Goal: Task Accomplishment & Management: Use online tool/utility

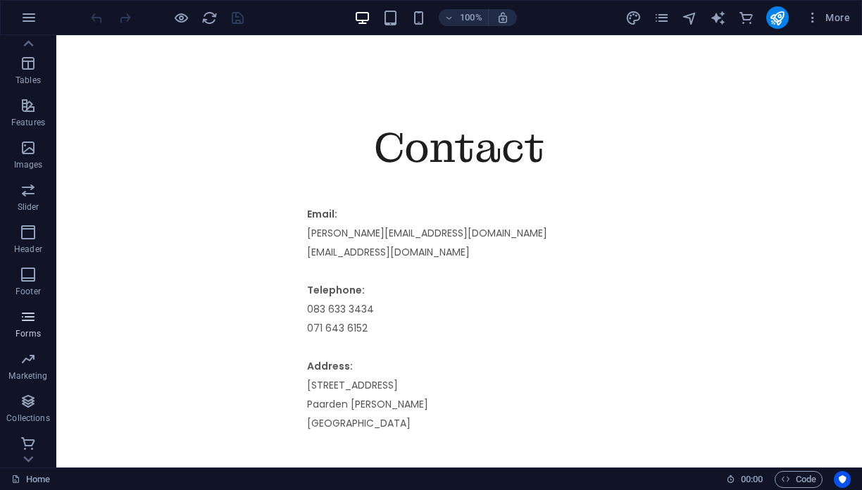
scroll to position [244, 0]
click at [25, 317] on icon "button" at bounding box center [28, 312] width 17 height 17
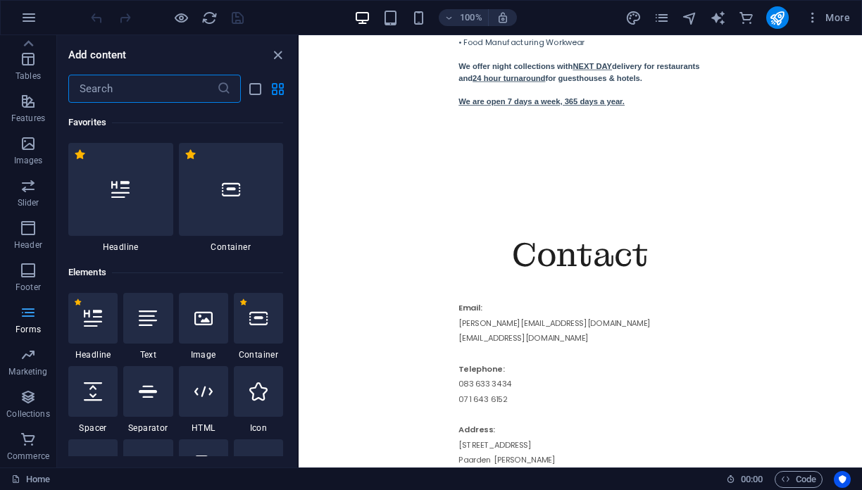
click at [32, 318] on icon "button" at bounding box center [28, 312] width 17 height 17
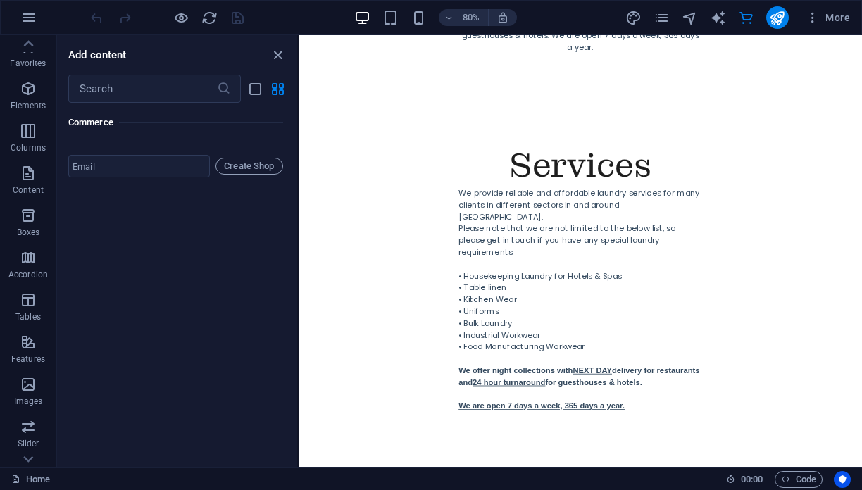
scroll to position [0, 0]
click at [36, 189] on p "Content" at bounding box center [28, 192] width 31 height 11
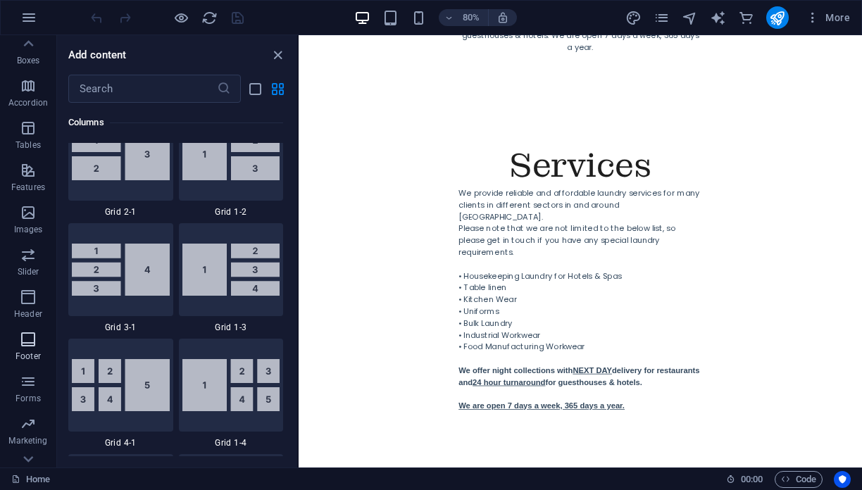
scroll to position [178, 0]
click at [26, 332] on icon "button" at bounding box center [28, 336] width 17 height 17
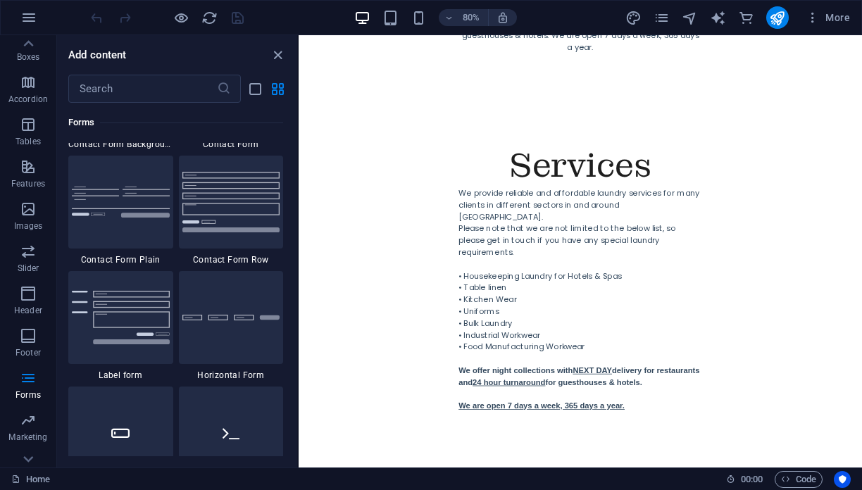
scroll to position [10414, 0]
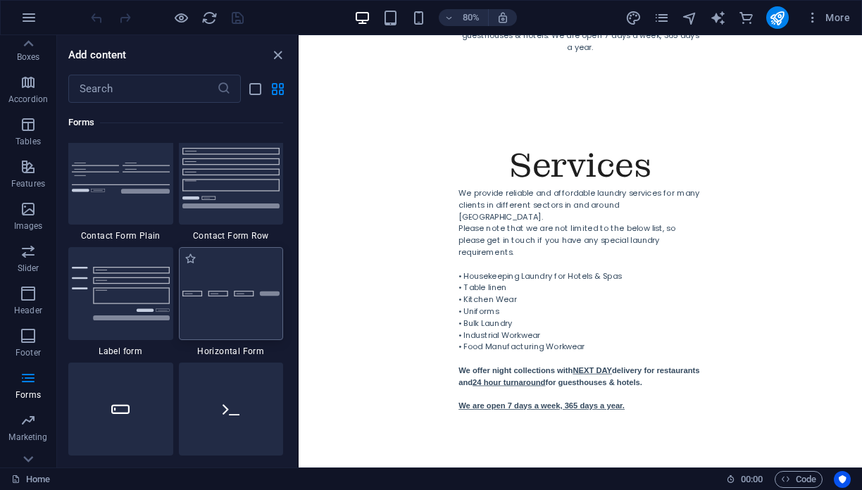
click at [228, 314] on div at bounding box center [231, 293] width 105 height 93
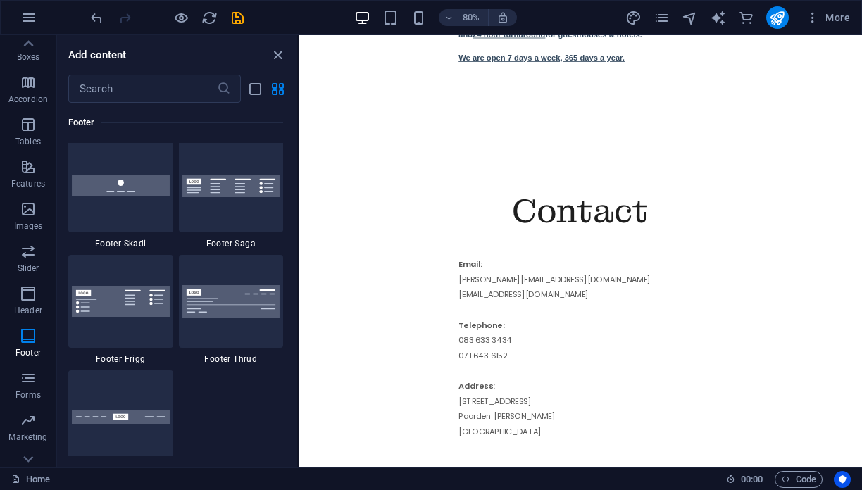
scroll to position [9894, 0]
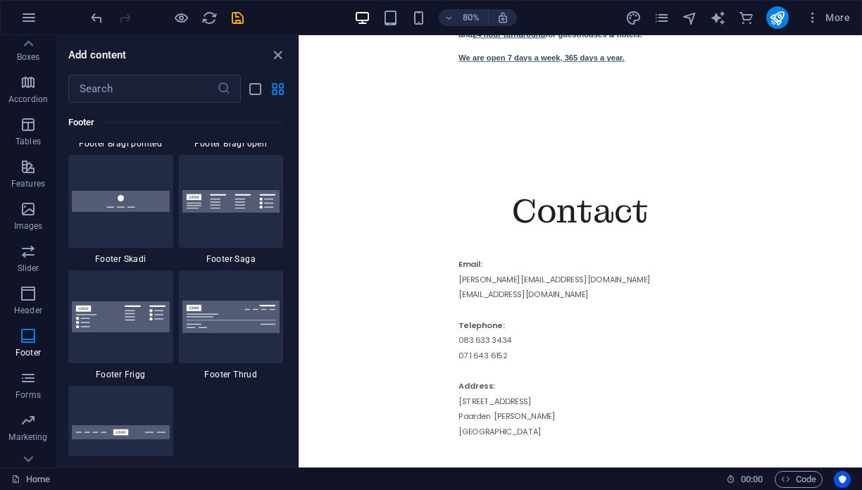
click at [148, 314] on img at bounding box center [121, 317] width 98 height 31
click at [144, 280] on div at bounding box center [120, 317] width 105 height 93
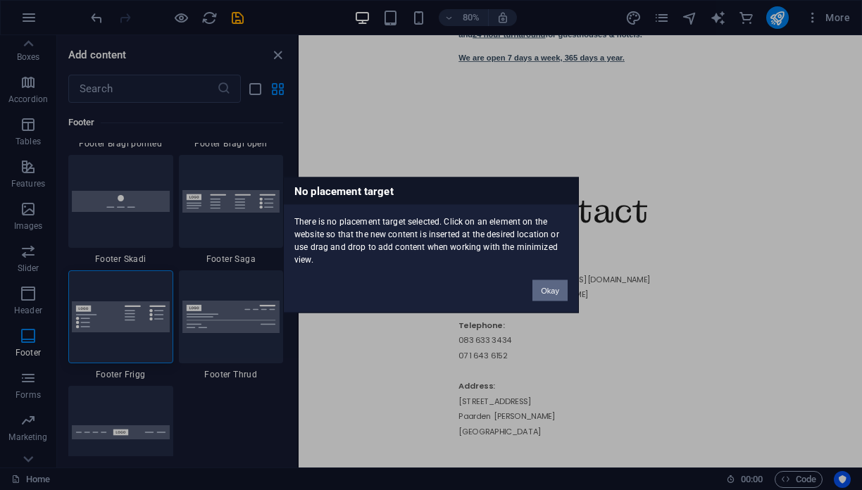
click at [541, 296] on button "Okay" at bounding box center [550, 290] width 35 height 21
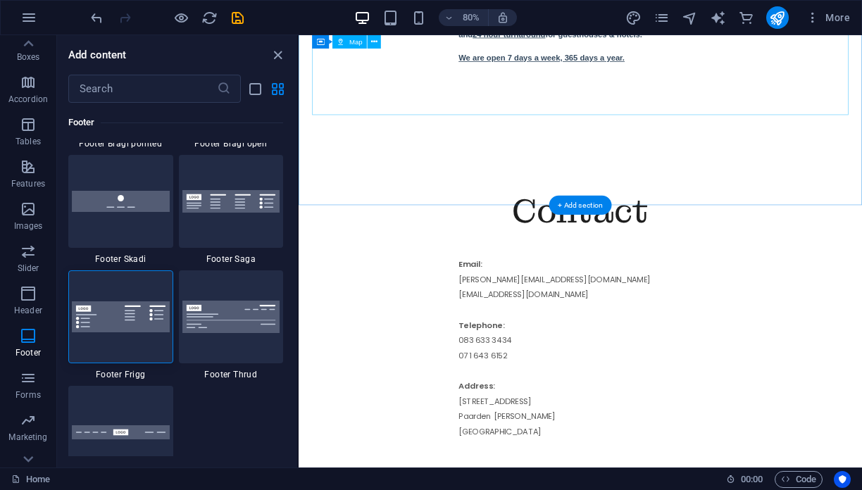
click at [829, 16] on span "More" at bounding box center [828, 18] width 44 height 14
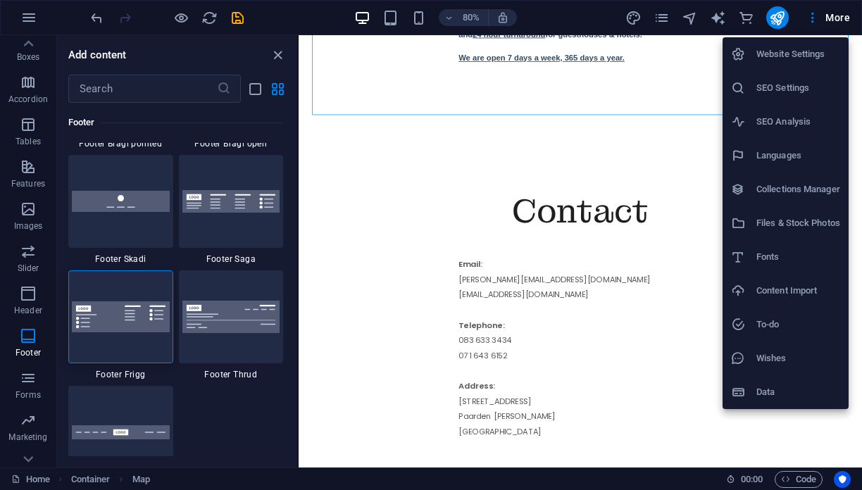
click at [777, 228] on h6 "Files & Stock Photos" at bounding box center [799, 223] width 84 height 17
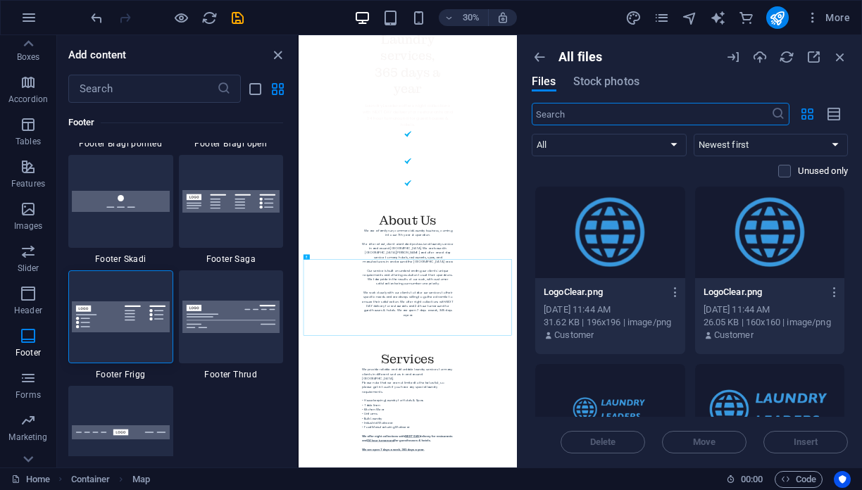
scroll to position [2921, 0]
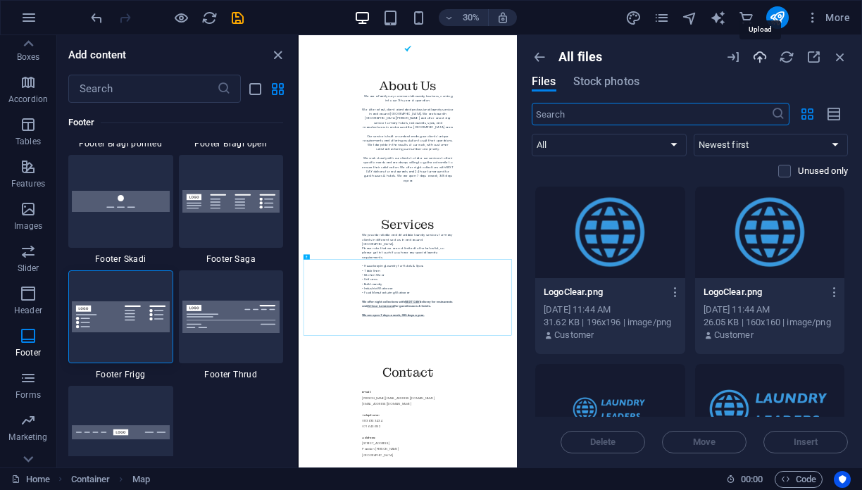
click at [761, 53] on icon "button" at bounding box center [761, 57] width 16 height 16
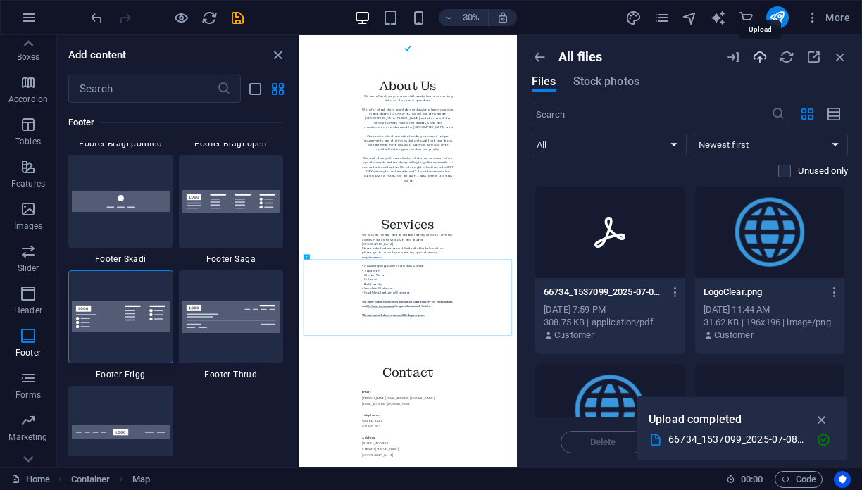
click at [764, 56] on icon "button" at bounding box center [761, 57] width 16 height 16
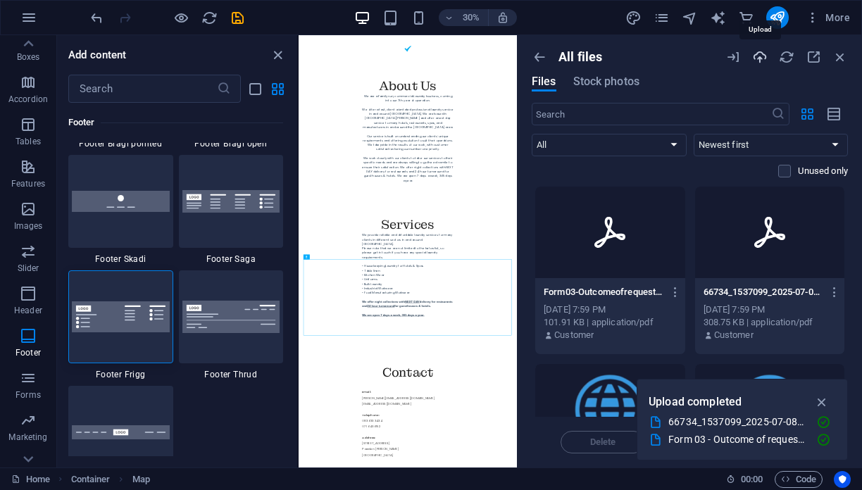
click at [761, 53] on icon "button" at bounding box center [761, 57] width 16 height 16
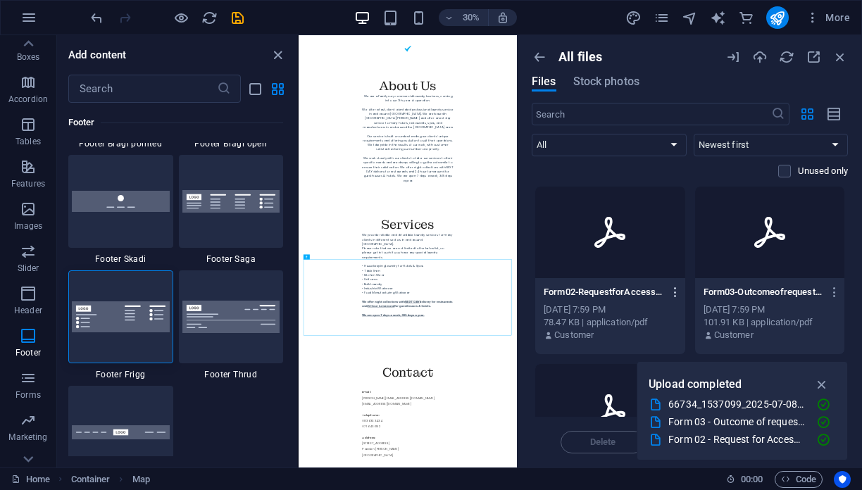
click at [678, 291] on icon "button" at bounding box center [675, 292] width 13 height 13
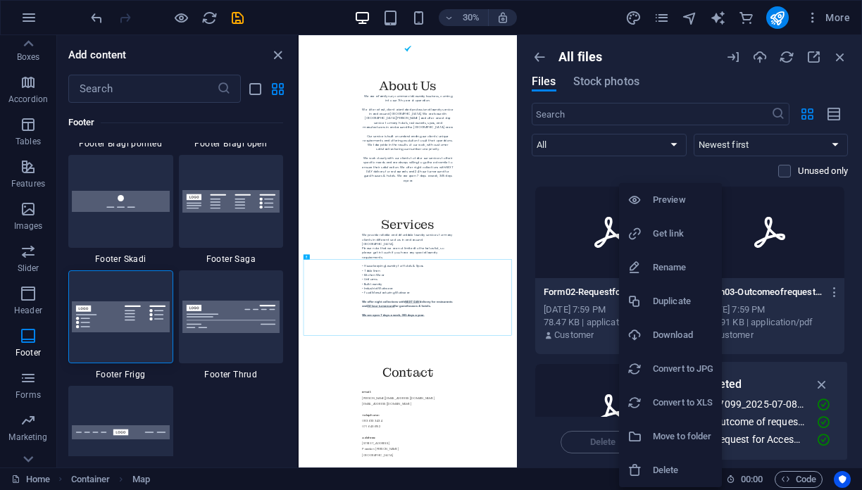
click at [689, 231] on h6 "Get link" at bounding box center [683, 233] width 61 height 17
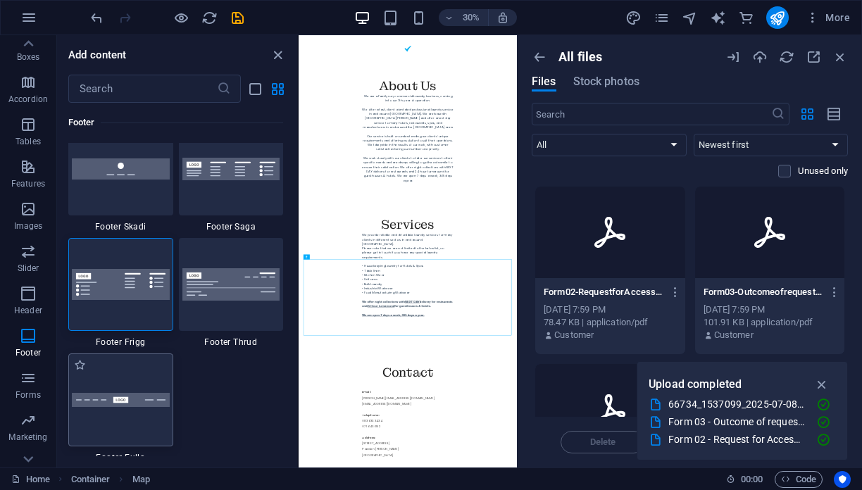
scroll to position [9992, 0]
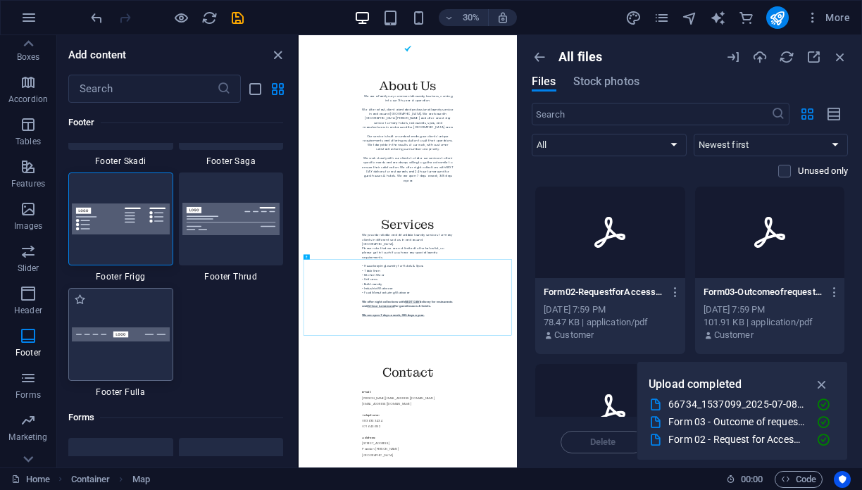
drag, startPoint x: 142, startPoint y: 354, endPoint x: 90, endPoint y: 367, distance: 53.8
click at [142, 354] on div at bounding box center [120, 334] width 105 height 93
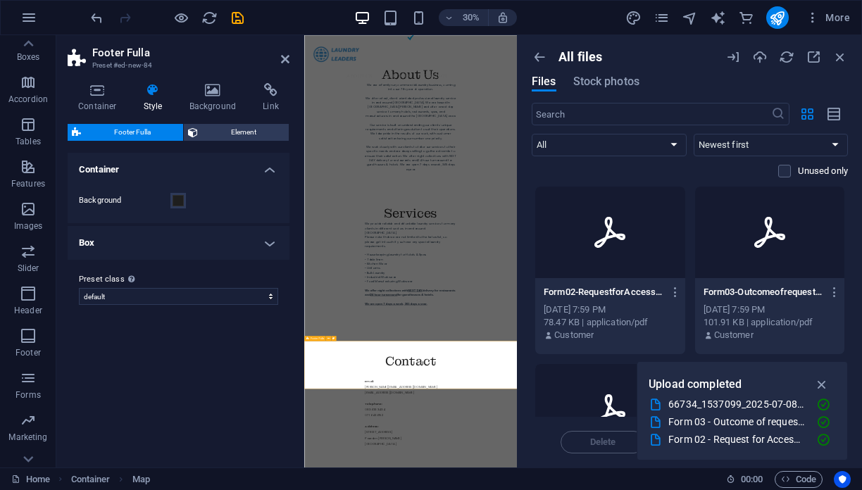
scroll to position [3016, 0]
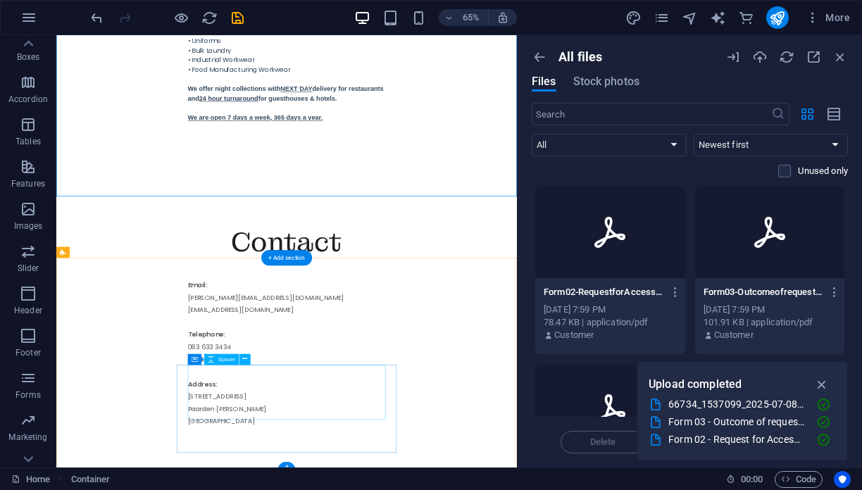
scroll to position [2627, 0]
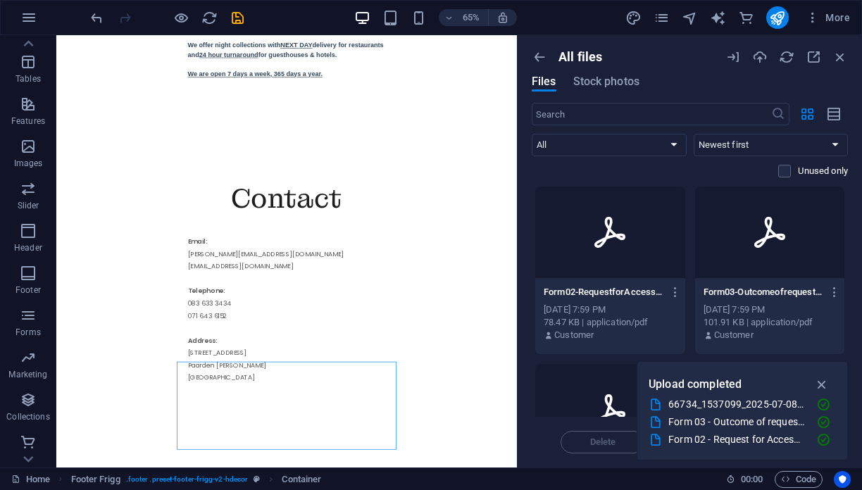
scroll to position [244, 0]
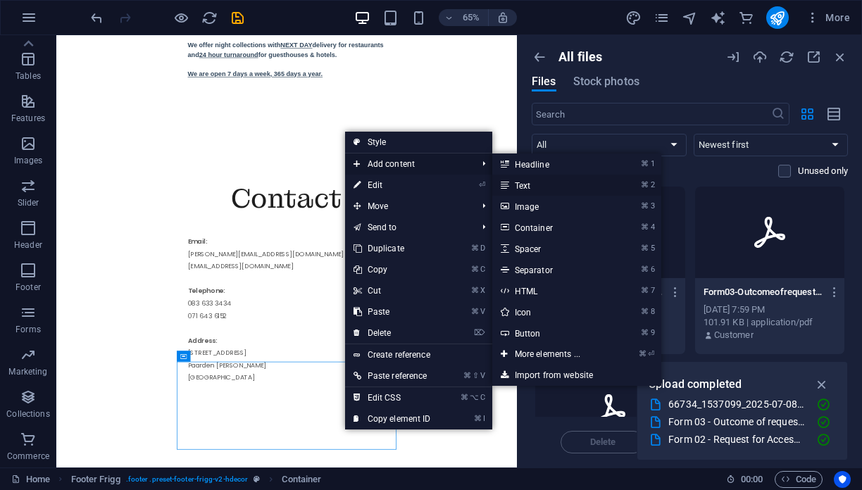
click at [547, 190] on link "⌘ 2 Text" at bounding box center [551, 185] width 116 height 21
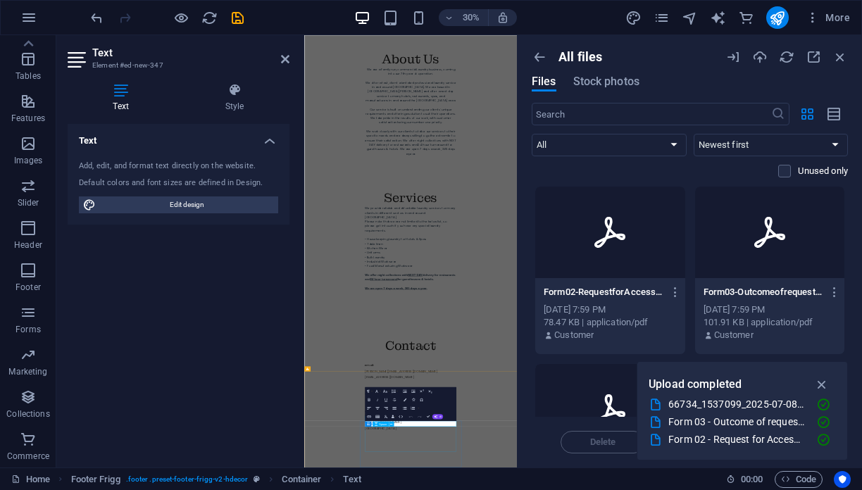
scroll to position [3035, 0]
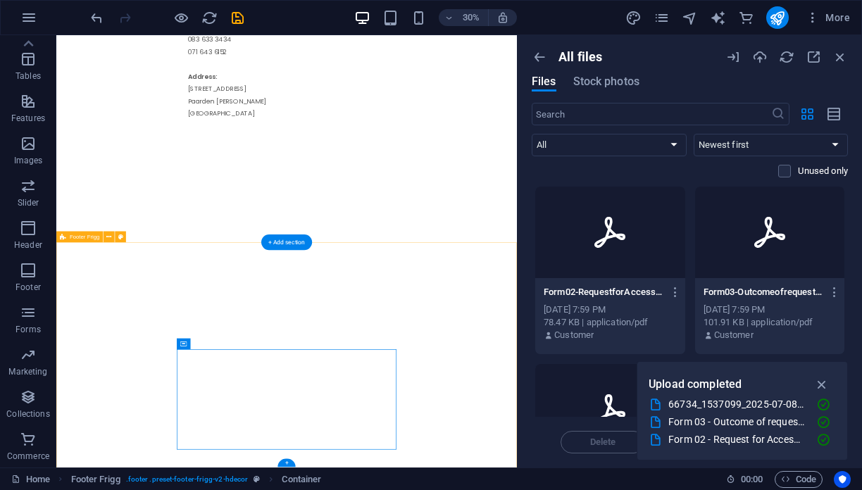
scroll to position [2646, 0]
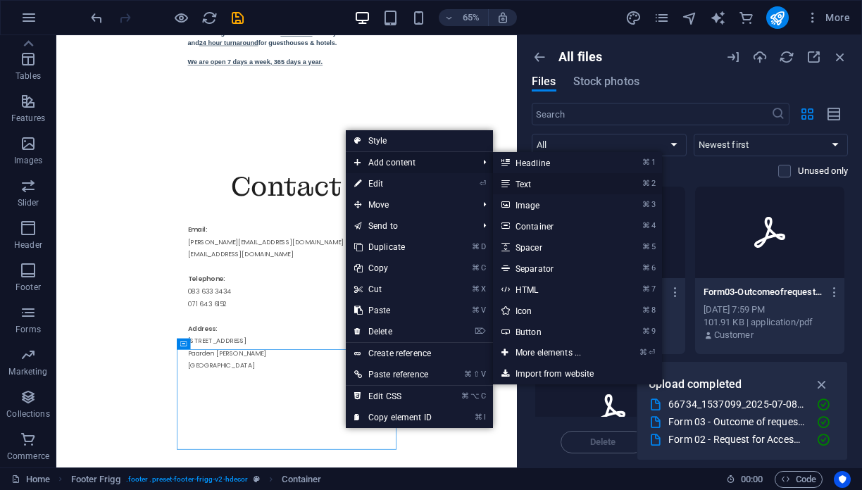
click at [537, 185] on link "⌘ 2 Text" at bounding box center [551, 183] width 116 height 21
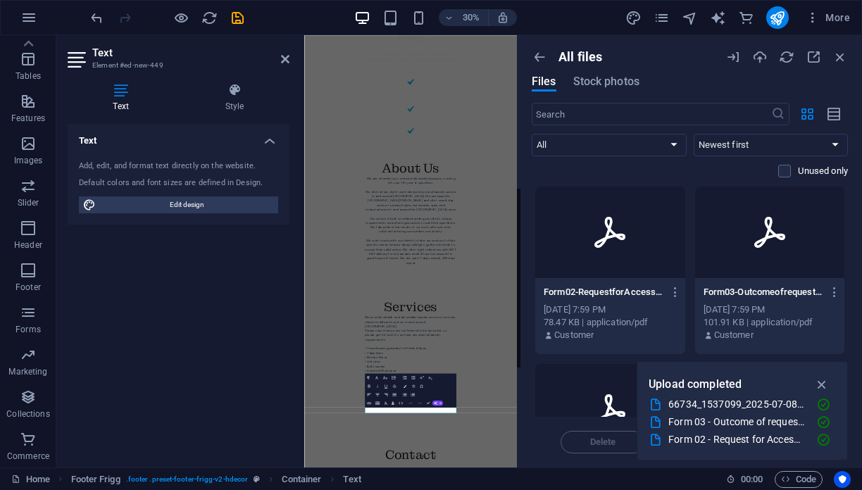
scroll to position [3054, 0]
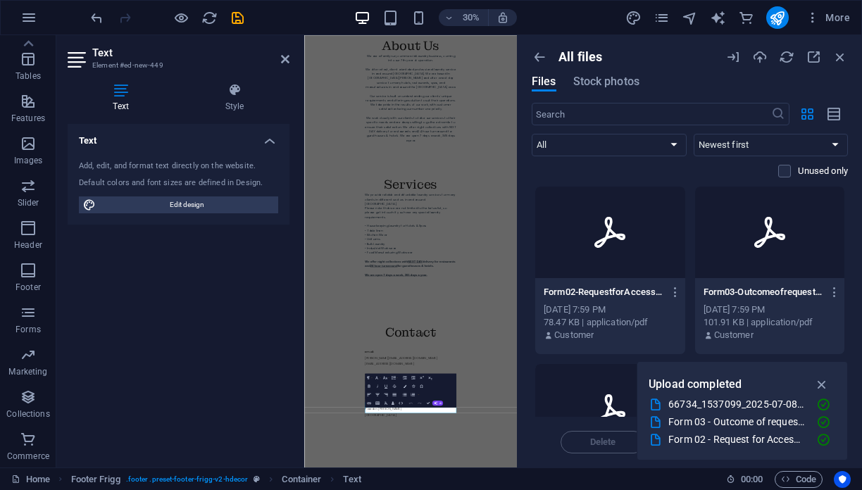
click at [120, 101] on h4 "Text" at bounding box center [124, 98] width 112 height 30
click at [269, 140] on h4 "Text" at bounding box center [179, 136] width 222 height 25
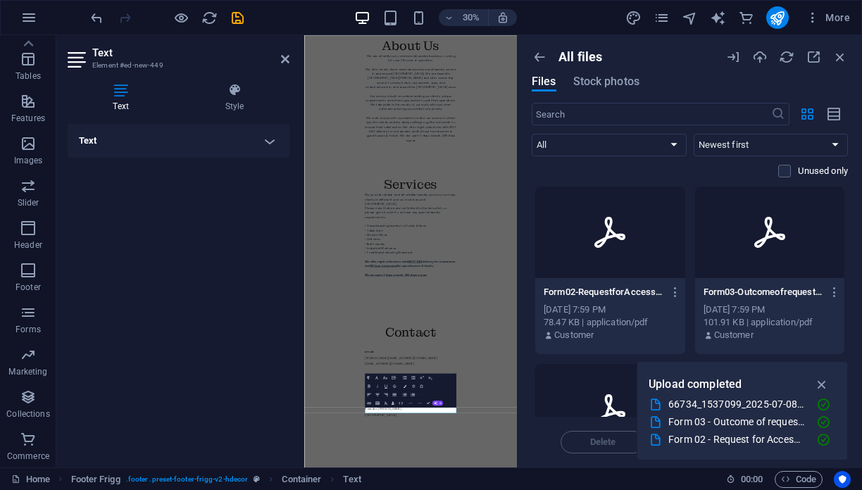
click at [123, 99] on h4 "Text" at bounding box center [124, 98] width 112 height 30
click at [266, 149] on h4 "Text" at bounding box center [179, 141] width 222 height 34
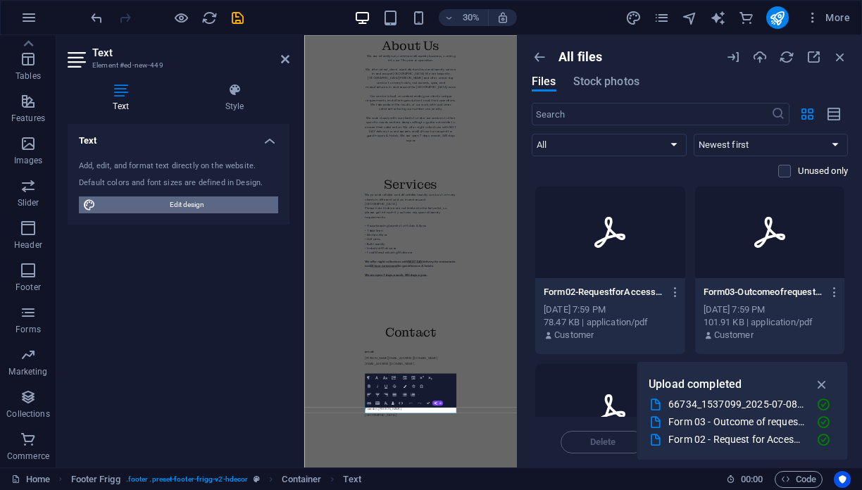
drag, startPoint x: 192, startPoint y: 209, endPoint x: 275, endPoint y: 353, distance: 166.1
click at [192, 209] on span "Edit design" at bounding box center [187, 205] width 174 height 17
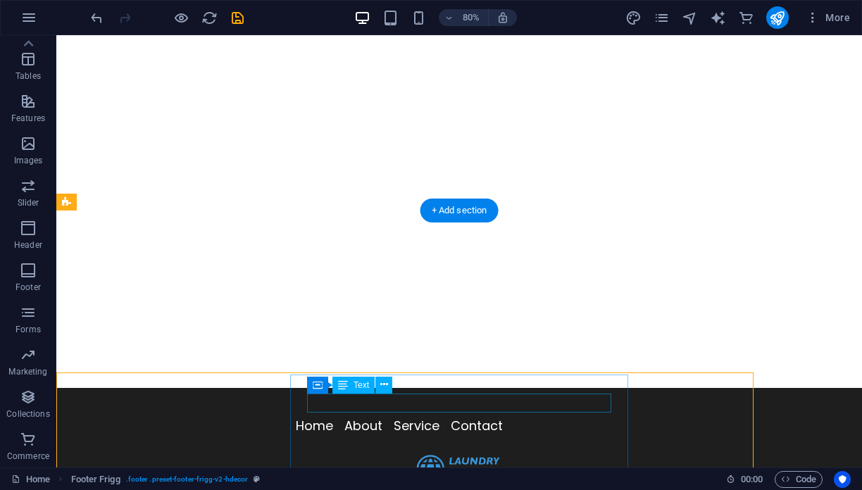
scroll to position [2441, 0]
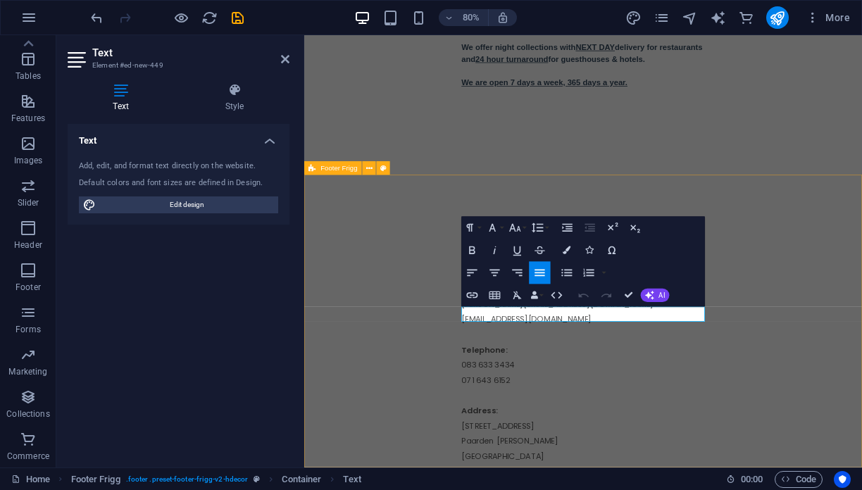
scroll to position [2603, 0]
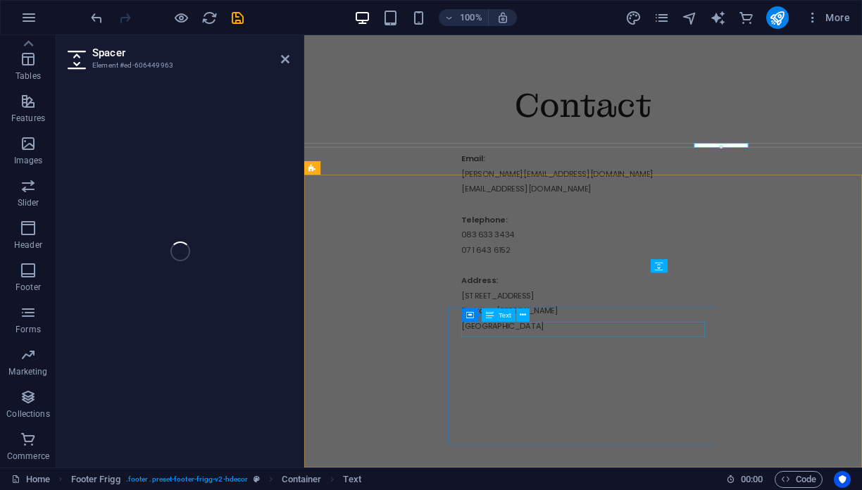
select select "px"
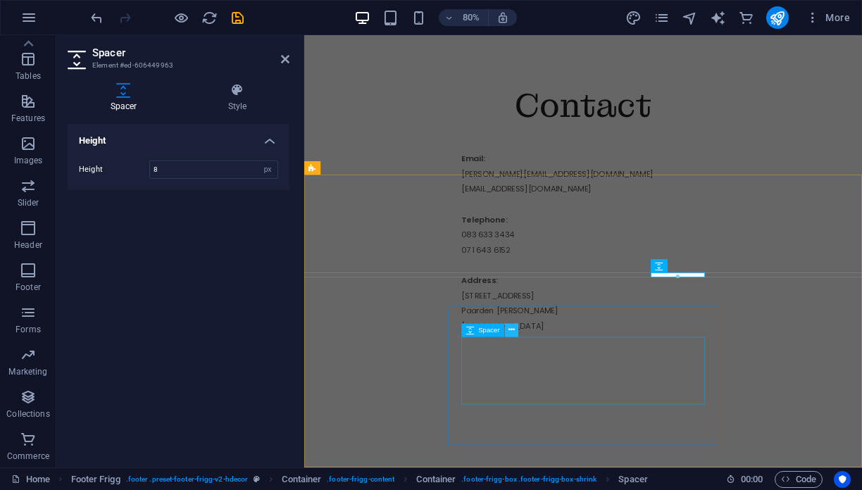
click at [511, 334] on icon at bounding box center [512, 331] width 6 height 12
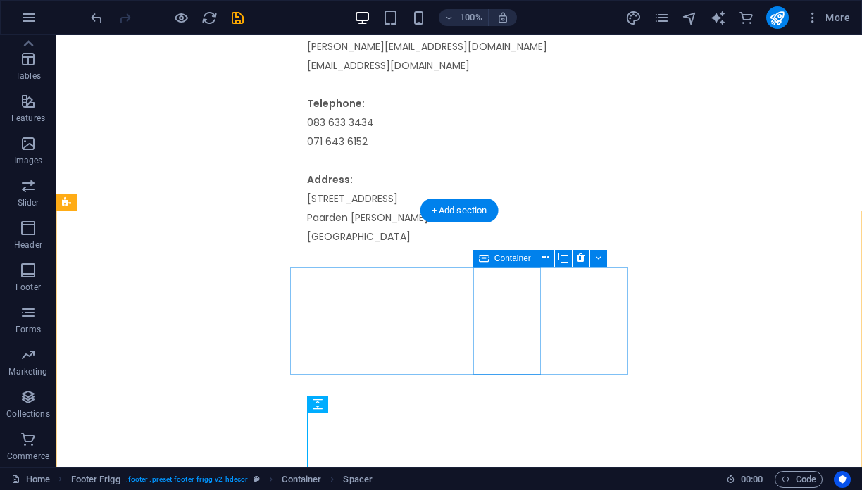
scroll to position [2441, 0]
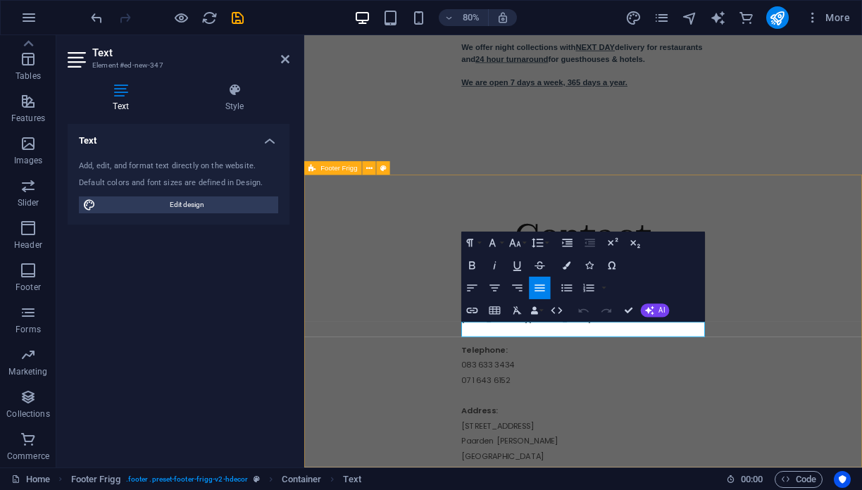
scroll to position [2603, 0]
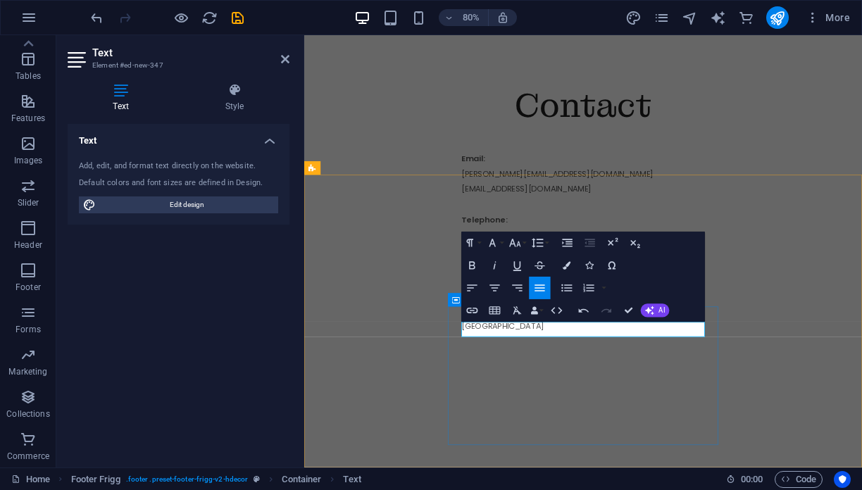
drag, startPoint x: 554, startPoint y: 406, endPoint x: 505, endPoint y: 406, distance: 48.6
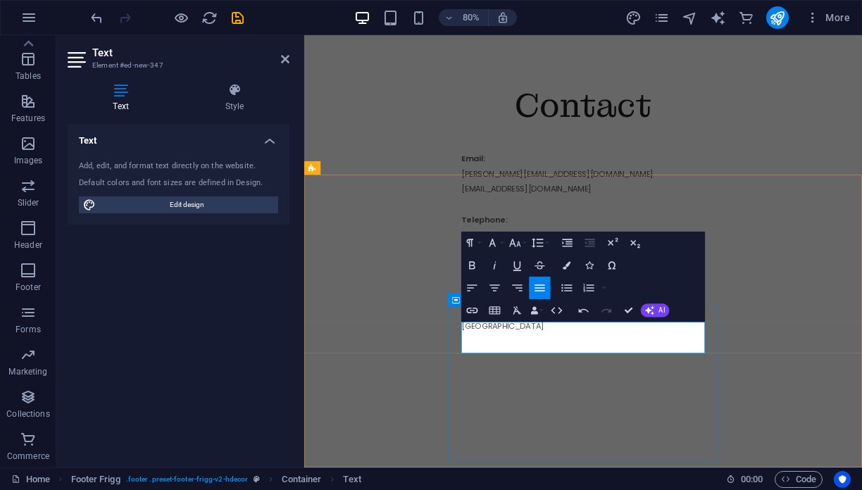
drag, startPoint x: 521, startPoint y: 406, endPoint x: 481, endPoint y: 401, distance: 39.8
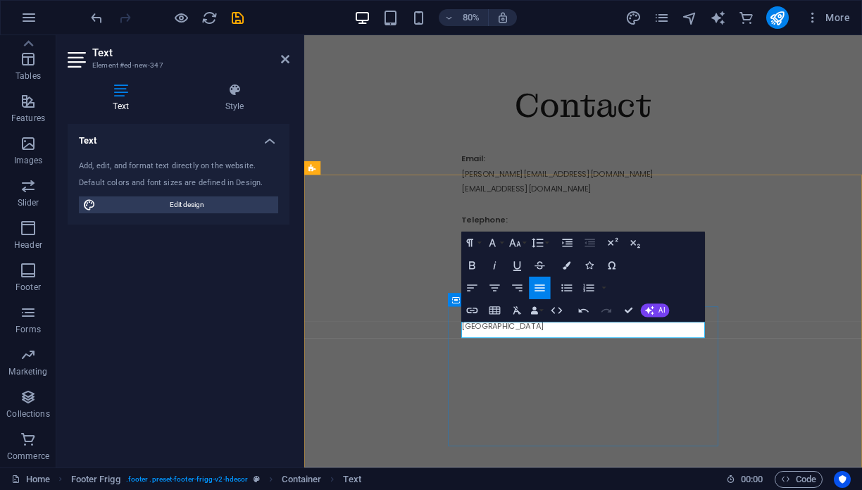
drag, startPoint x: 669, startPoint y: 402, endPoint x: 626, endPoint y: 402, distance: 42.3
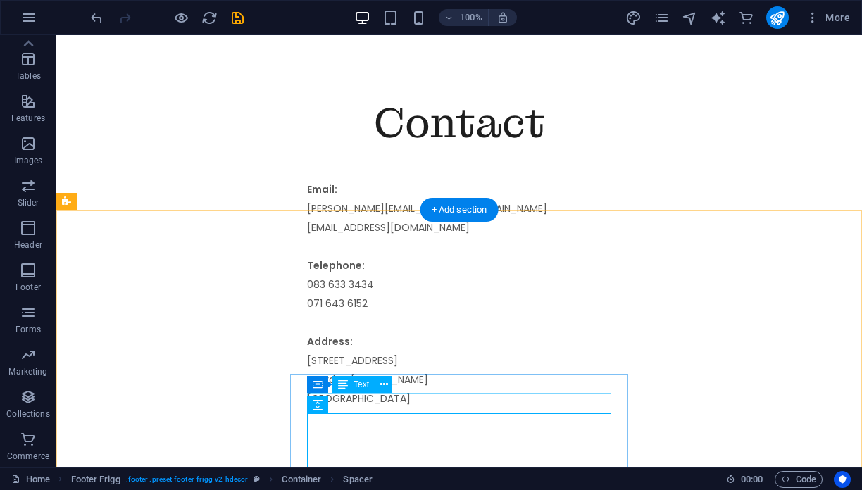
scroll to position [2425, 0]
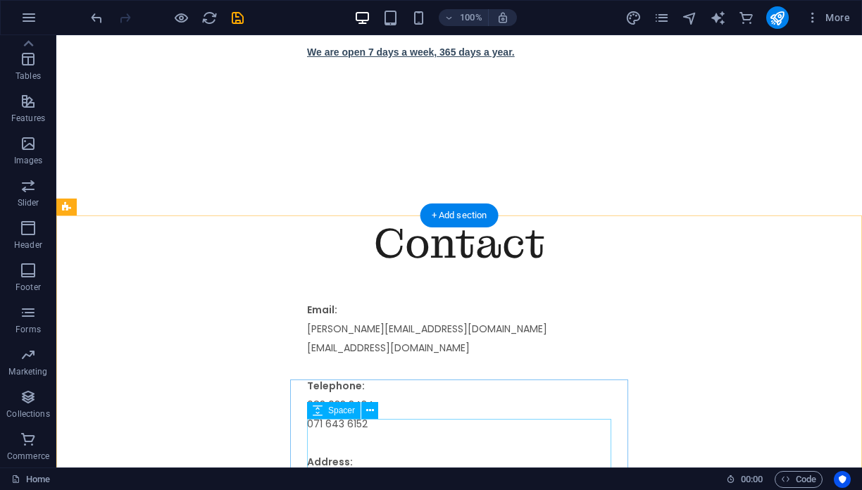
scroll to position [2551, 0]
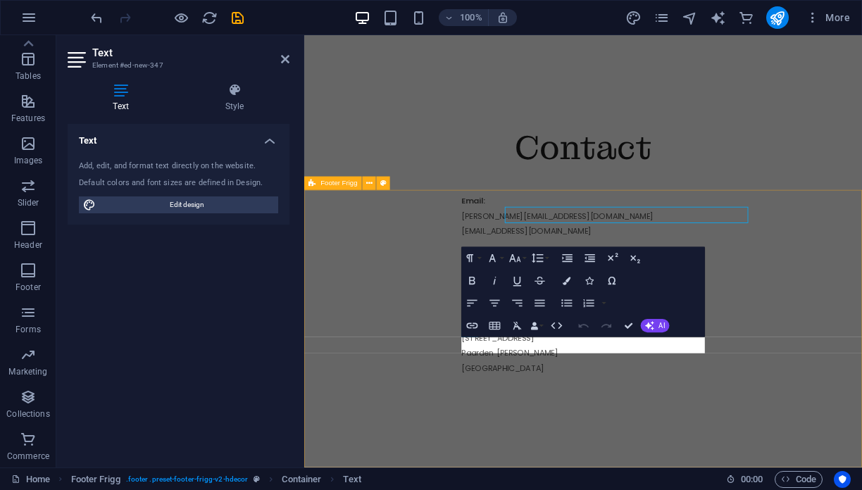
scroll to position [2605, 0]
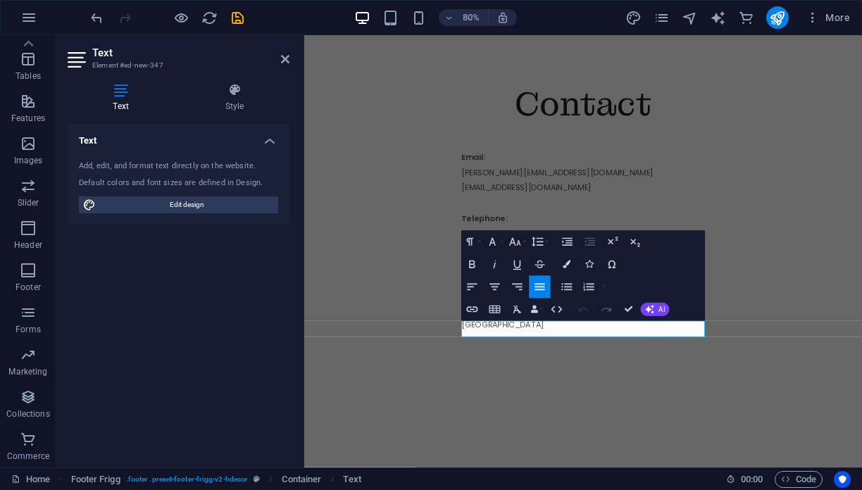
click at [586, 311] on icon "button" at bounding box center [583, 309] width 13 height 13
drag, startPoint x: 597, startPoint y: 401, endPoint x: 585, endPoint y: 401, distance: 12.7
drag, startPoint x: 624, startPoint y: 400, endPoint x: 471, endPoint y: 396, distance: 153.0
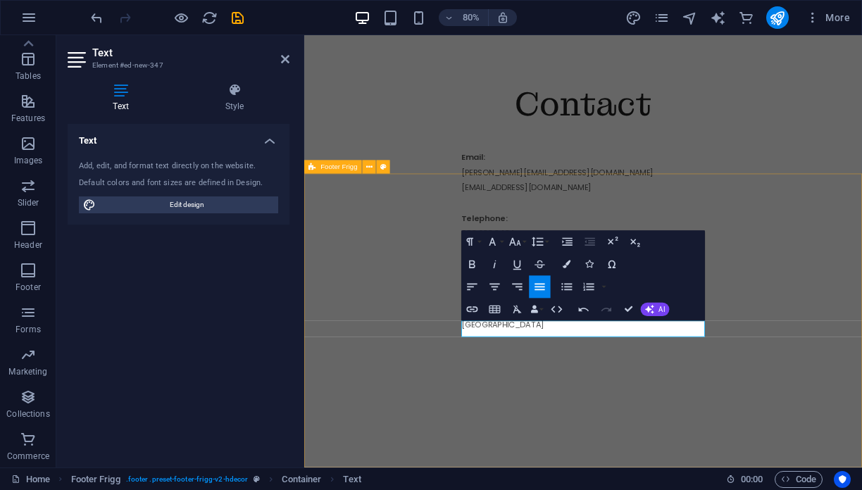
click at [567, 262] on icon "button" at bounding box center [567, 265] width 8 height 8
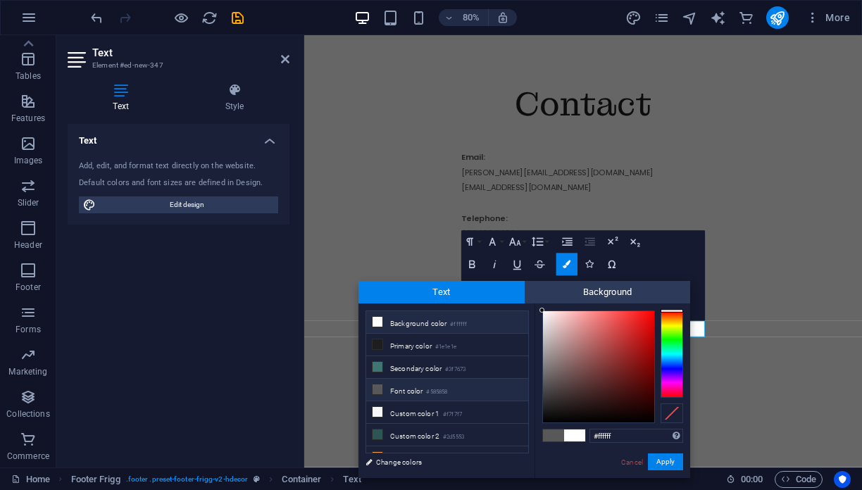
click at [450, 328] on li "Background color #ffffff" at bounding box center [447, 322] width 162 height 23
click at [662, 462] on button "Apply" at bounding box center [665, 462] width 35 height 17
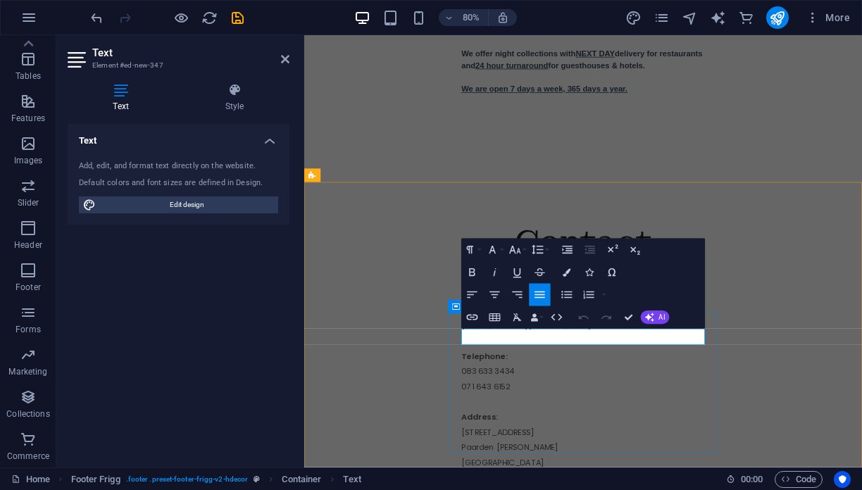
scroll to position [2594, 0]
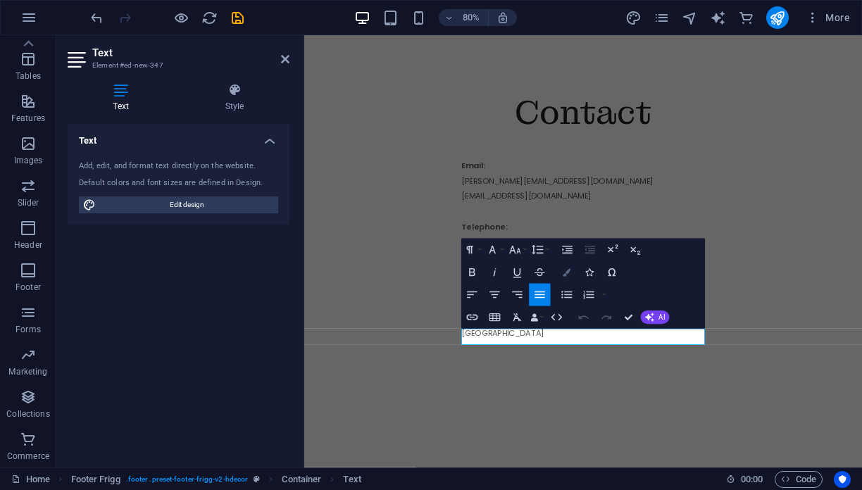
click at [562, 268] on button "Colors" at bounding box center [567, 272] width 21 height 23
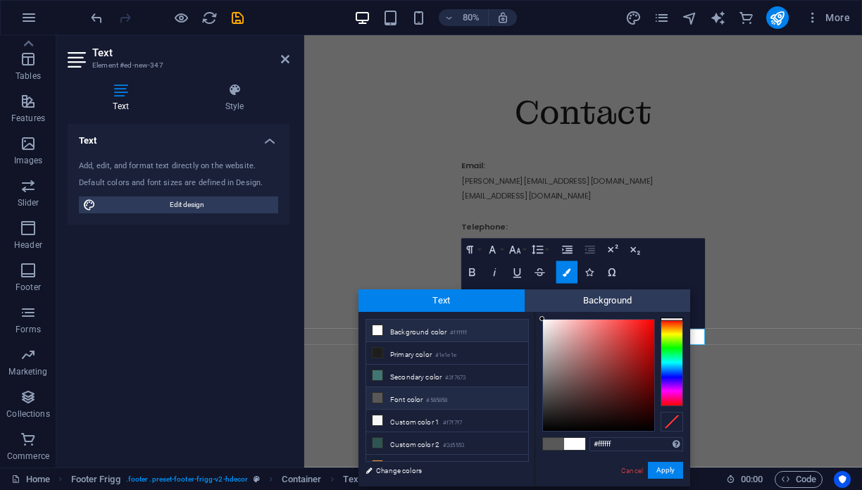
click at [378, 330] on icon at bounding box center [378, 331] width 10 height 10
click at [569, 447] on span at bounding box center [574, 444] width 21 height 12
click at [490, 329] on li "Background color #ffffff" at bounding box center [447, 331] width 162 height 23
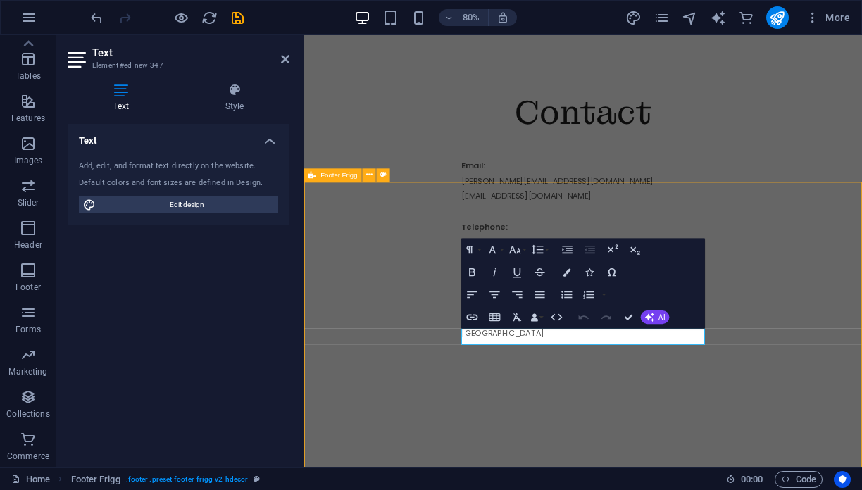
scroll to position [2432, 0]
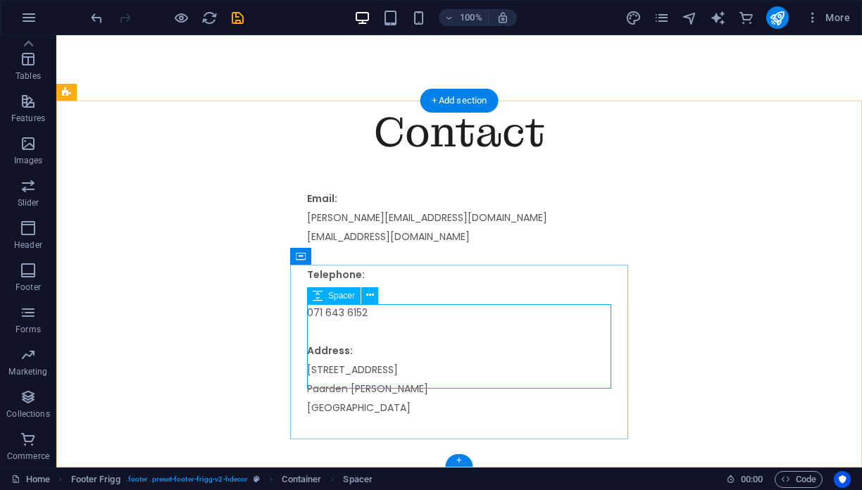
scroll to position [2551, 0]
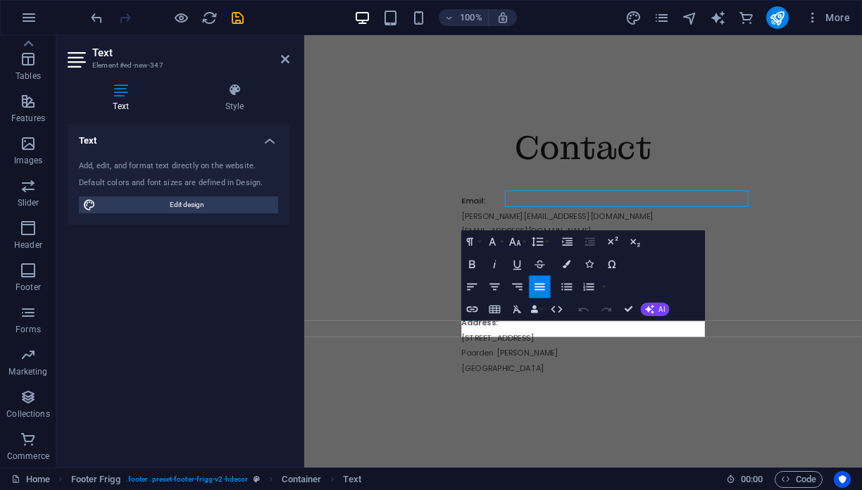
scroll to position [2605, 0]
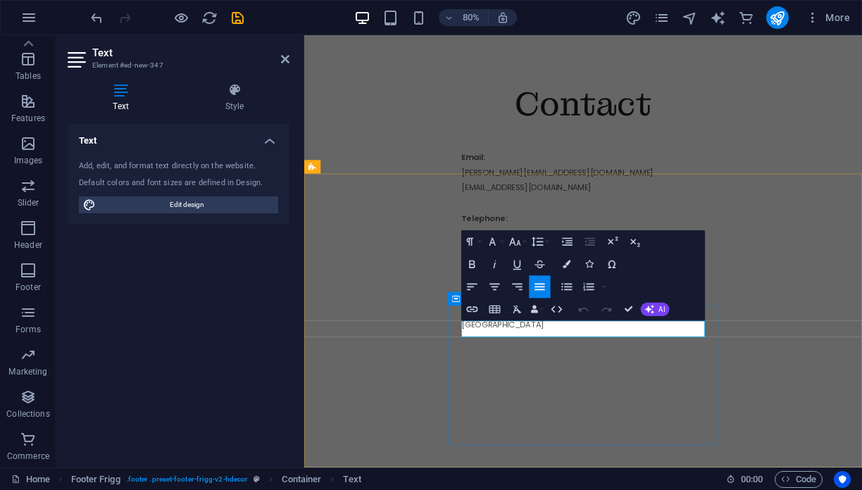
drag, startPoint x: 793, startPoint y: 409, endPoint x: 471, endPoint y: 404, distance: 321.3
click at [571, 262] on button "Colors" at bounding box center [567, 264] width 21 height 23
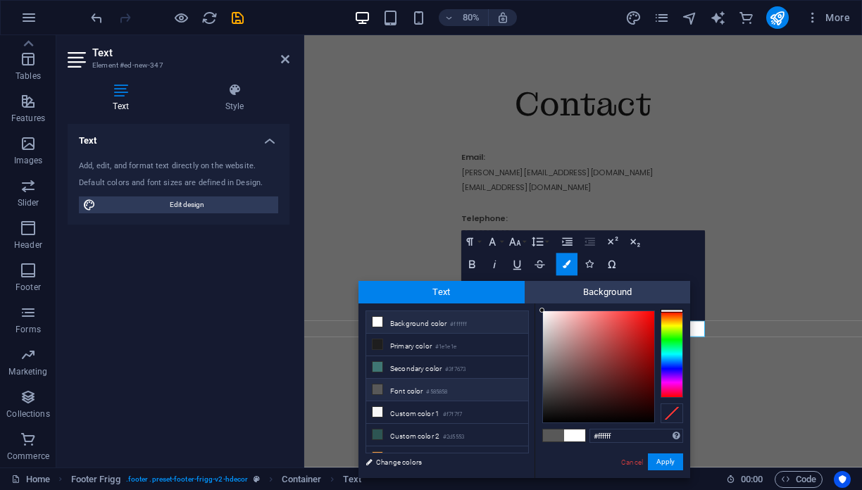
click at [469, 323] on li "Background color #ffffff" at bounding box center [447, 322] width 162 height 23
click at [374, 329] on li "Background color #ffffff" at bounding box center [447, 322] width 162 height 23
click at [662, 466] on button "Apply" at bounding box center [665, 462] width 35 height 17
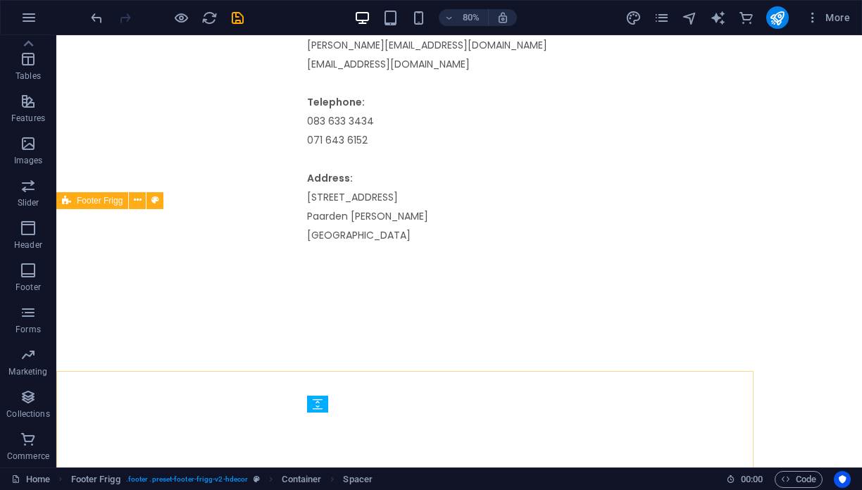
scroll to position [2442, 0]
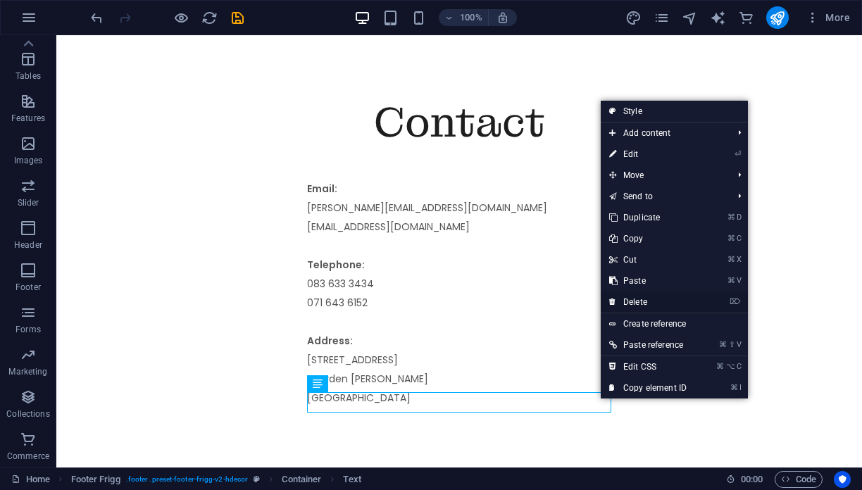
click at [658, 309] on link "⌦ Delete" at bounding box center [648, 302] width 94 height 21
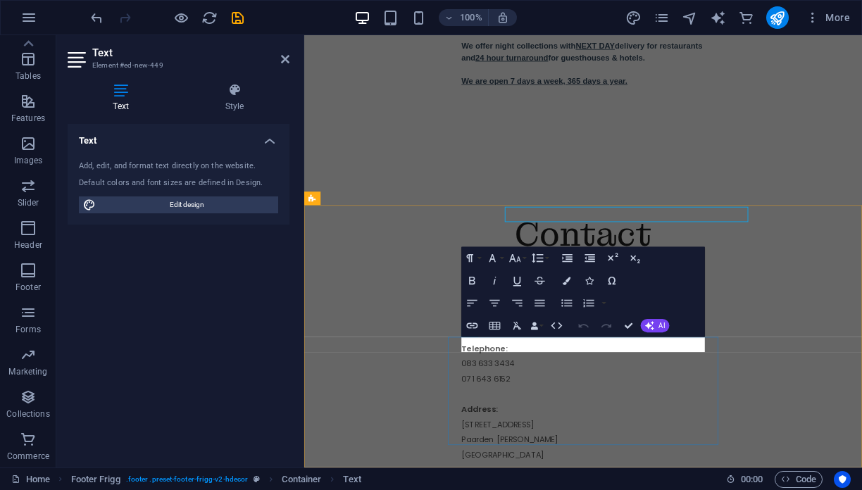
scroll to position [2584, 0]
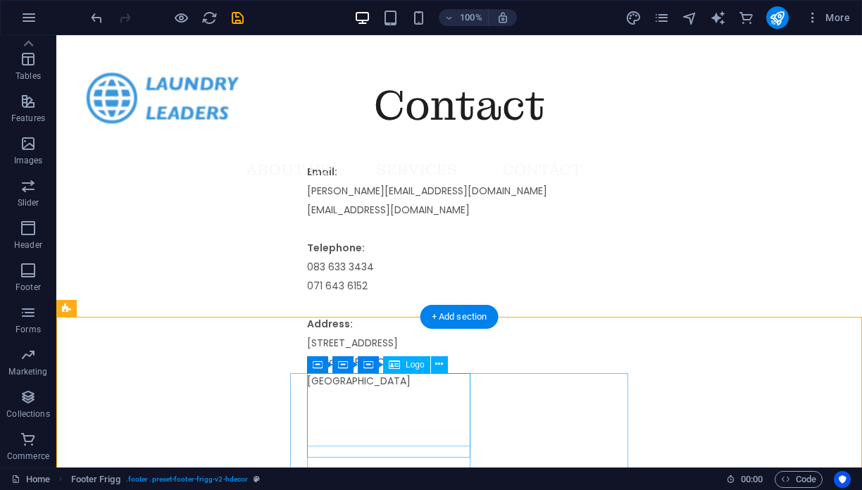
scroll to position [2516, 0]
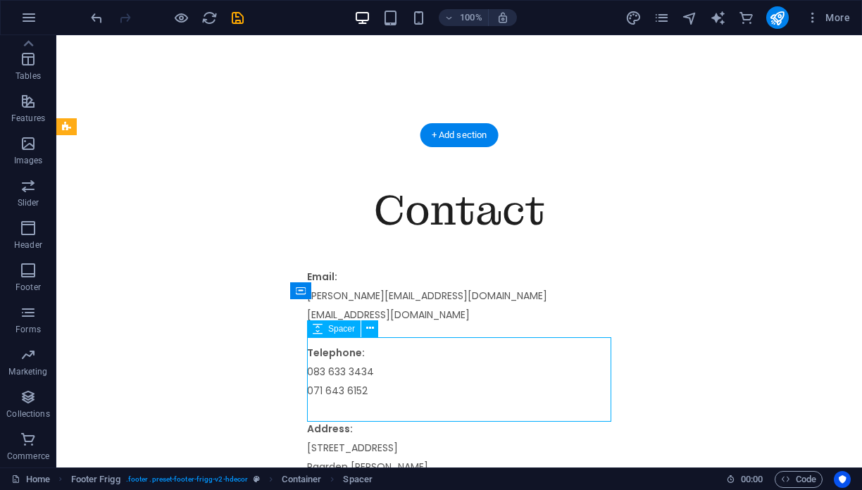
scroll to position [2603, 0]
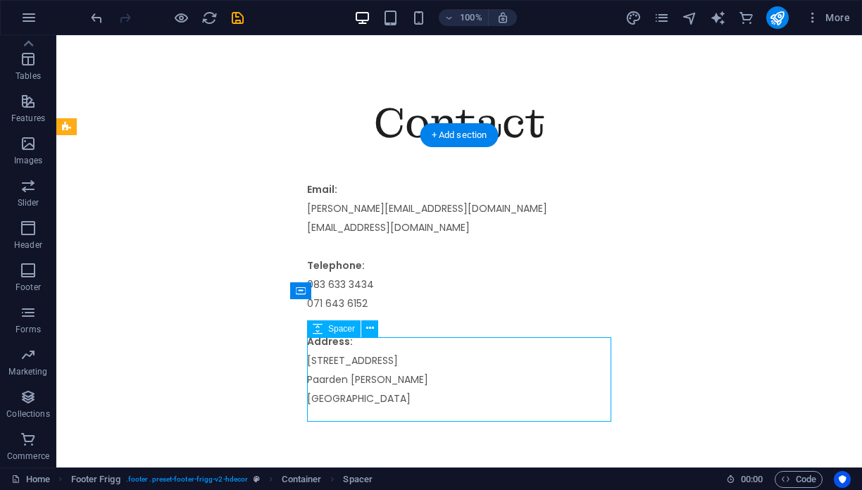
select select "px"
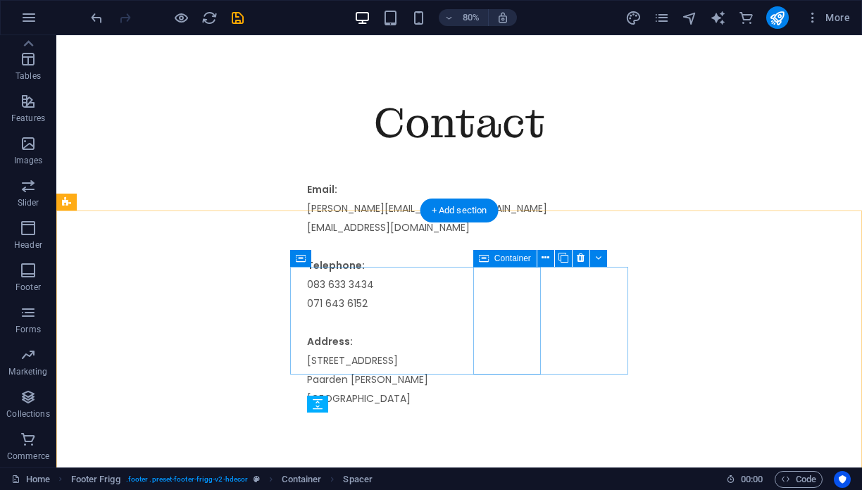
scroll to position [2441, 0]
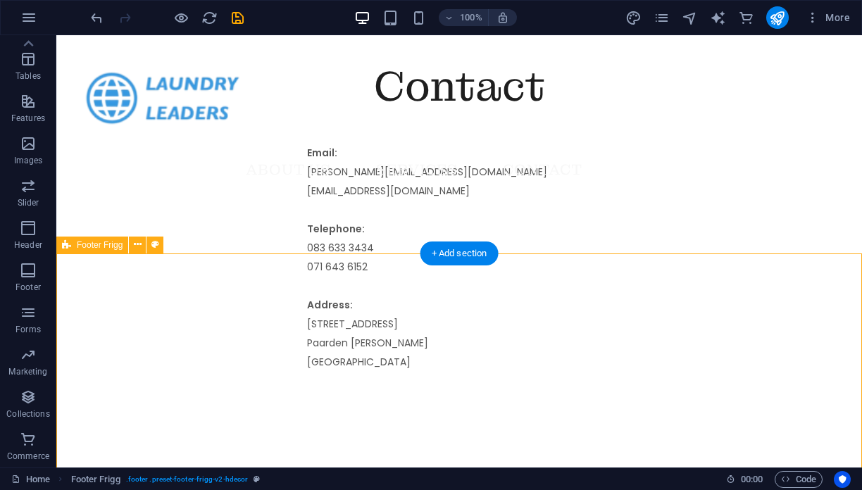
scroll to position [2490, 0]
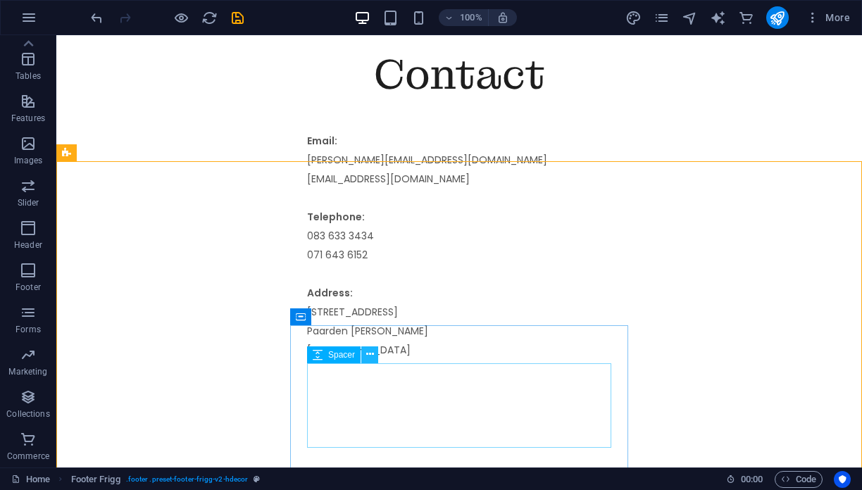
click at [371, 356] on icon at bounding box center [370, 354] width 8 height 15
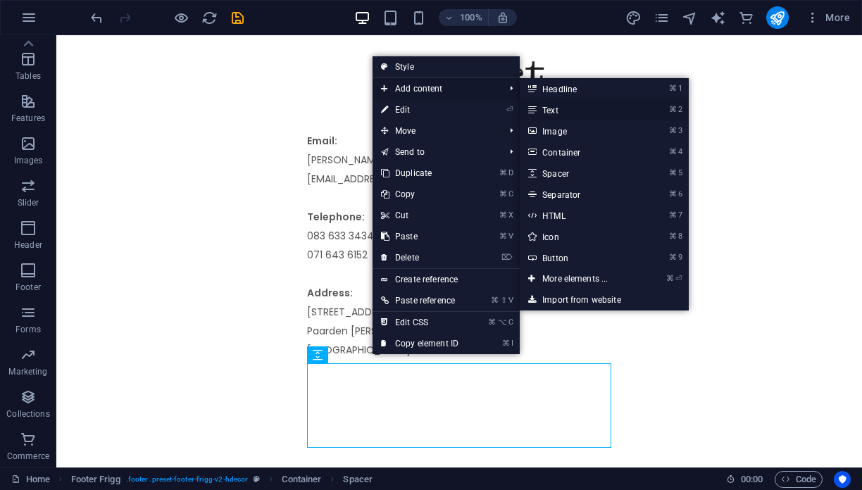
click at [535, 108] on icon at bounding box center [531, 109] width 7 height 21
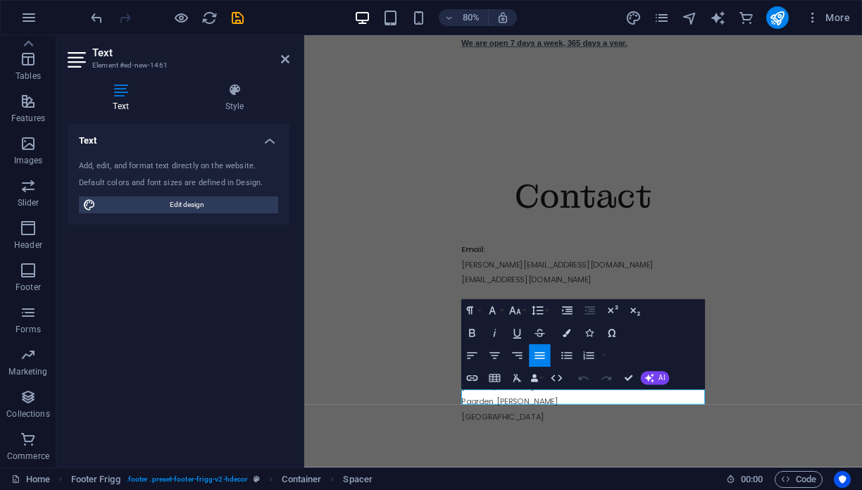
scroll to position [2622, 0]
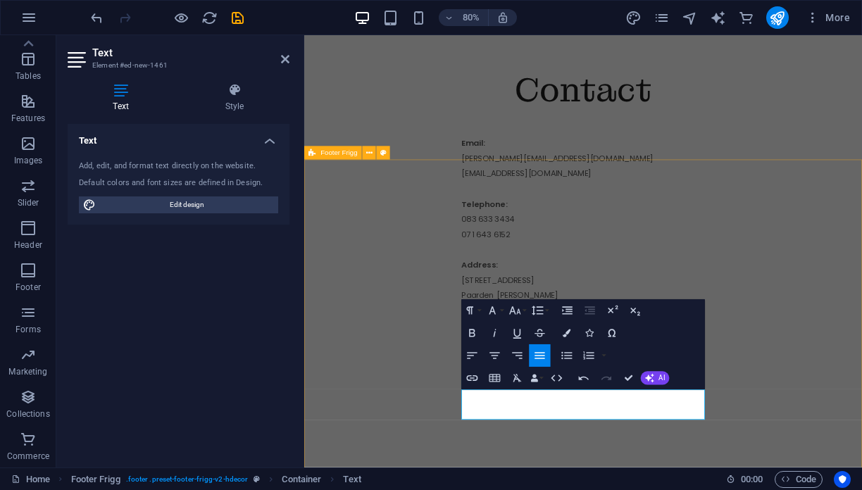
drag, startPoint x: 437, startPoint y: 429, endPoint x: 861, endPoint y: 385, distance: 426.4
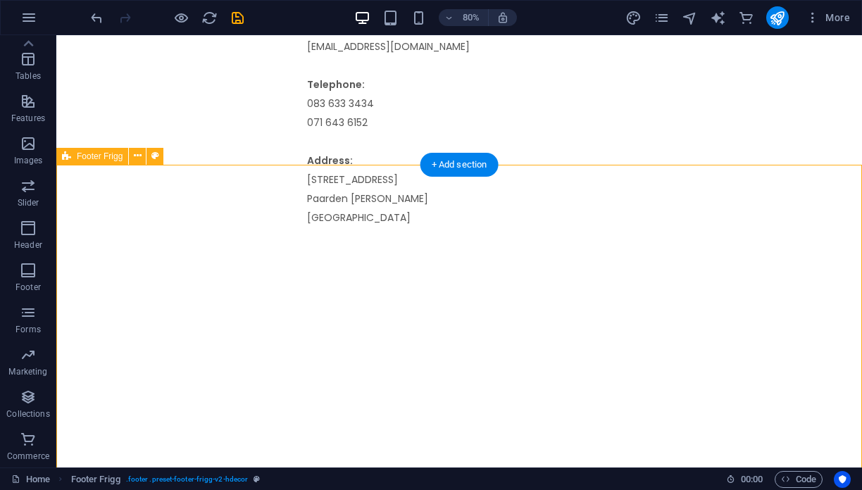
scroll to position [2587, 0]
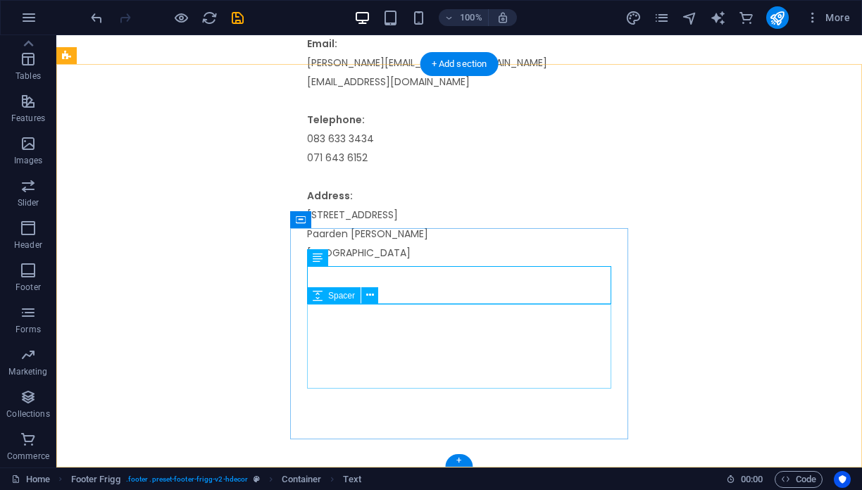
select select "px"
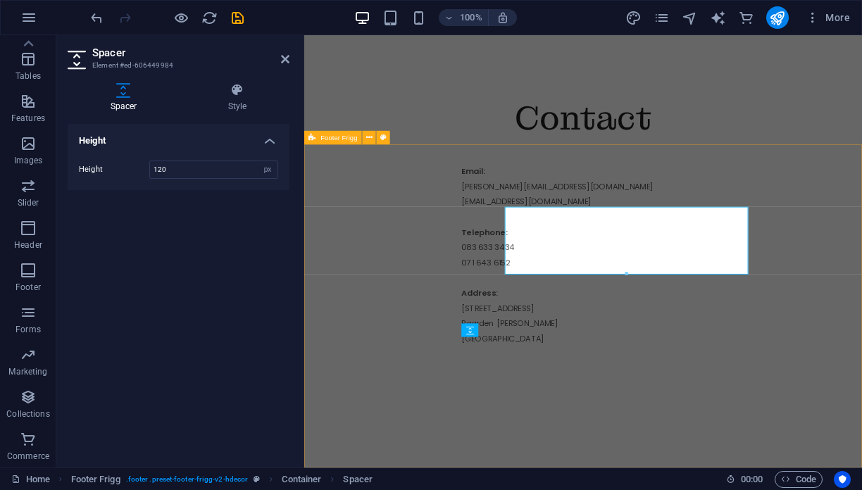
scroll to position [2642, 0]
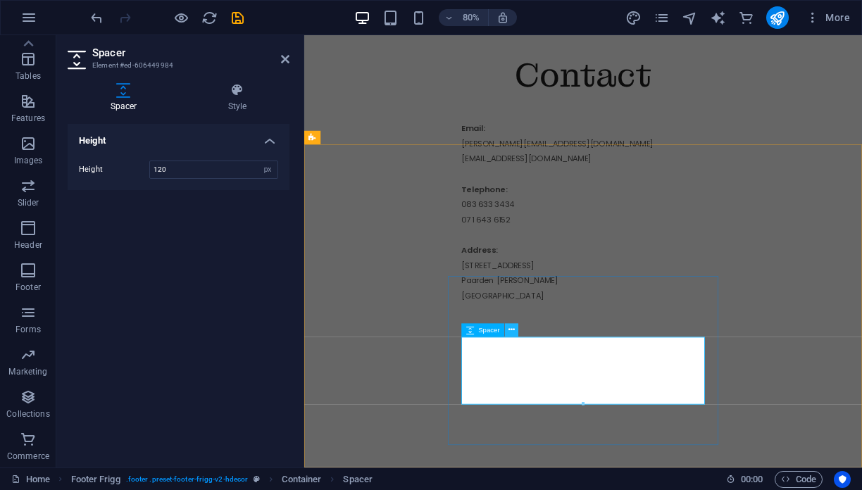
click at [514, 323] on button at bounding box center [511, 329] width 13 height 13
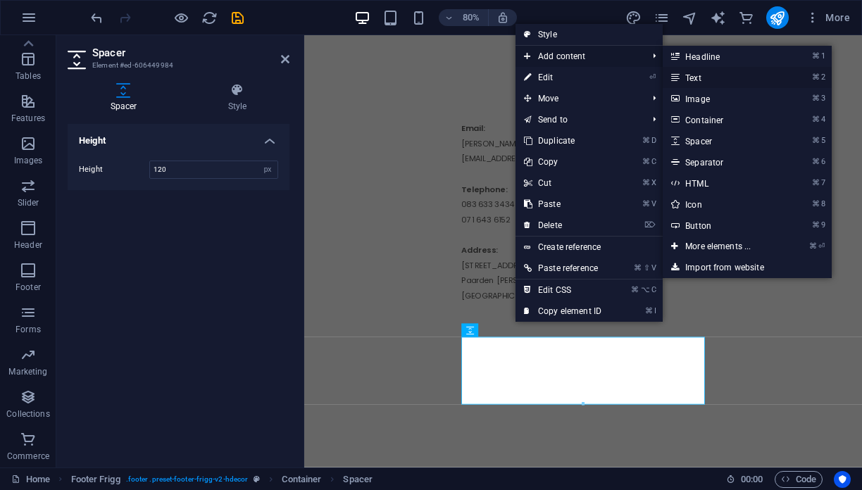
click at [699, 78] on link "⌘ 2 Text" at bounding box center [721, 77] width 116 height 21
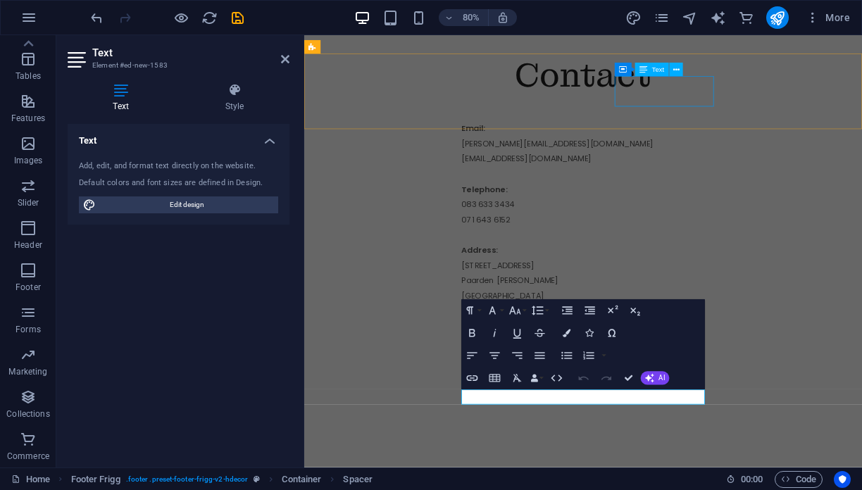
scroll to position [2661, 0]
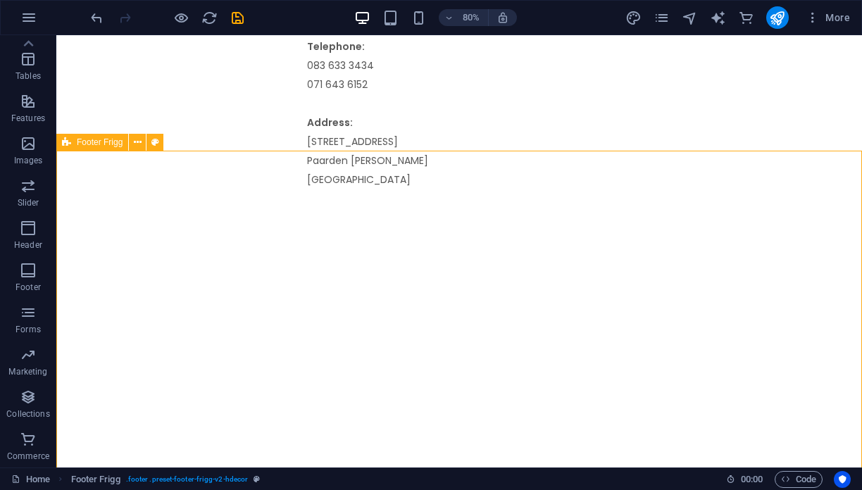
scroll to position [2625, 0]
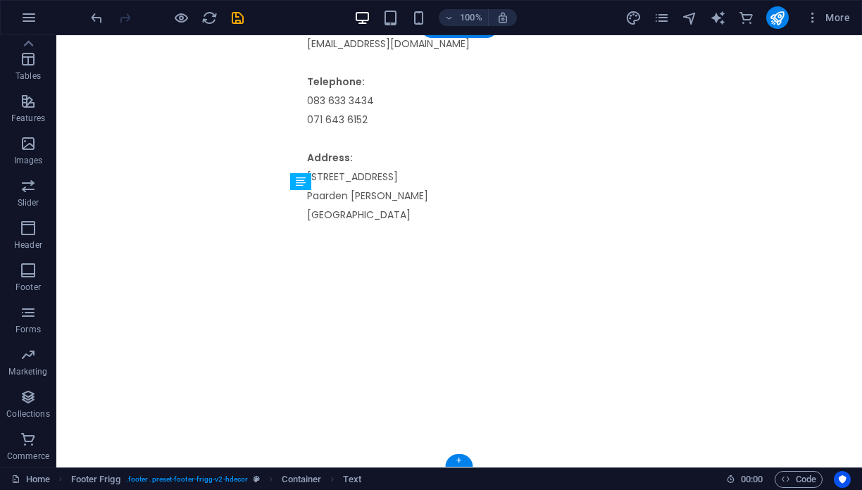
drag, startPoint x: 388, startPoint y: 355, endPoint x: 379, endPoint y: 278, distance: 77.3
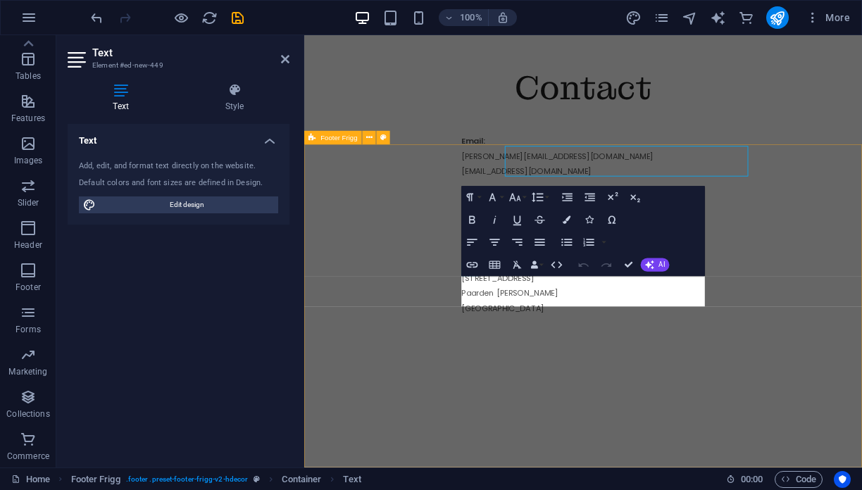
scroll to position [2680, 0]
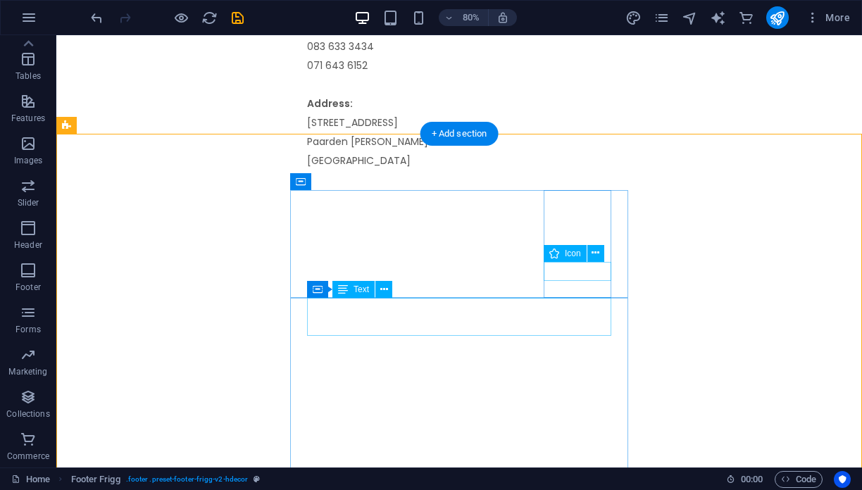
click at [558, 257] on icon at bounding box center [555, 253] width 10 height 17
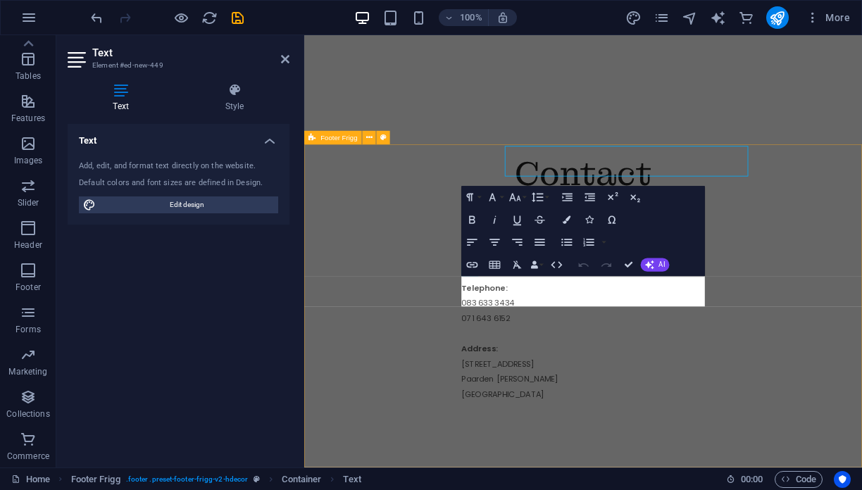
scroll to position [2680, 0]
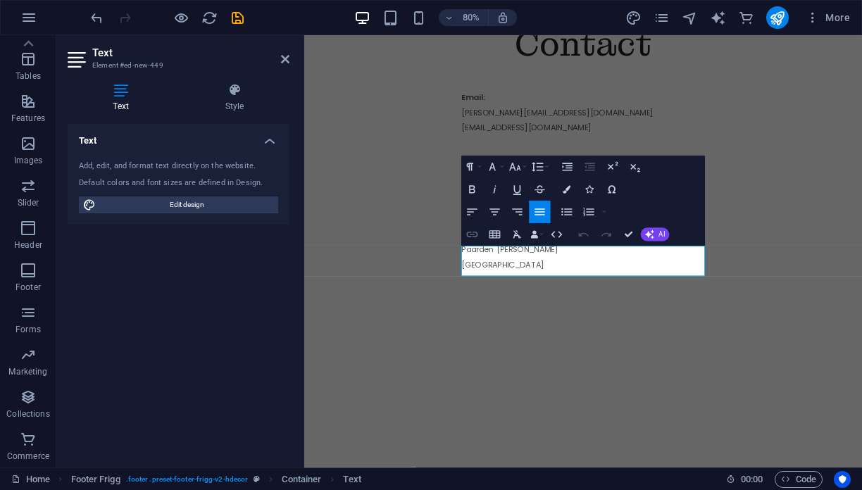
click at [475, 237] on icon "button" at bounding box center [471, 235] width 11 height 6
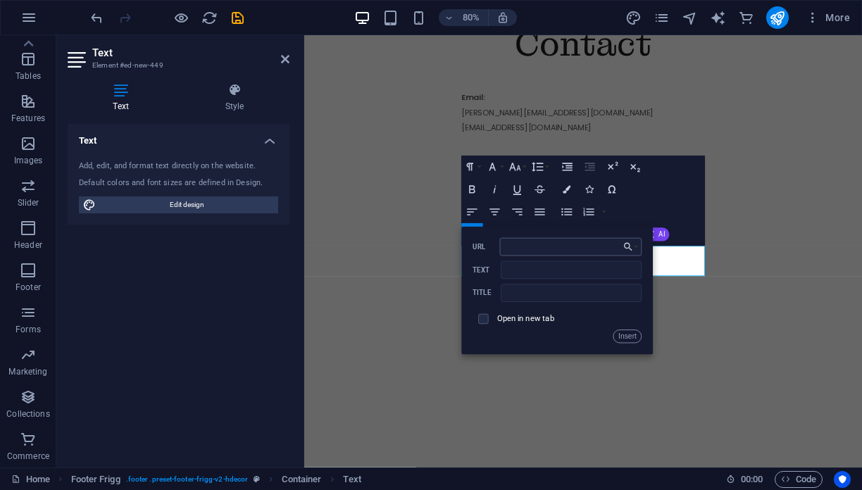
click at [530, 251] on input "URL" at bounding box center [571, 247] width 142 height 18
click at [836, 24] on span "More" at bounding box center [828, 18] width 44 height 14
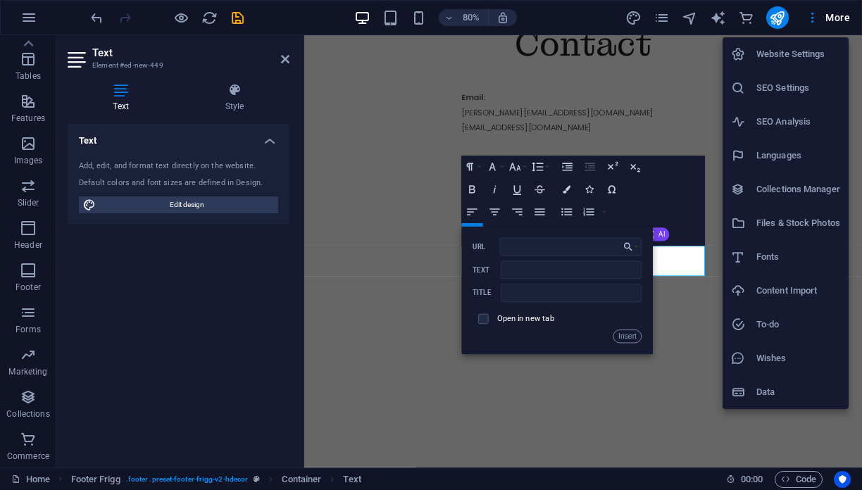
click at [803, 233] on li "Files & Stock Photos" at bounding box center [786, 223] width 126 height 34
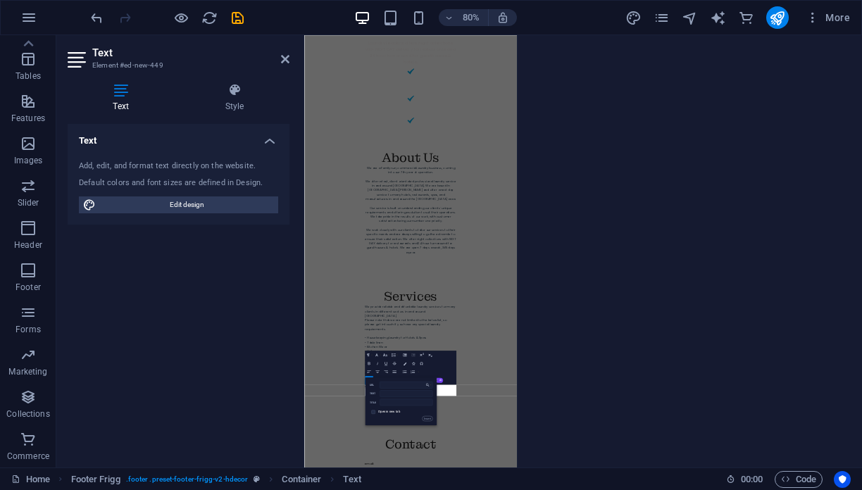
scroll to position [3130, 0]
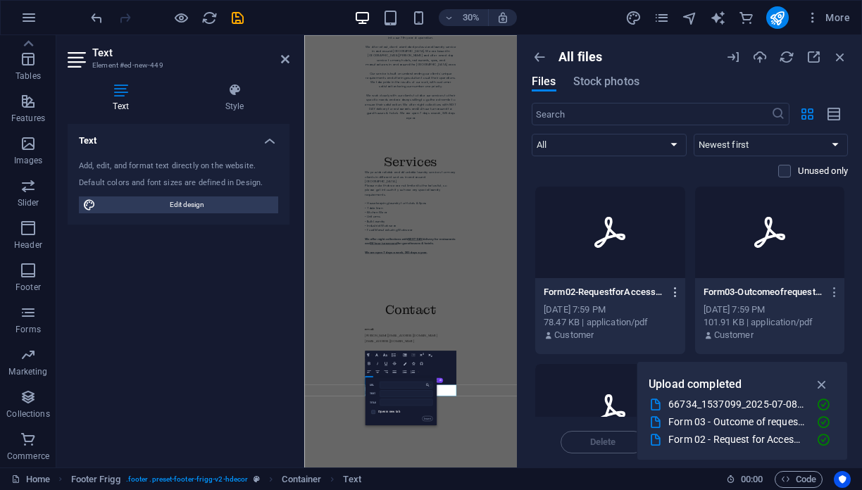
click at [677, 293] on icon "button" at bounding box center [675, 292] width 13 height 13
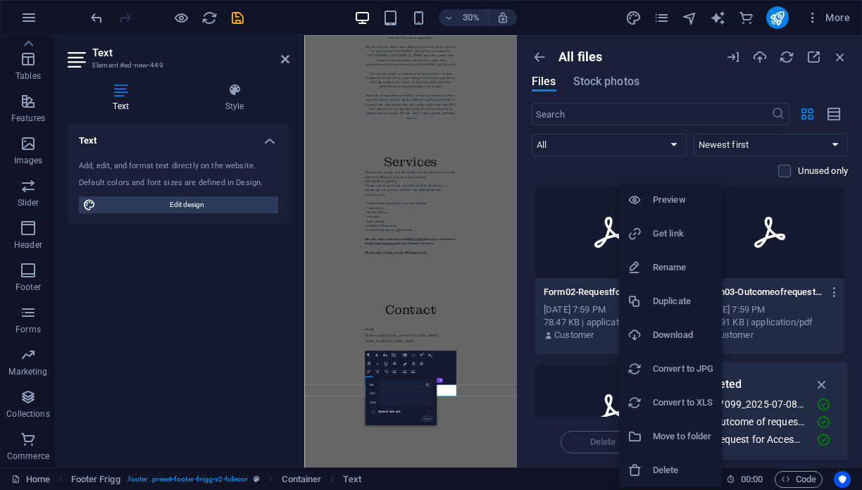
click at [679, 235] on h6 "Get link" at bounding box center [683, 233] width 61 height 17
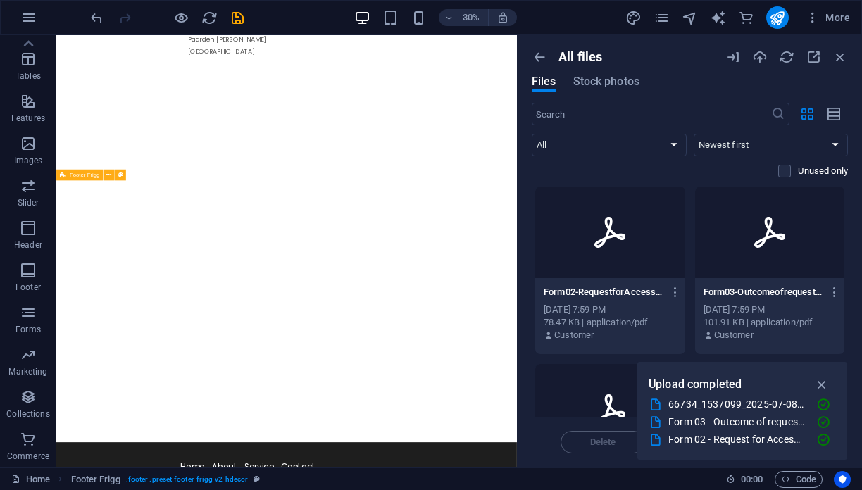
scroll to position [2742, 0]
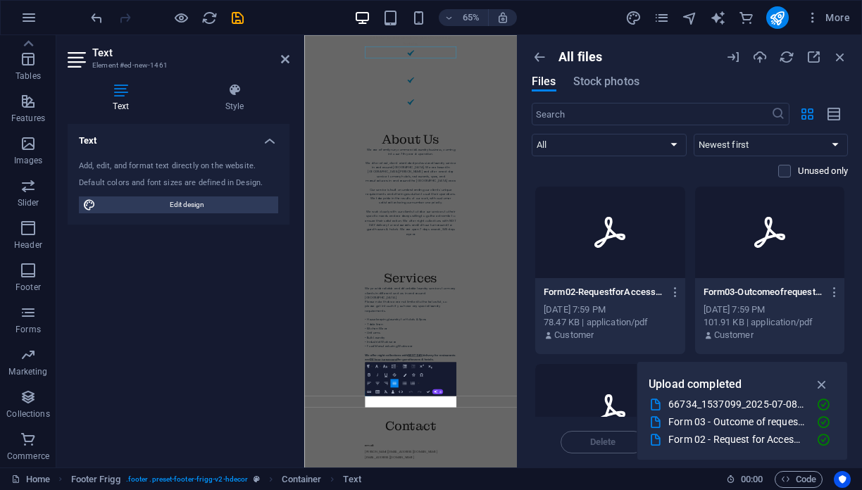
scroll to position [3130, 0]
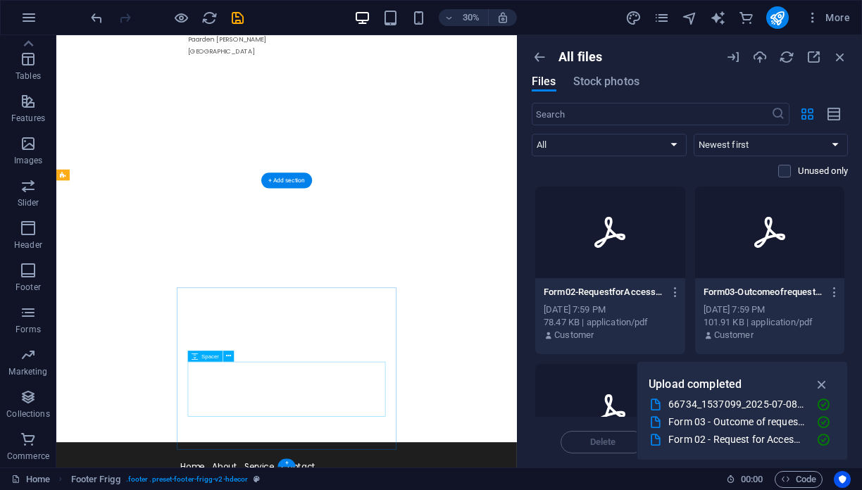
scroll to position [2742, 0]
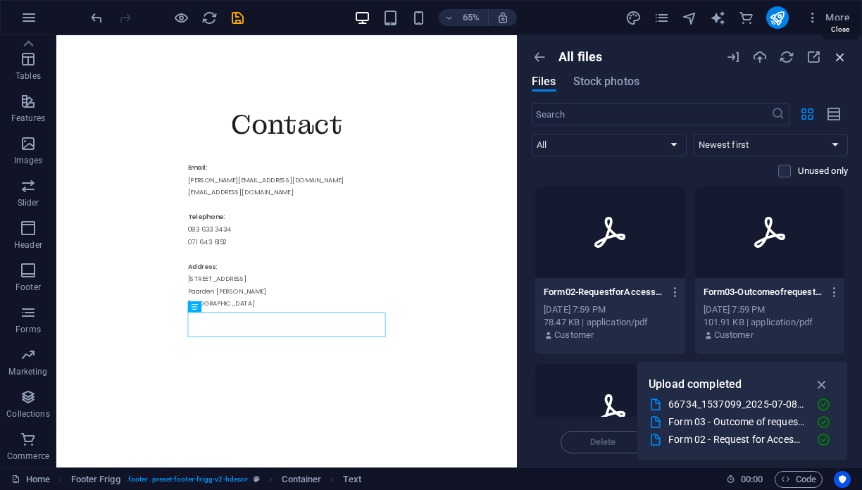
click at [844, 57] on icon "button" at bounding box center [841, 57] width 16 height 16
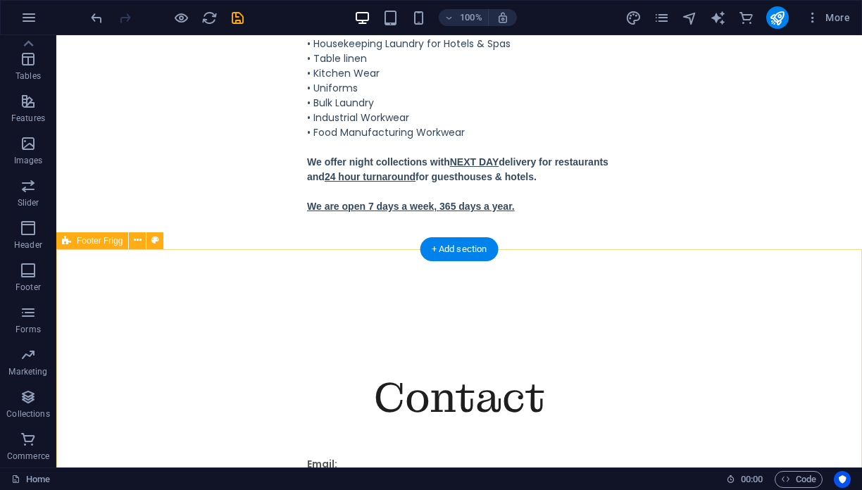
scroll to position [2467, 0]
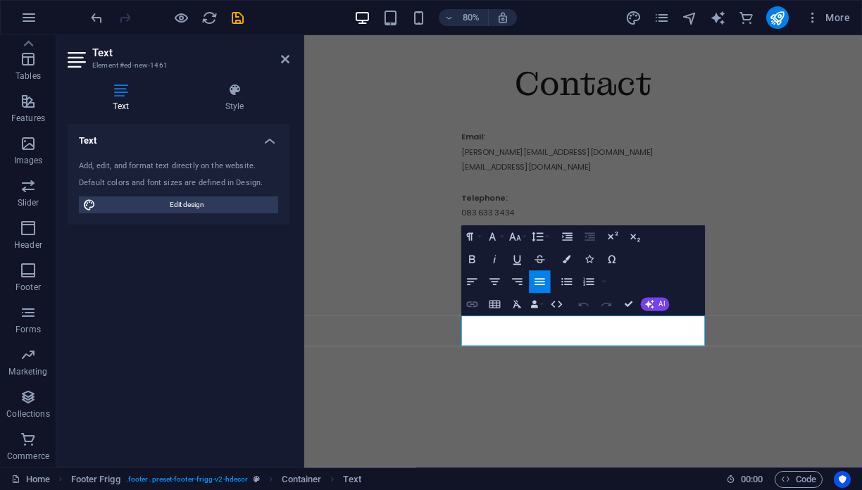
click at [476, 306] on icon "button" at bounding box center [471, 305] width 11 height 6
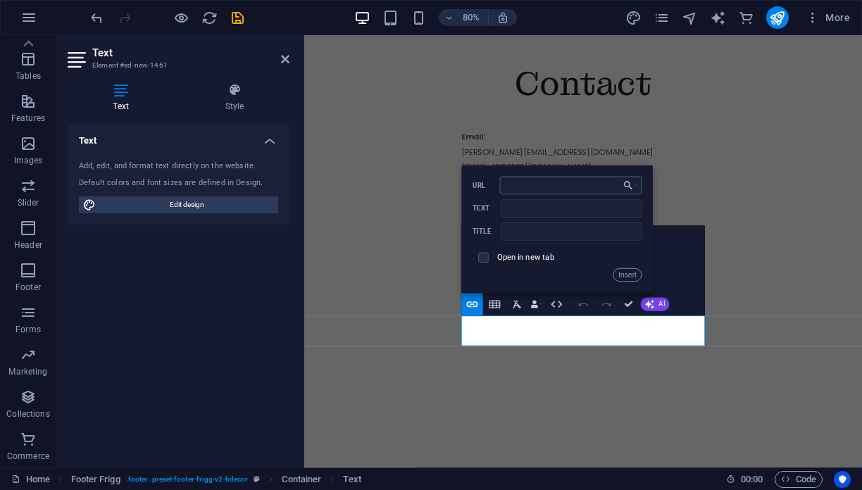
type input "[URL][DOMAIN_NAME]"
click at [626, 275] on button "Insert" at bounding box center [628, 274] width 28 height 13
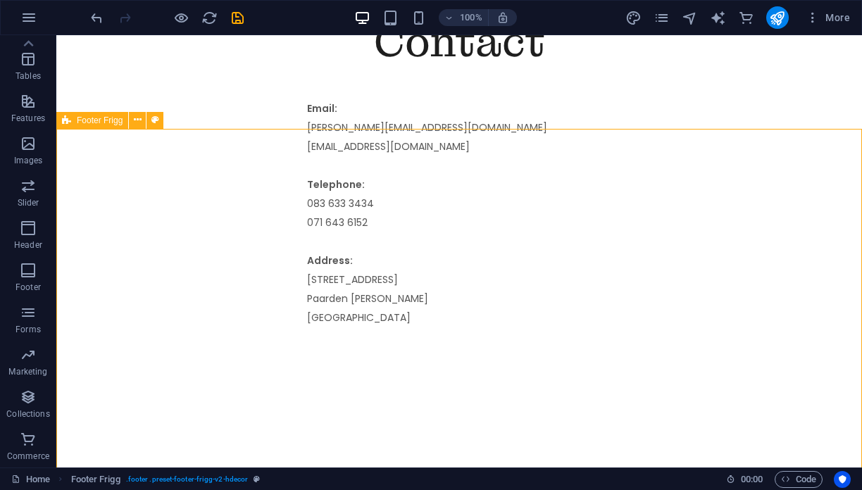
scroll to position [2682, 0]
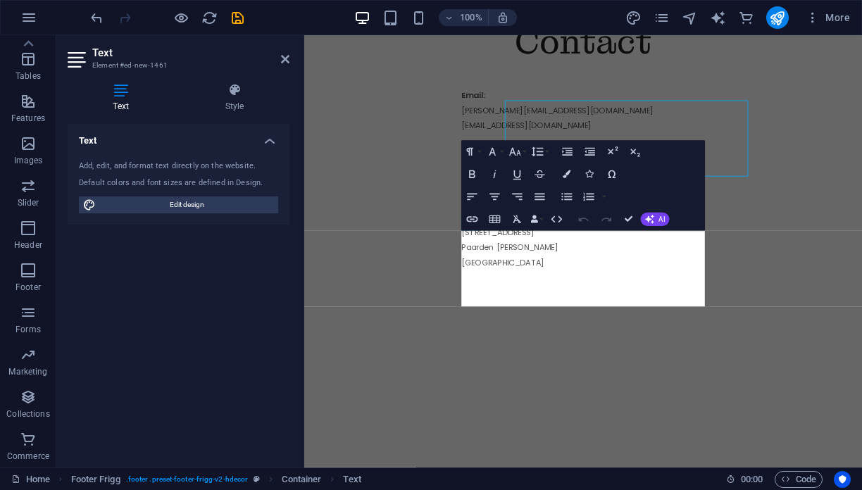
scroll to position [2737, 0]
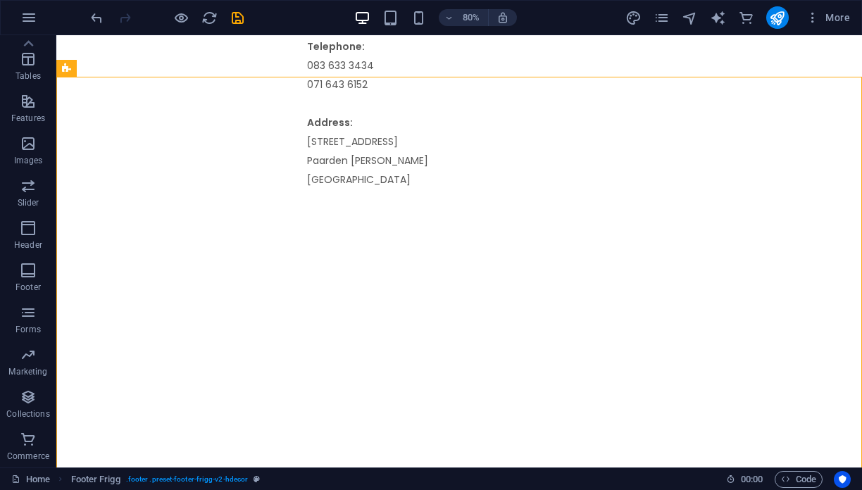
scroll to position [2575, 0]
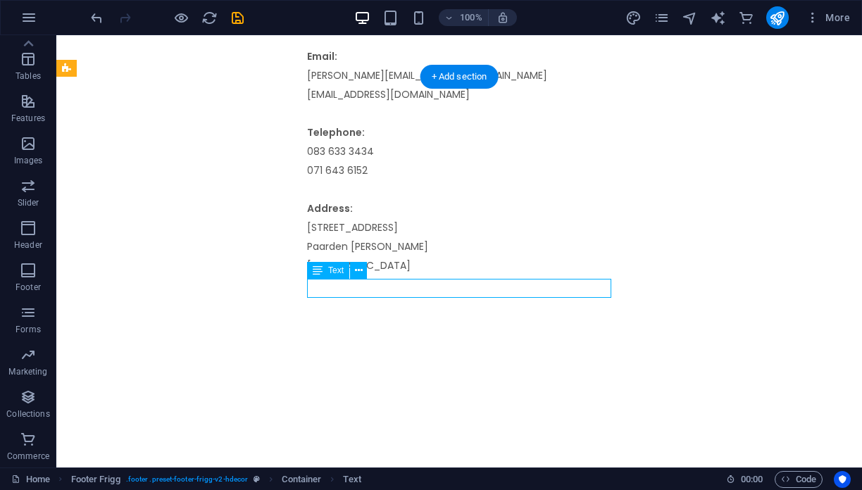
drag, startPoint x: 395, startPoint y: 285, endPoint x: 316, endPoint y: 295, distance: 79.6
drag, startPoint x: 308, startPoint y: 287, endPoint x: 359, endPoint y: 287, distance: 50.7
drag, startPoint x: 384, startPoint y: 287, endPoint x: 325, endPoint y: 287, distance: 59.2
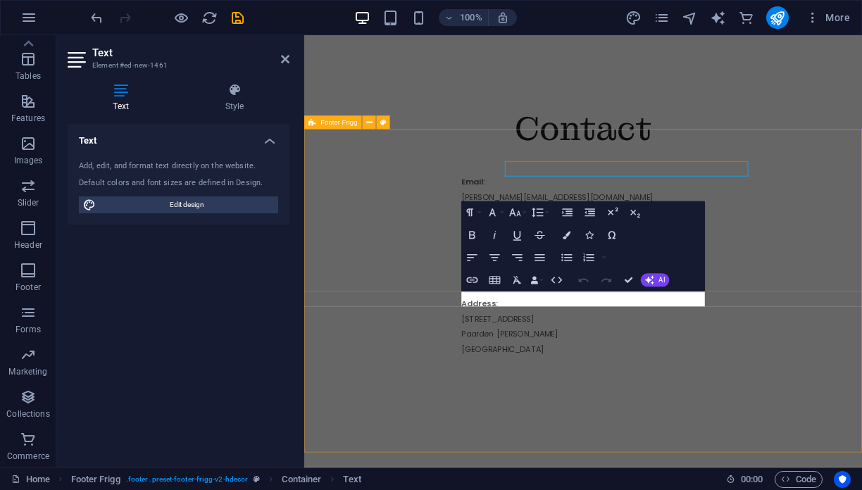
scroll to position [2661, 0]
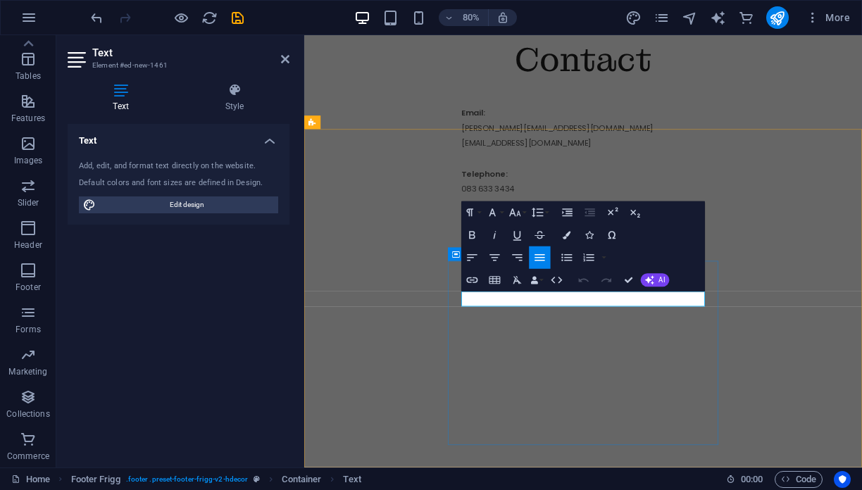
drag, startPoint x: 587, startPoint y: 363, endPoint x: 480, endPoint y: 365, distance: 107.1
click at [475, 279] on icon "button" at bounding box center [472, 279] width 13 height 13
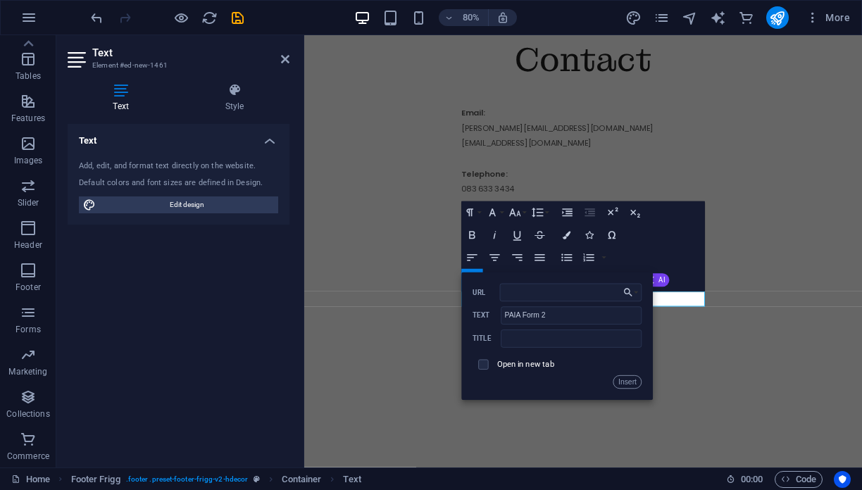
type input "[URL][DOMAIN_NAME] Form 2"
click at [628, 379] on button "Insert" at bounding box center [628, 382] width 28 height 13
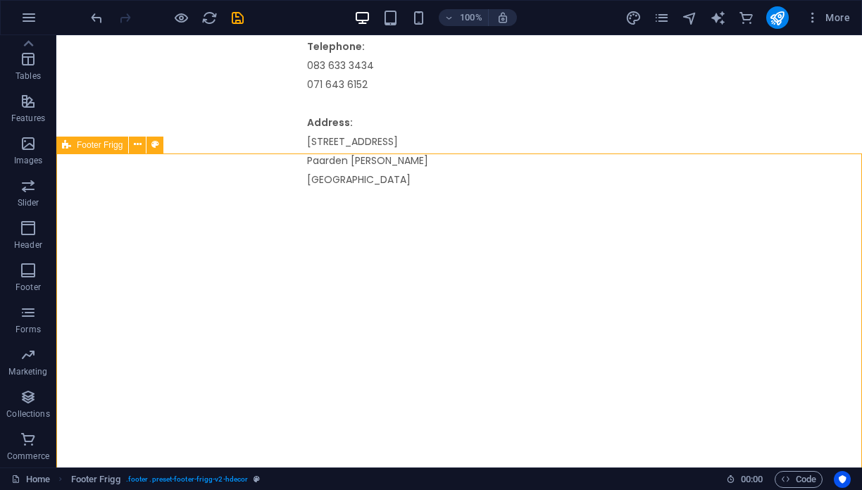
scroll to position [2498, 0]
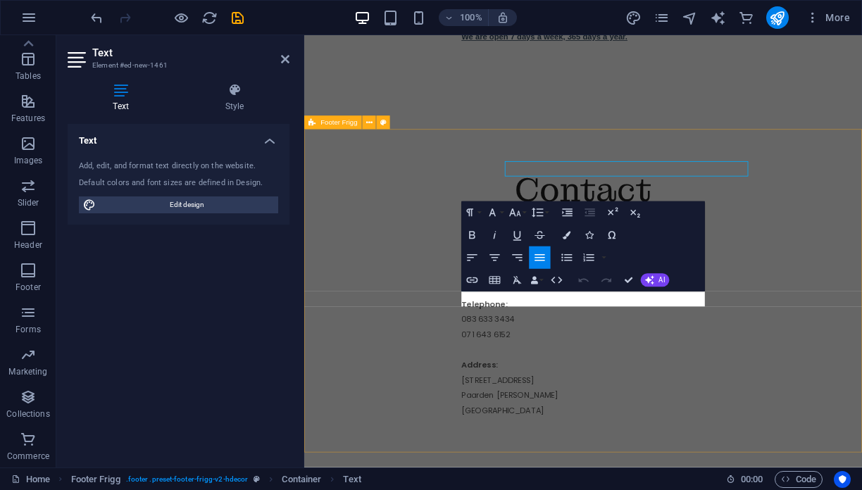
scroll to position [2661, 0]
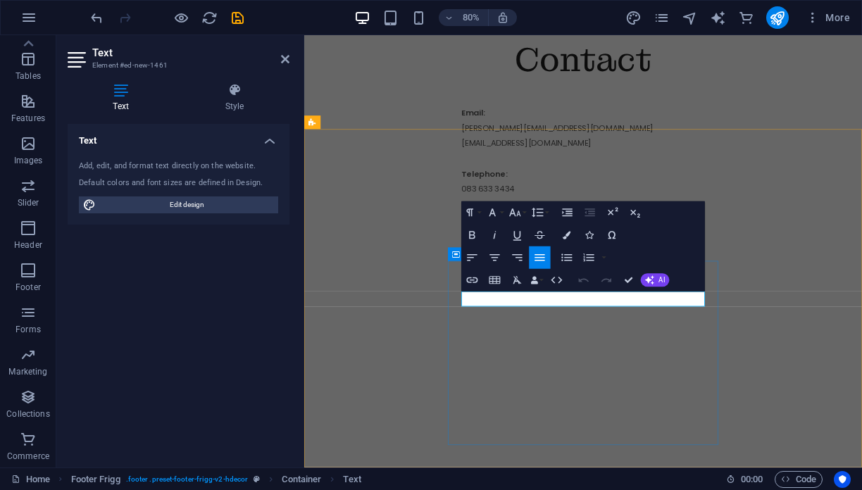
click at [497, 273] on icon "button" at bounding box center [497, 273] width 13 height 13
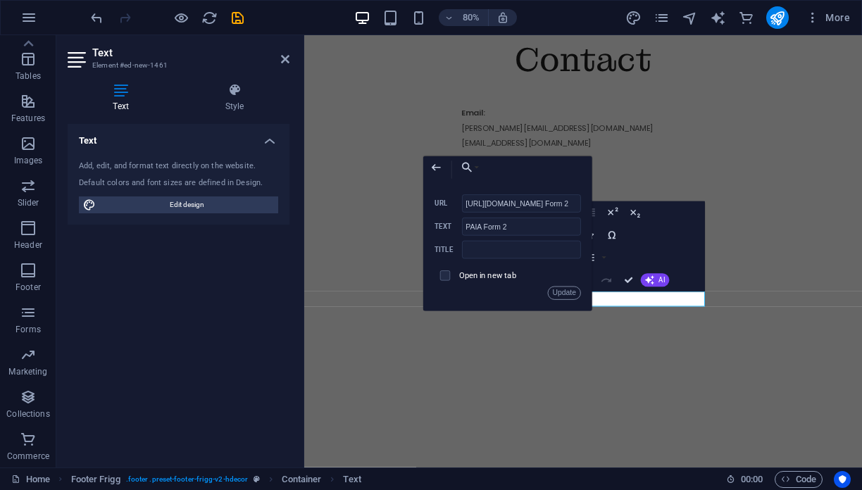
scroll to position [0, 421]
drag, startPoint x: 564, startPoint y: 286, endPoint x: 439, endPoint y: 276, distance: 125.8
click at [439, 276] on div "[URL][DOMAIN_NAME] Form 2 URL PAIA Form 2 Text Title Open in new tab Update" at bounding box center [508, 248] width 147 height 106
click at [439, 276] on input "checkbox" at bounding box center [444, 274] width 10 height 10
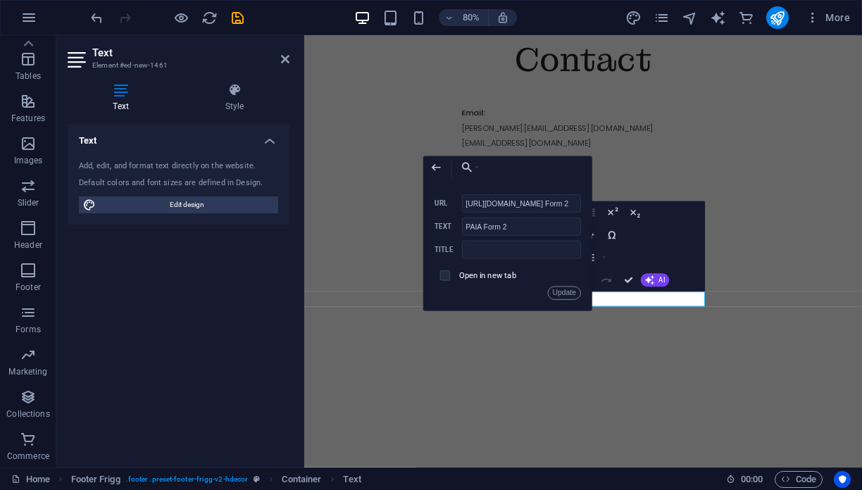
checkbox input "true"
click at [569, 294] on button "Update" at bounding box center [564, 293] width 34 height 13
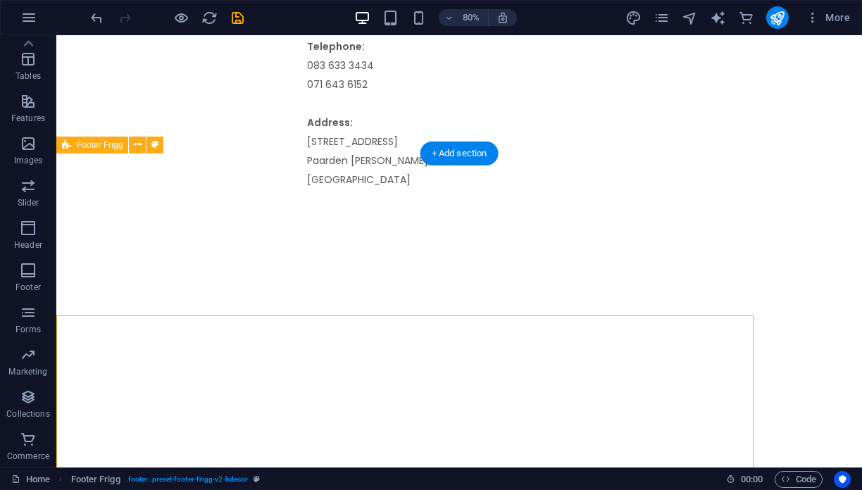
scroll to position [2498, 0]
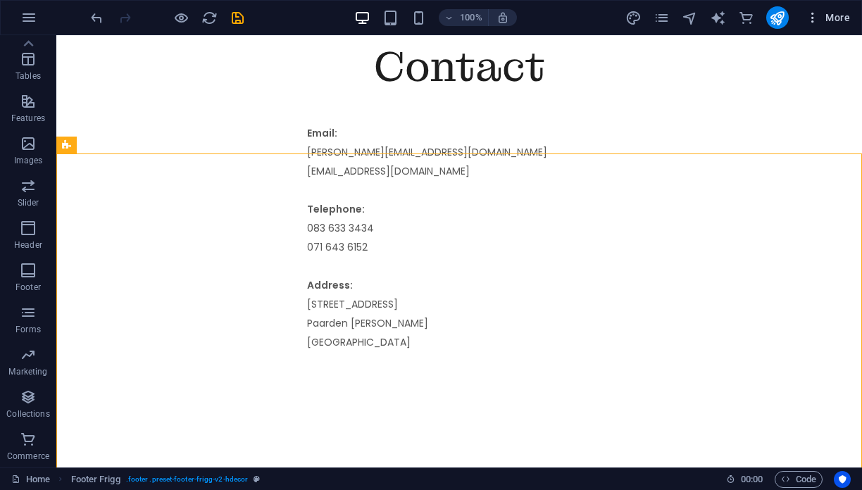
click at [810, 13] on icon "button" at bounding box center [813, 18] width 14 height 14
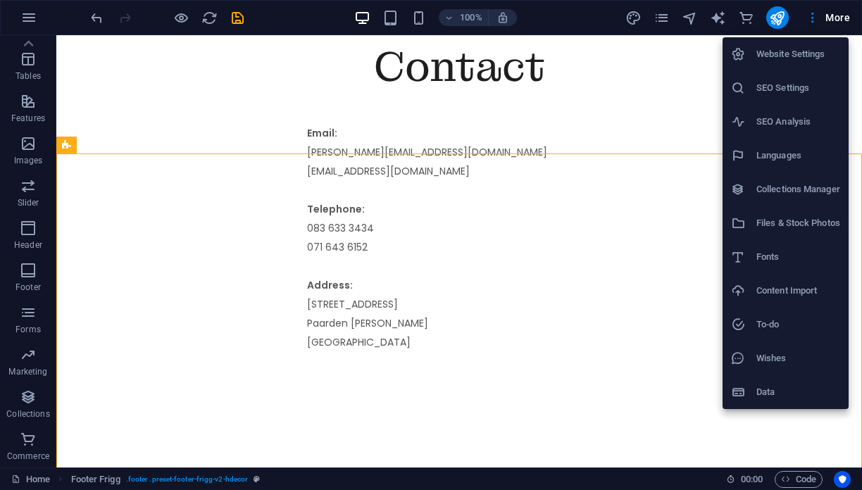
click at [808, 217] on h6 "Files & Stock Photos" at bounding box center [799, 223] width 84 height 17
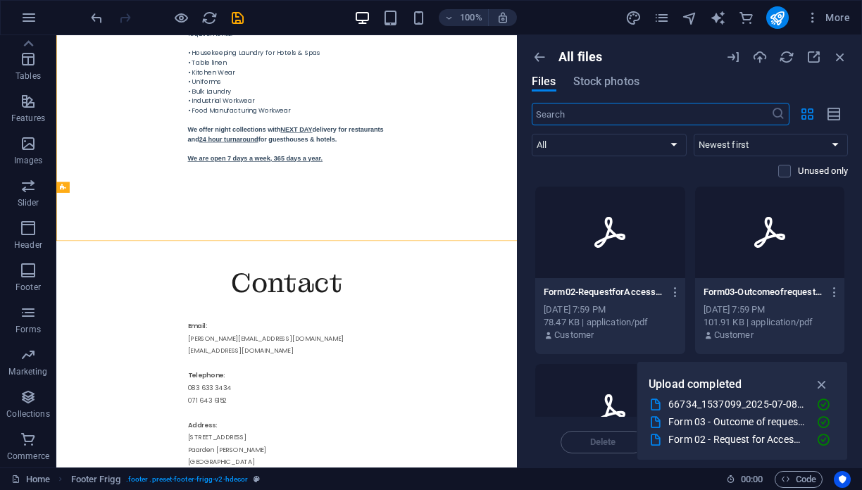
scroll to position [2723, 0]
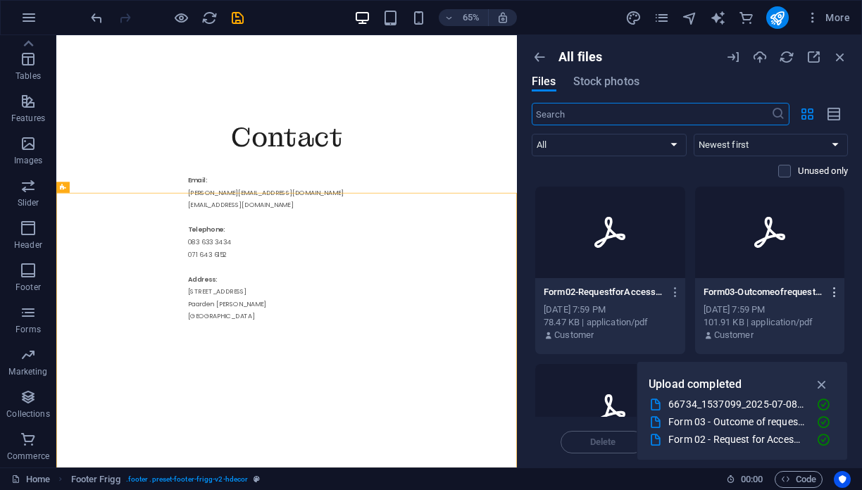
click at [824, 292] on button "button" at bounding box center [832, 292] width 19 height 23
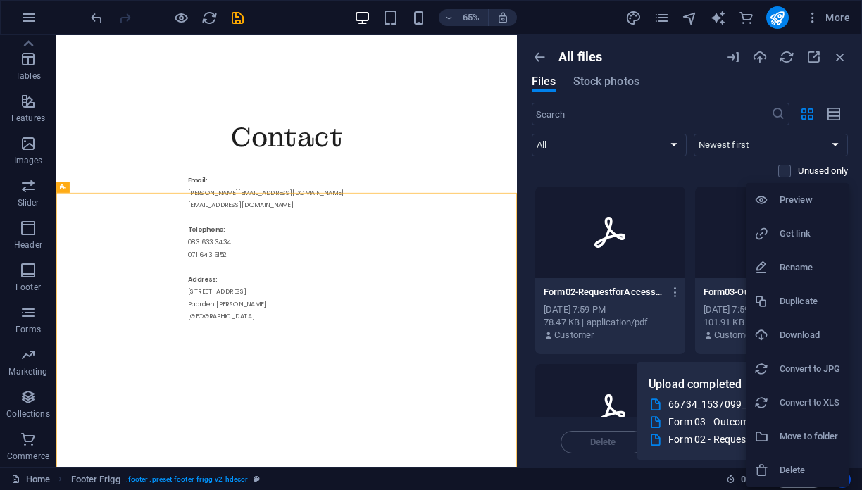
click at [814, 233] on h6 "Get link" at bounding box center [810, 233] width 61 height 17
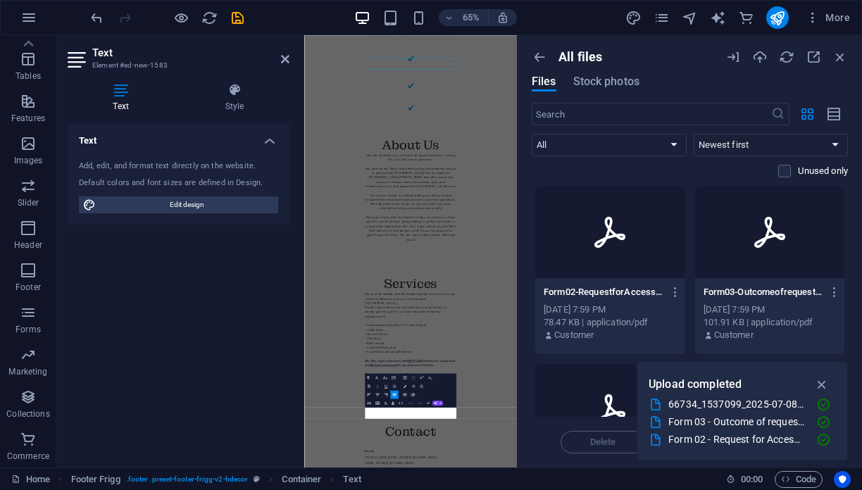
scroll to position [3111, 0]
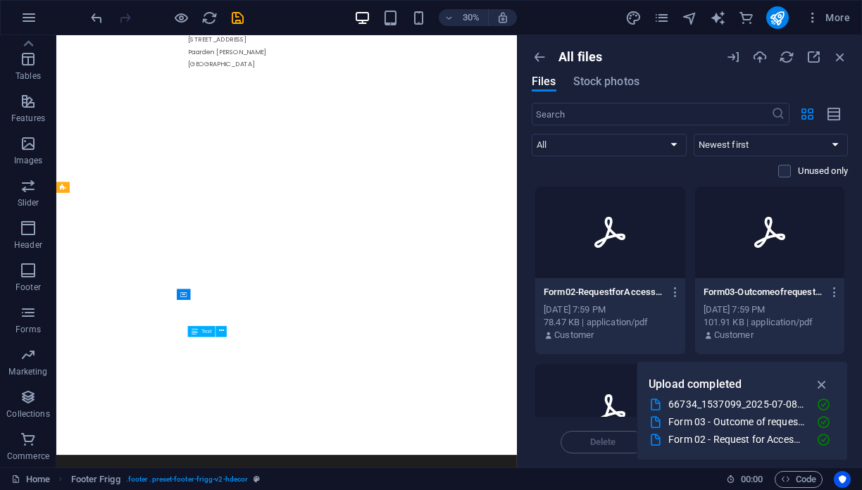
scroll to position [2723, 0]
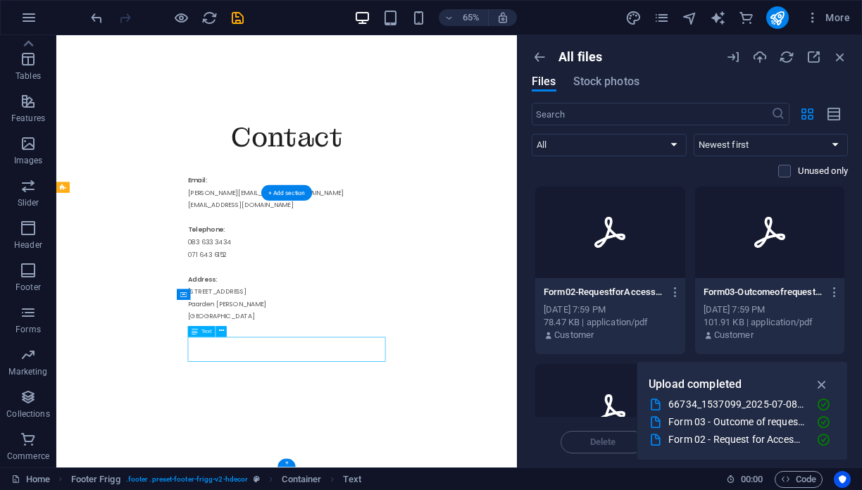
drag, startPoint x: 376, startPoint y: 514, endPoint x: 266, endPoint y: 510, distance: 110.0
drag, startPoint x: 261, startPoint y: 508, endPoint x: 360, endPoint y: 508, distance: 99.3
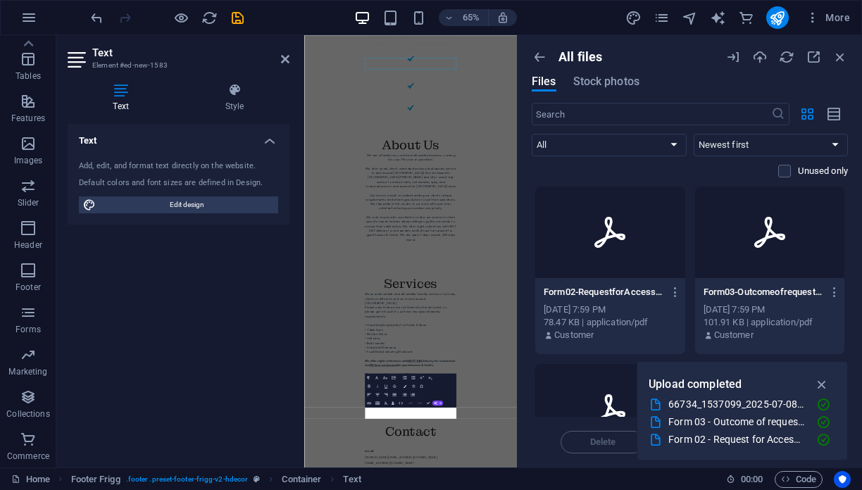
scroll to position [3111, 0]
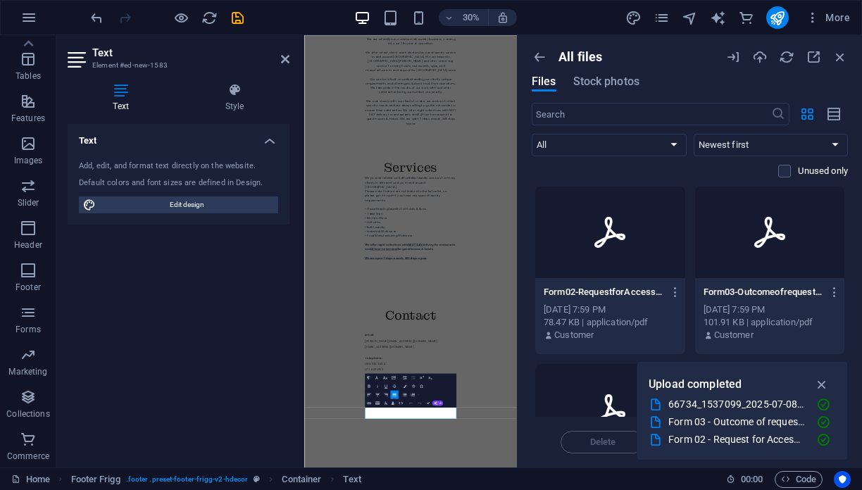
click at [252, 342] on div "Text Add, edit, and format text directly on the website. Default colors and fon…" at bounding box center [179, 290] width 222 height 333
click at [841, 57] on icon "button" at bounding box center [841, 57] width 16 height 16
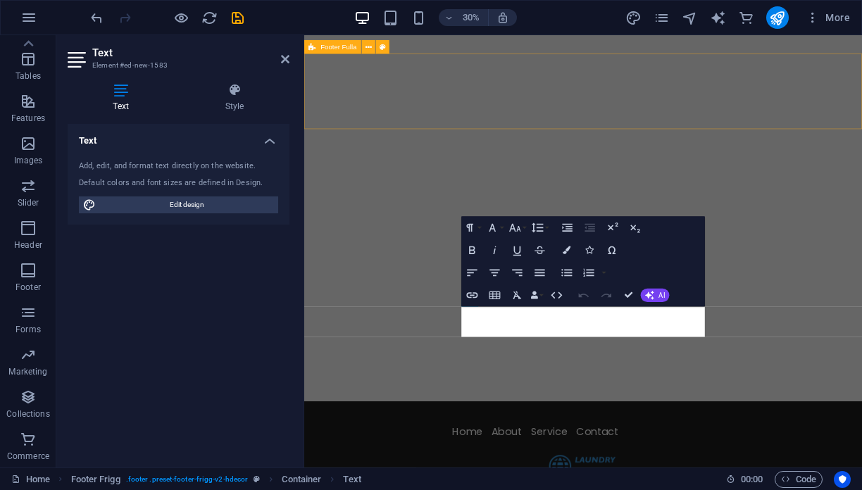
scroll to position [2661, 0]
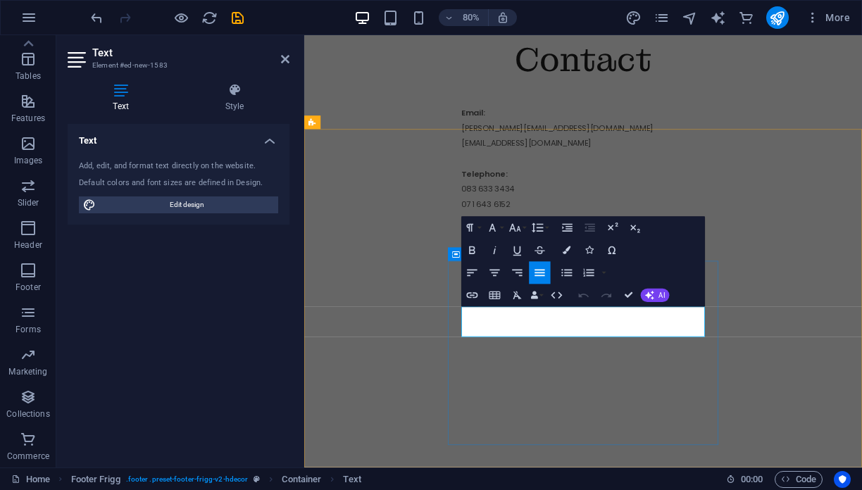
drag, startPoint x: 576, startPoint y: 385, endPoint x: 493, endPoint y: 384, distance: 83.1
click at [472, 297] on icon "button" at bounding box center [472, 295] width 13 height 13
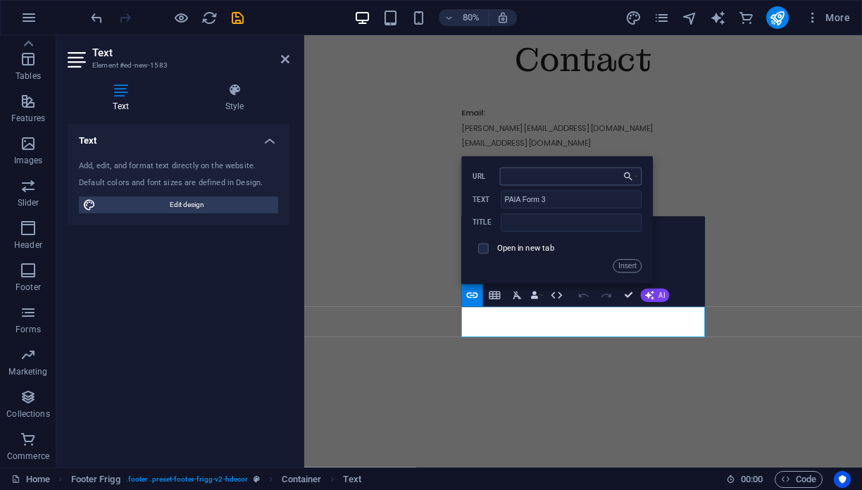
click at [532, 174] on input "URL" at bounding box center [571, 177] width 142 height 18
type input "[URL][DOMAIN_NAME]"
click at [487, 247] on span at bounding box center [483, 249] width 10 height 10
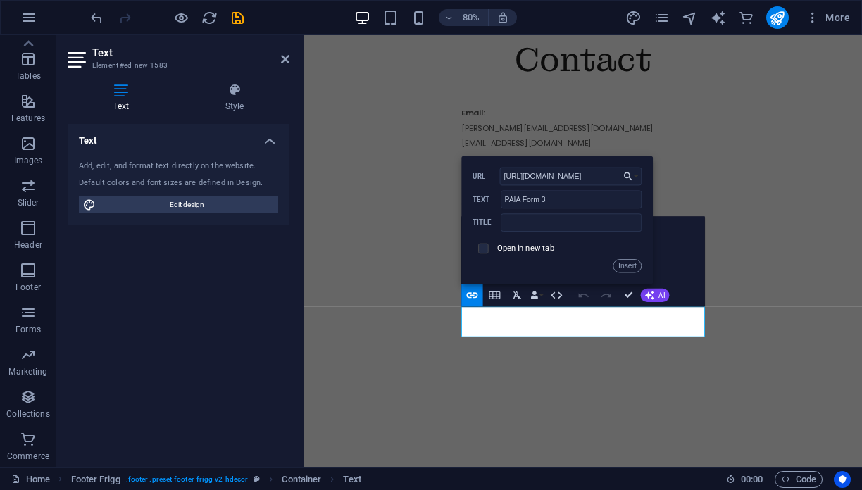
click at [483, 246] on input "checkbox" at bounding box center [482, 247] width 10 height 10
checkbox input "true"
click at [636, 268] on button "Insert" at bounding box center [628, 265] width 28 height 13
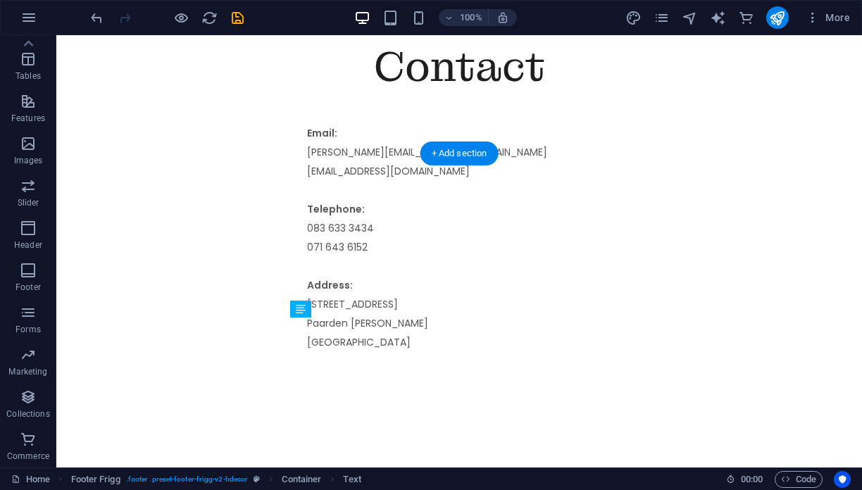
drag, startPoint x: 364, startPoint y: 361, endPoint x: 356, endPoint y: 343, distance: 20.2
drag, startPoint x: 366, startPoint y: 327, endPoint x: 360, endPoint y: 367, distance: 40.7
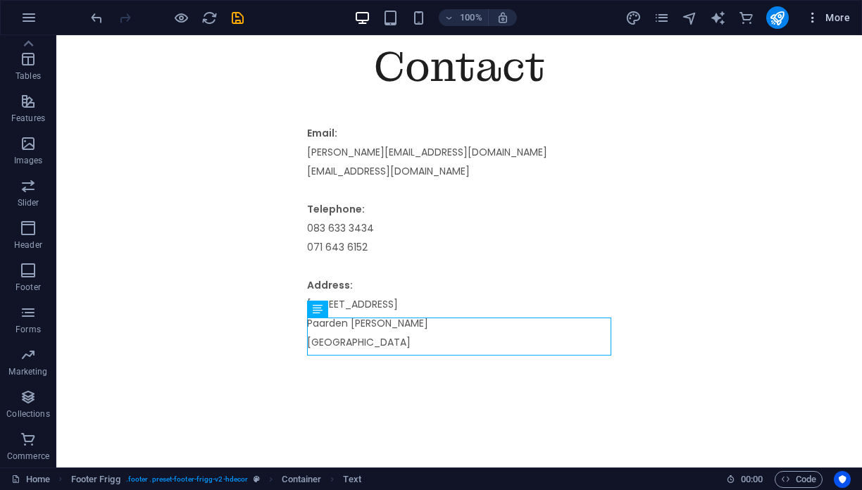
click at [817, 13] on icon "button" at bounding box center [813, 18] width 14 height 14
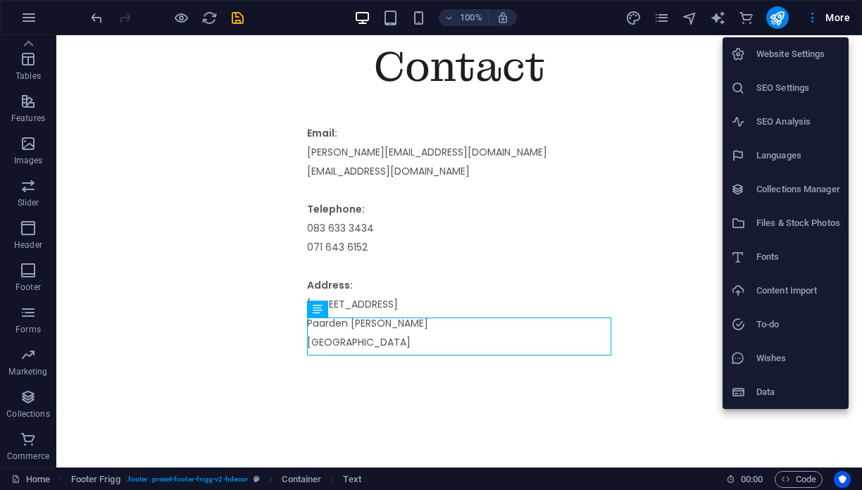
click at [807, 215] on h6 "Files & Stock Photos" at bounding box center [799, 223] width 84 height 17
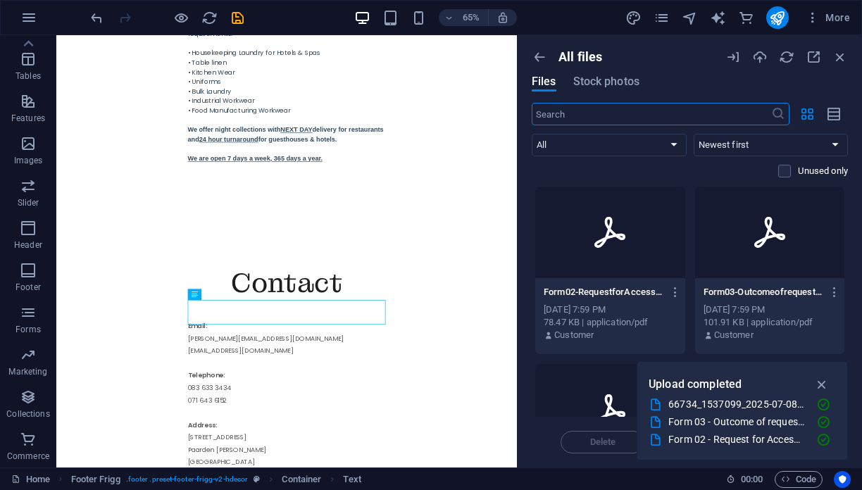
scroll to position [2723, 0]
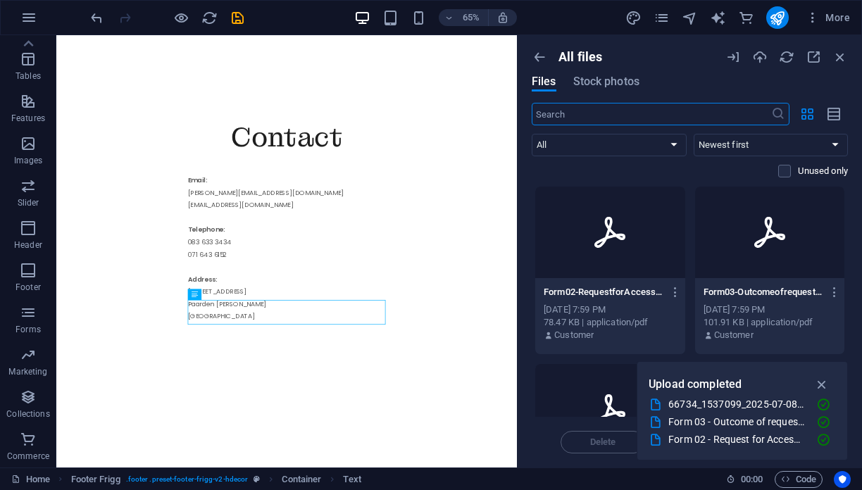
click at [738, 314] on div "[DATE] 7:59 PM" at bounding box center [770, 310] width 133 height 13
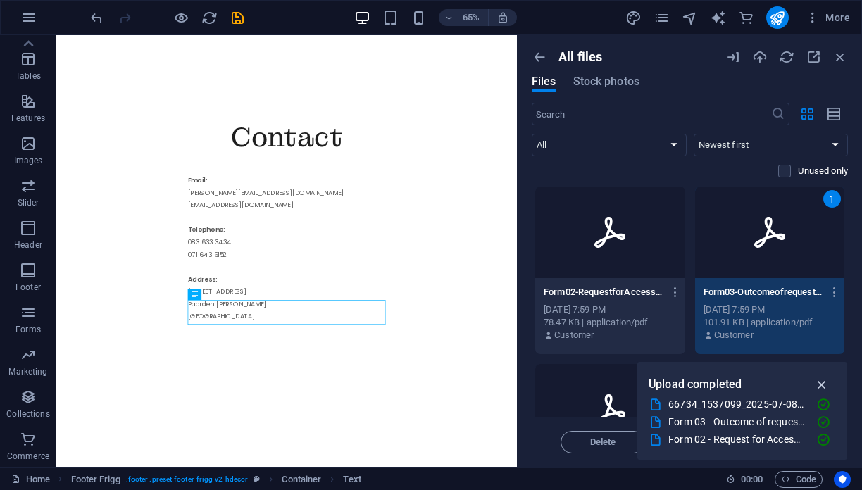
click at [829, 385] on icon "button" at bounding box center [823, 385] width 16 height 16
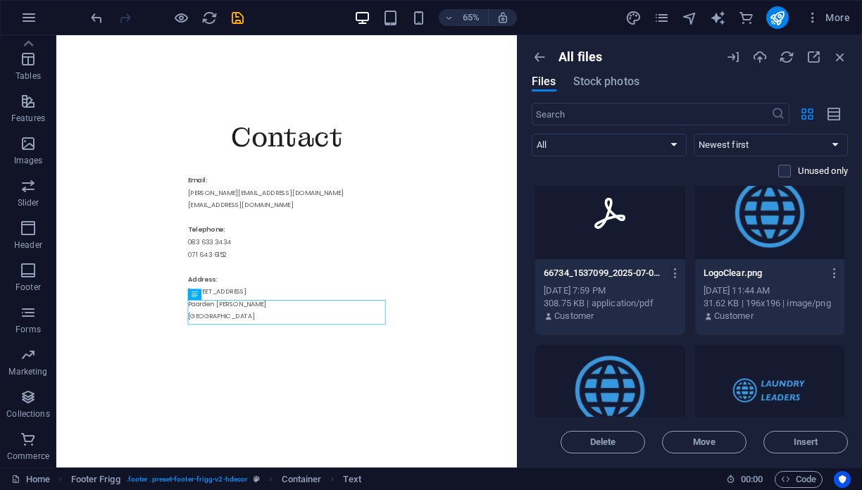
scroll to position [221, 0]
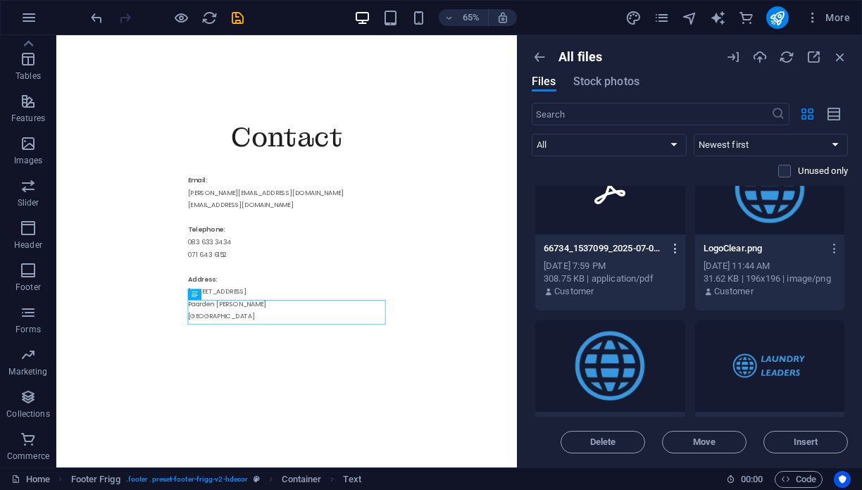
click at [676, 252] on icon "button" at bounding box center [675, 248] width 13 height 13
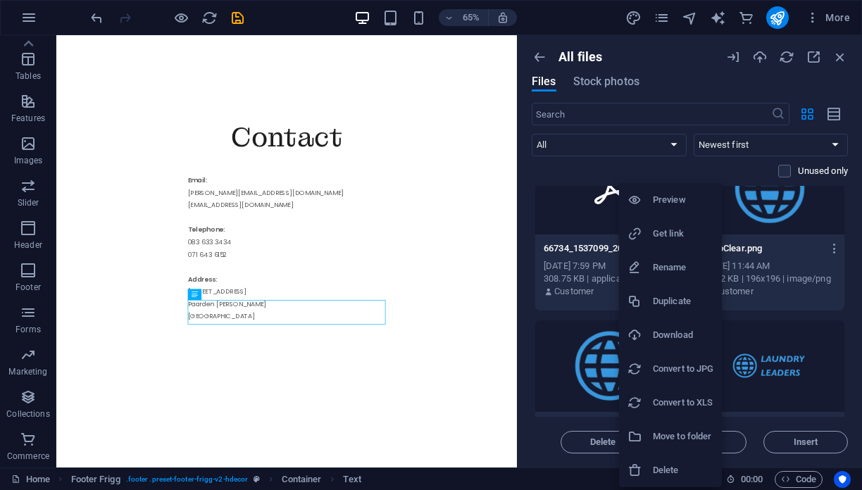
click at [671, 226] on h6 "Get link" at bounding box center [683, 233] width 61 height 17
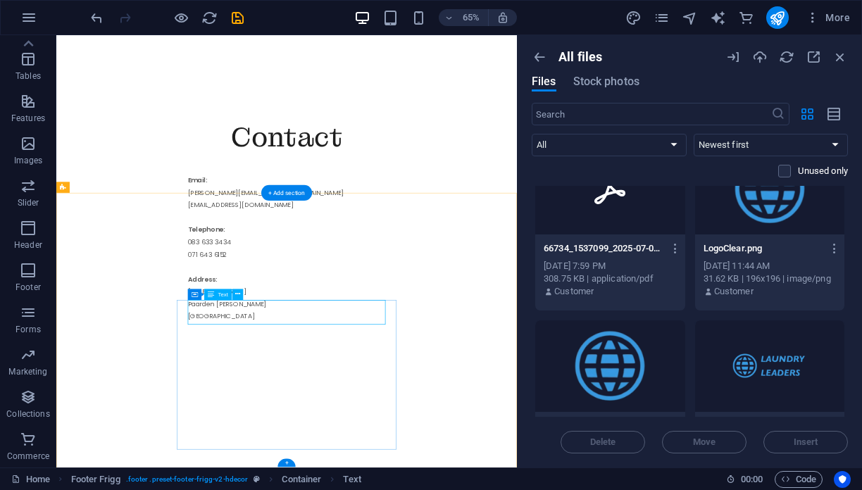
drag, startPoint x: 405, startPoint y: 453, endPoint x: 390, endPoint y: 453, distance: 14.8
click at [845, 62] on icon "button" at bounding box center [841, 57] width 16 height 16
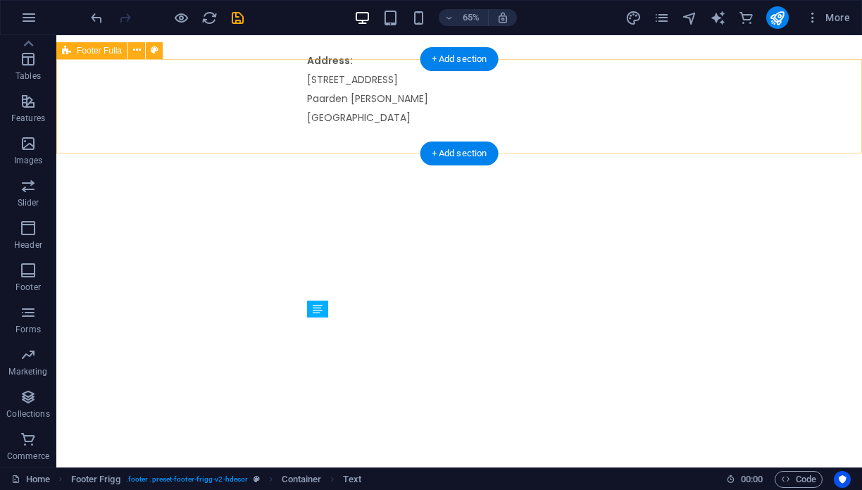
scroll to position [2498, 0]
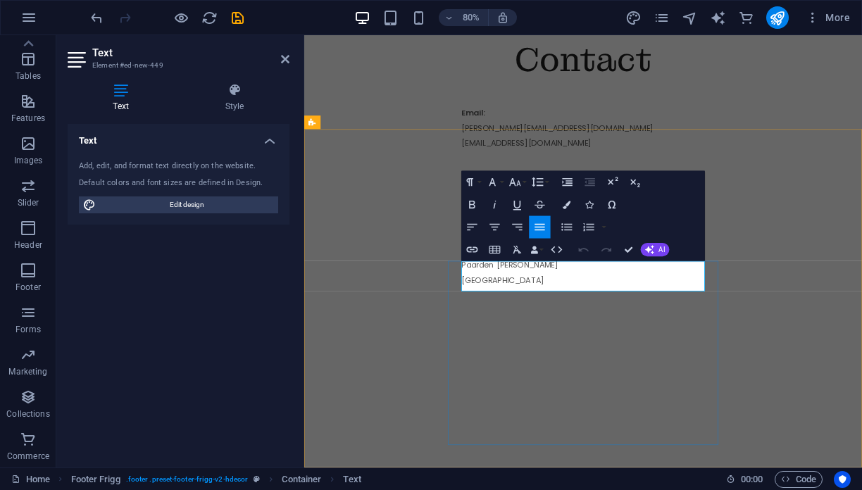
drag, startPoint x: 597, startPoint y: 331, endPoint x: 502, endPoint y: 331, distance: 95.1
click at [472, 252] on icon "button" at bounding box center [472, 249] width 13 height 13
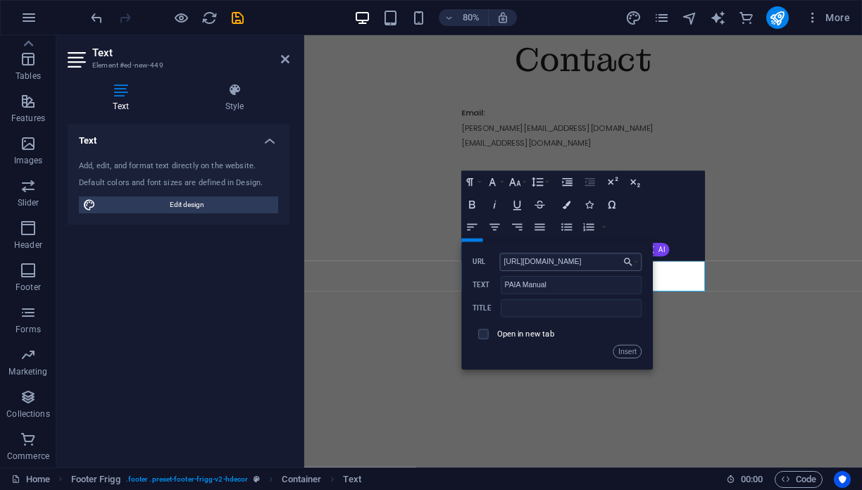
scroll to position [0, 409]
type input "[URL][DOMAIN_NAME]"
click at [485, 337] on input "checkbox" at bounding box center [482, 333] width 10 height 10
checkbox input "true"
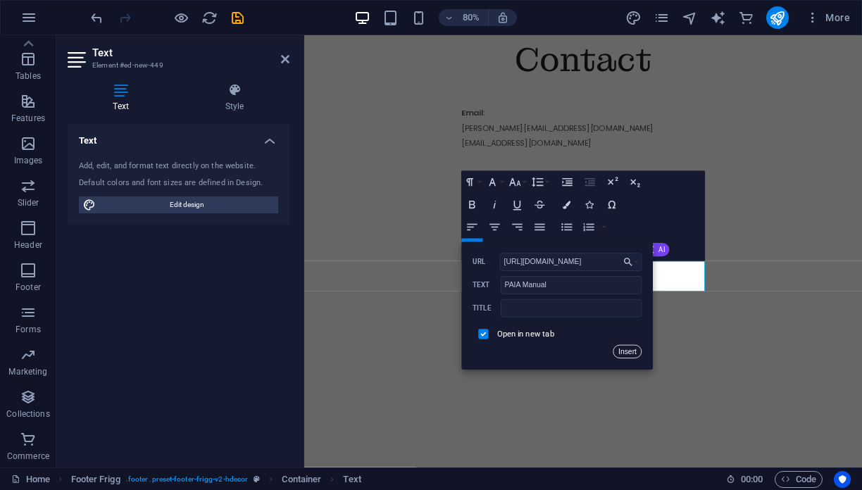
click at [632, 353] on button "Insert" at bounding box center [628, 351] width 28 height 13
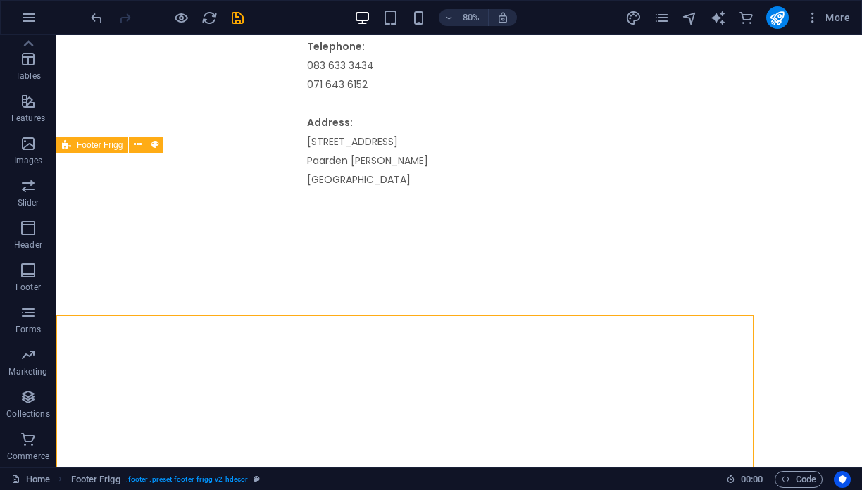
scroll to position [2498, 0]
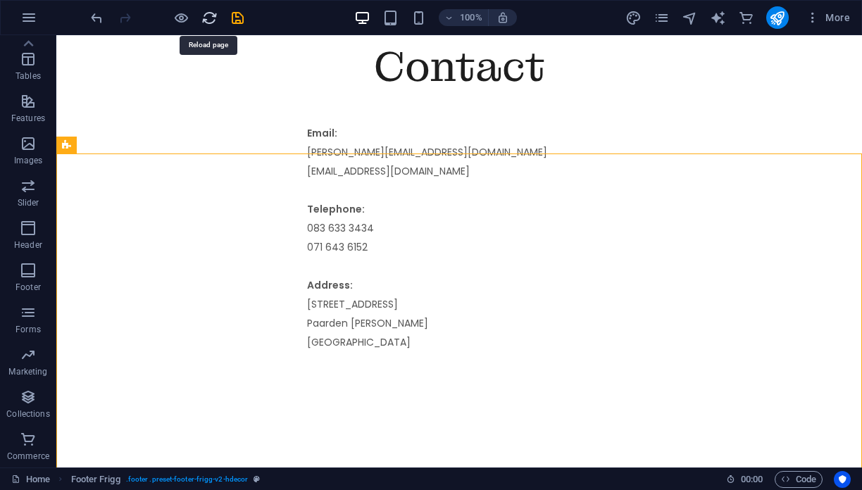
click at [217, 20] on icon "reload" at bounding box center [210, 18] width 16 height 16
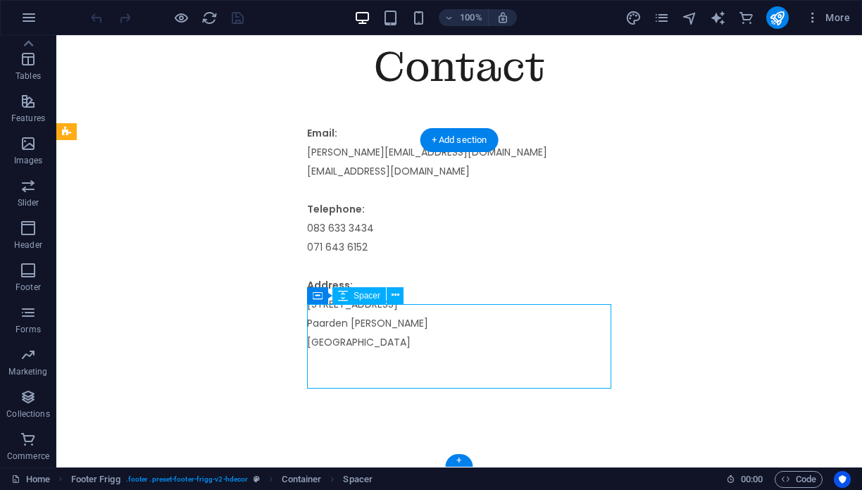
select select "px"
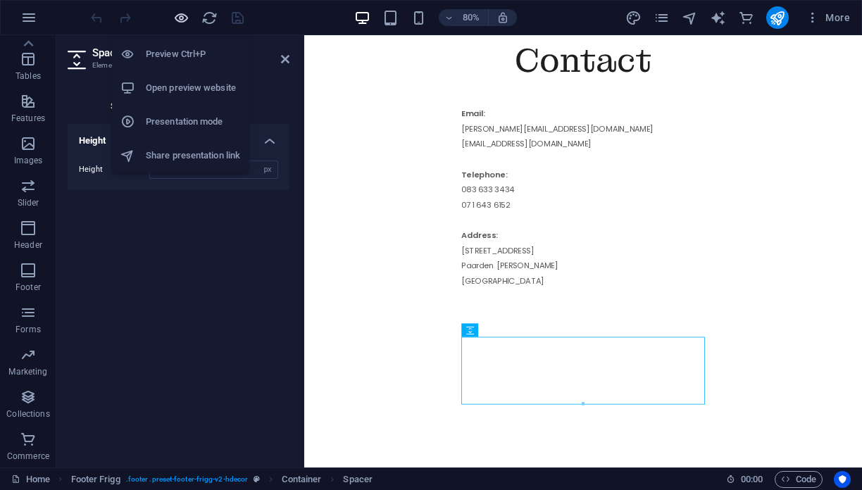
click at [180, 11] on icon "button" at bounding box center [181, 18] width 16 height 16
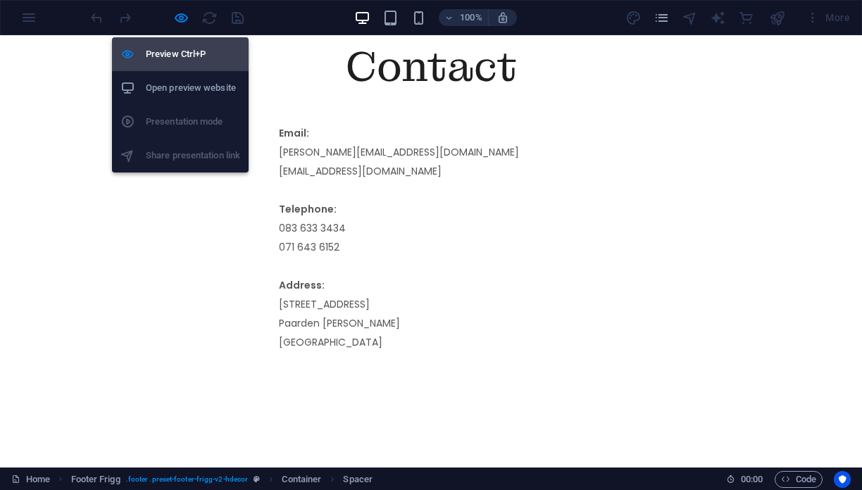
click at [175, 51] on h6 "Preview Ctrl+P" at bounding box center [193, 54] width 94 height 17
select select "px"
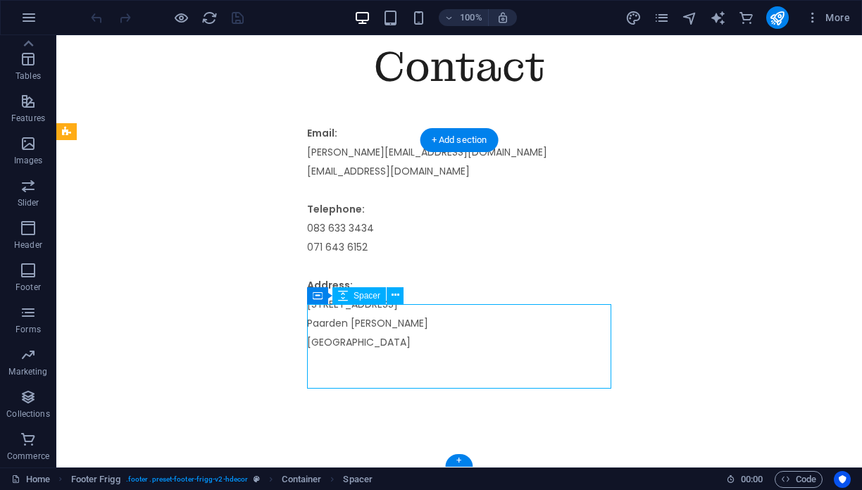
select select "px"
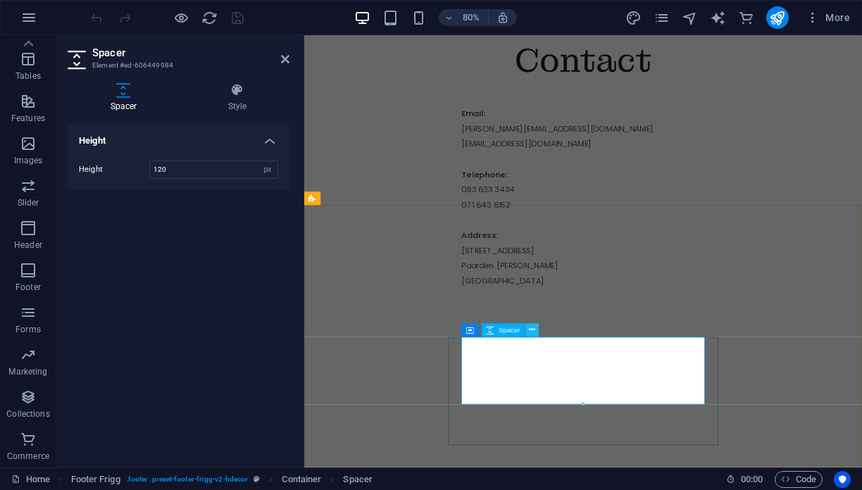
click at [535, 328] on button at bounding box center [532, 329] width 13 height 13
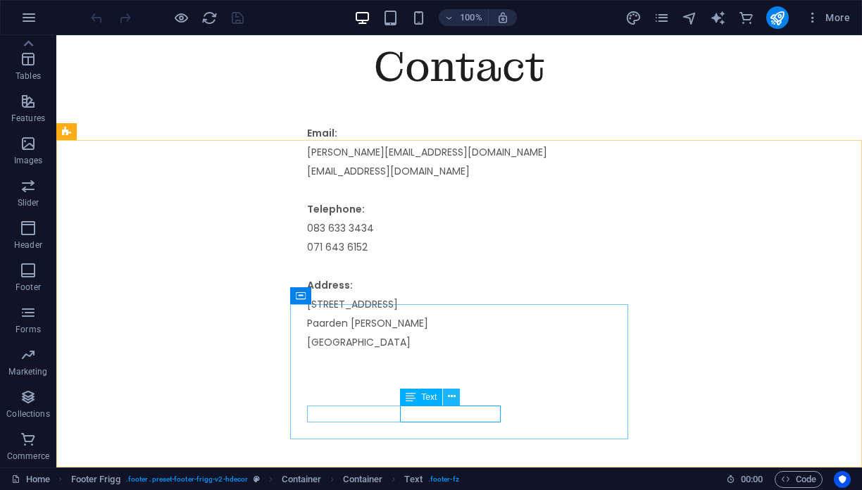
click at [453, 401] on icon at bounding box center [452, 397] width 8 height 15
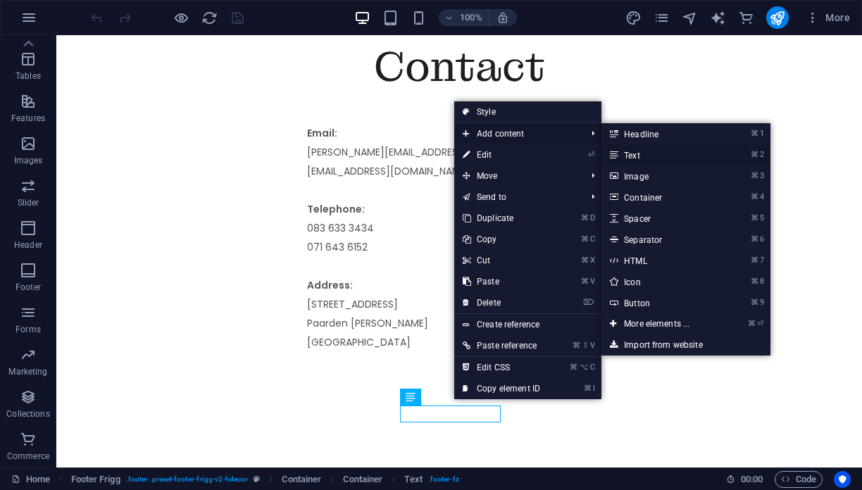
click at [650, 157] on link "⌘ 2 Text" at bounding box center [660, 154] width 116 height 21
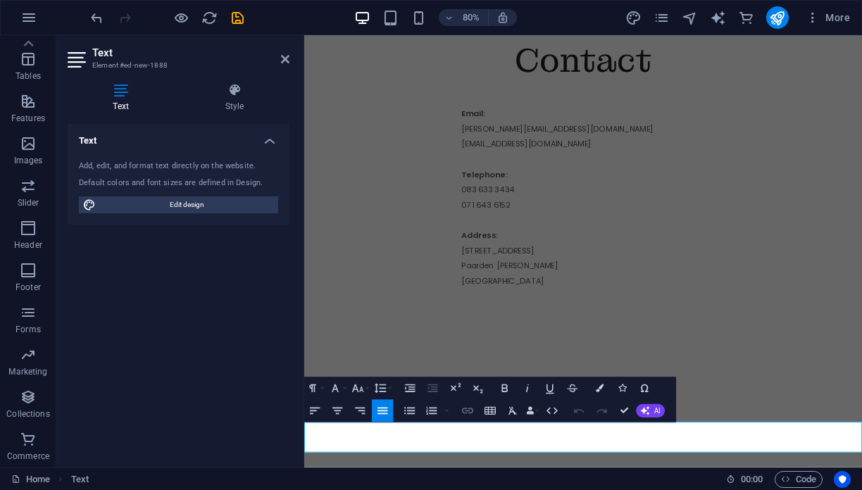
click at [472, 413] on icon "button" at bounding box center [467, 411] width 11 height 6
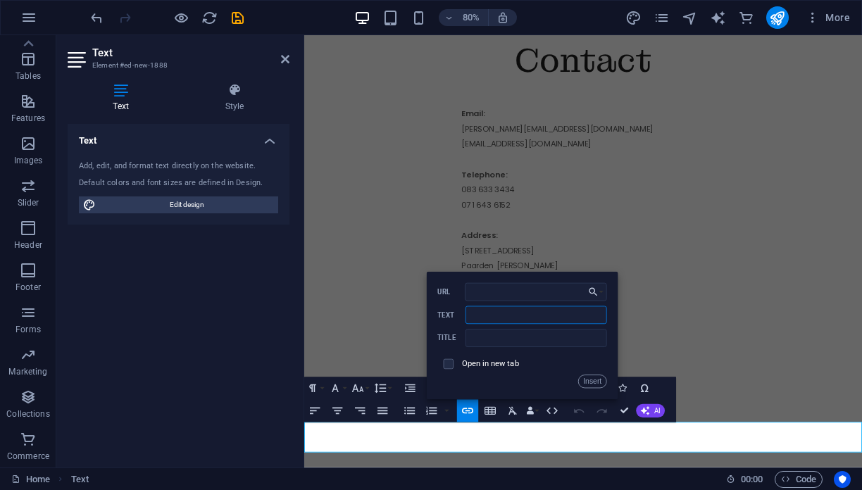
click at [493, 318] on input "Text" at bounding box center [536, 315] width 141 height 18
type input "PAIA Manual"
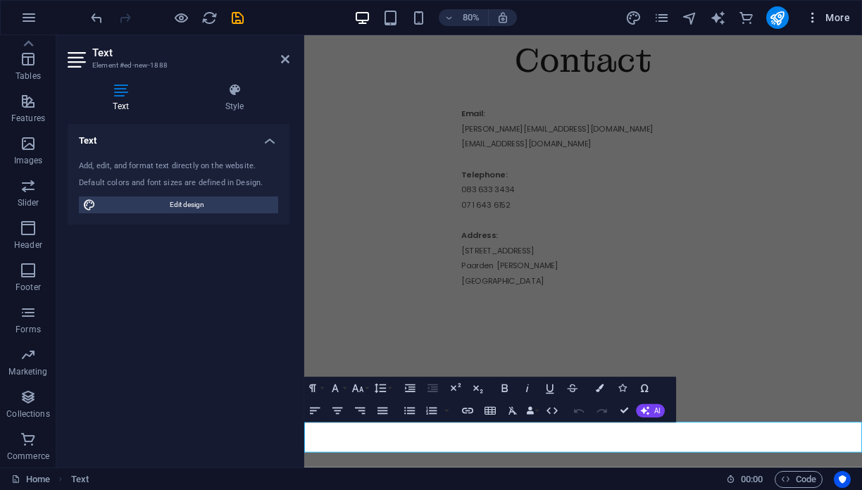
click at [843, 8] on button "More" at bounding box center [828, 17] width 56 height 23
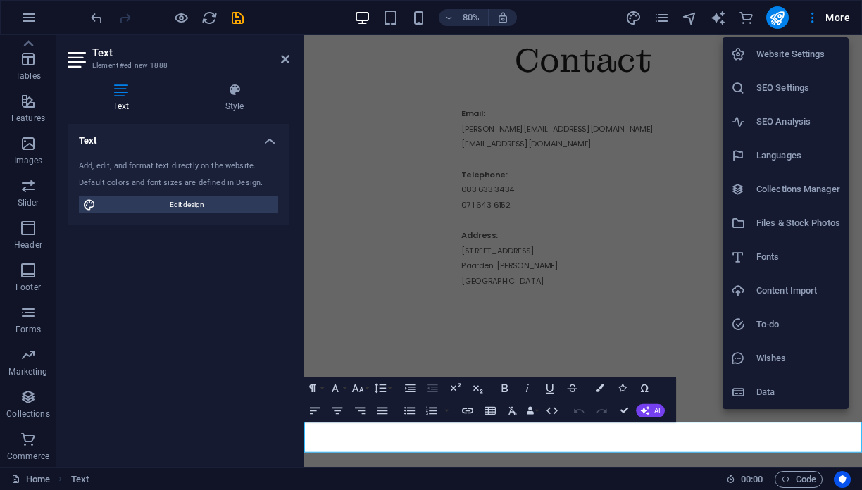
click at [786, 213] on li "Files & Stock Photos" at bounding box center [786, 223] width 126 height 34
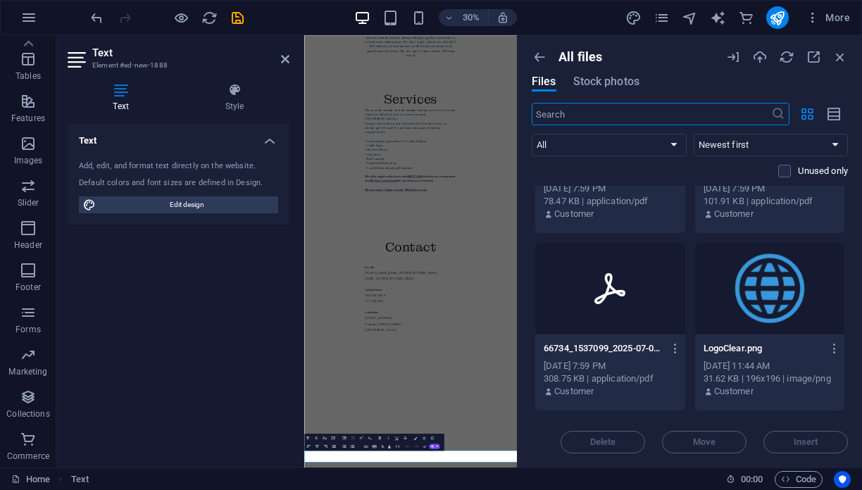
scroll to position [113, 0]
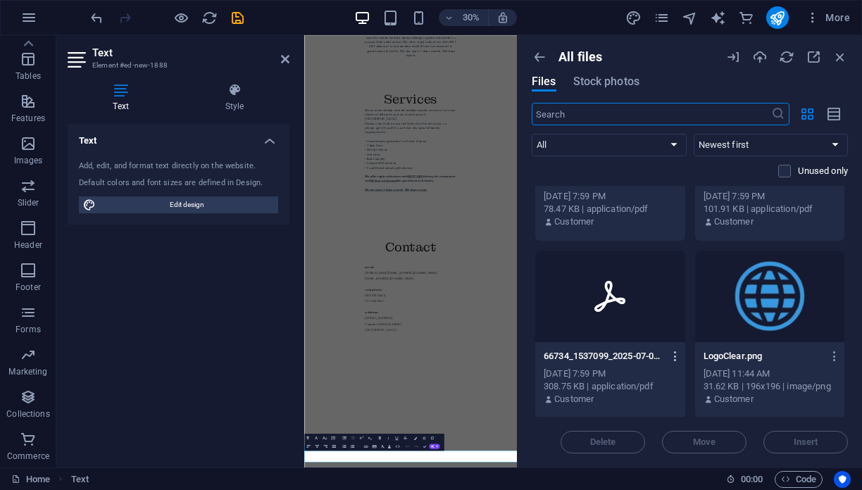
click at [673, 364] on button "button" at bounding box center [673, 356] width 19 height 23
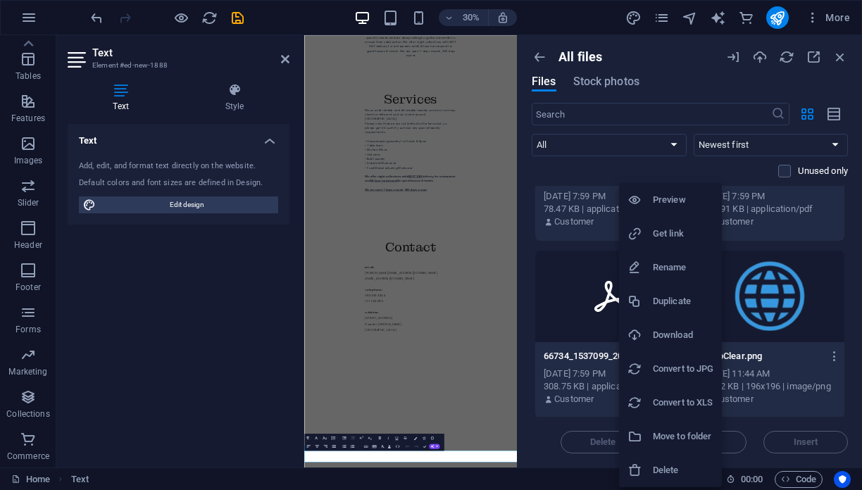
click at [695, 230] on h6 "Get link" at bounding box center [683, 233] width 61 height 17
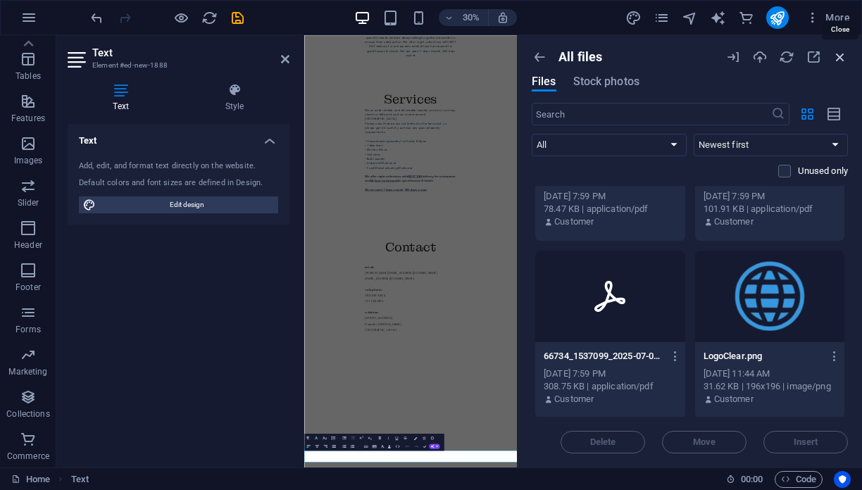
click at [843, 63] on icon "button" at bounding box center [841, 57] width 16 height 16
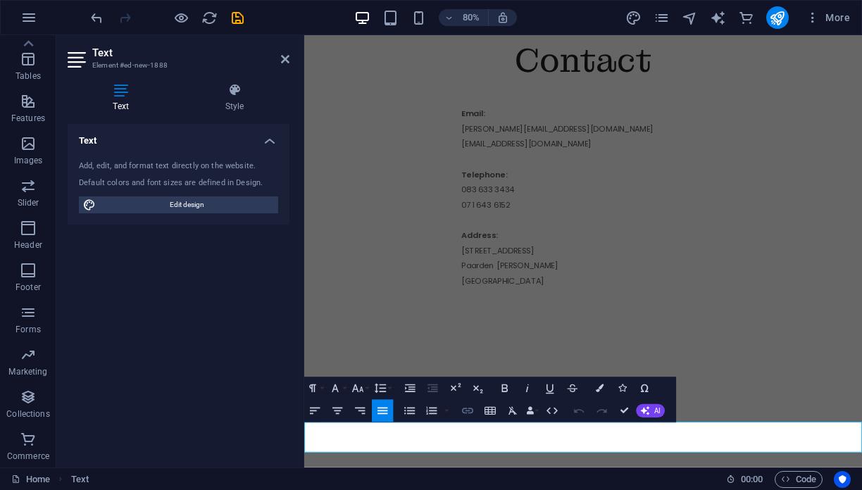
click at [468, 410] on icon "button" at bounding box center [467, 410] width 13 height 13
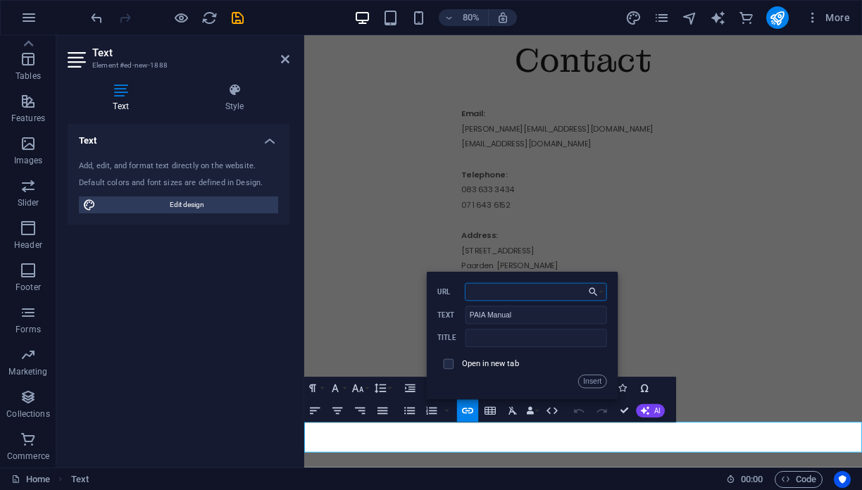
paste input "[URL][DOMAIN_NAME]"
type input "[URL][DOMAIN_NAME]"
click at [444, 359] on input "checkbox" at bounding box center [447, 362] width 10 height 10
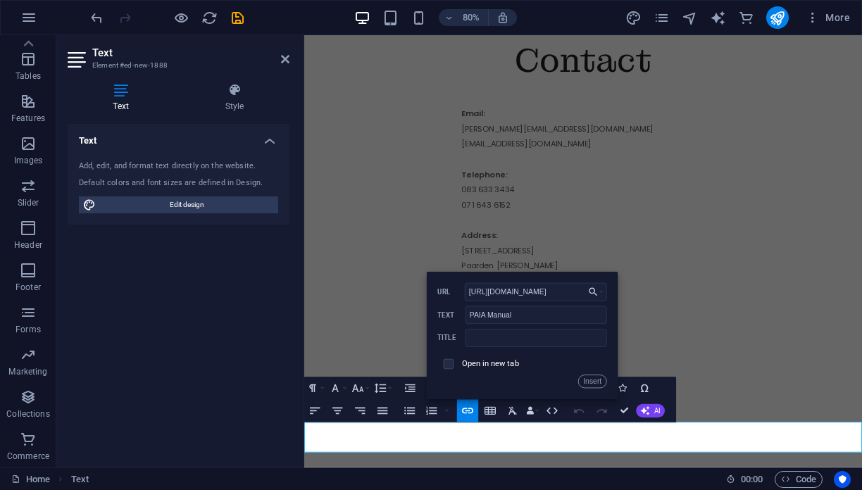
checkbox input "true"
click at [600, 380] on button "Insert" at bounding box center [592, 381] width 28 height 13
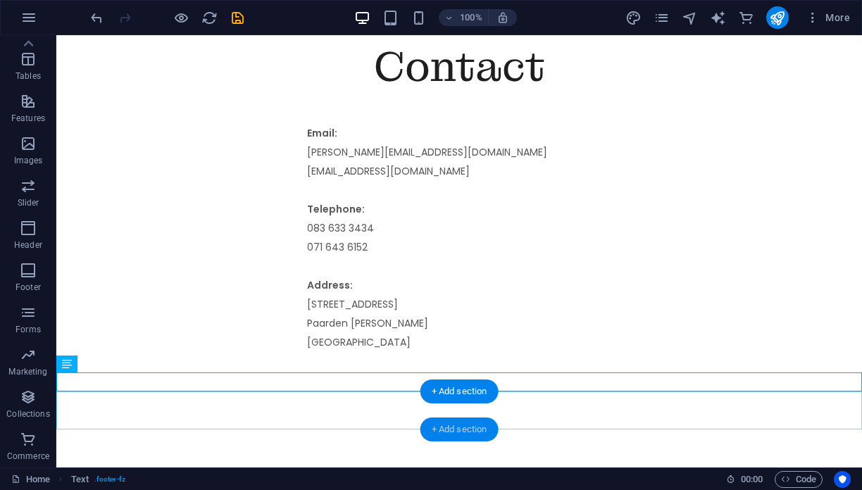
click at [442, 423] on div "+ Add section" at bounding box center [460, 430] width 78 height 24
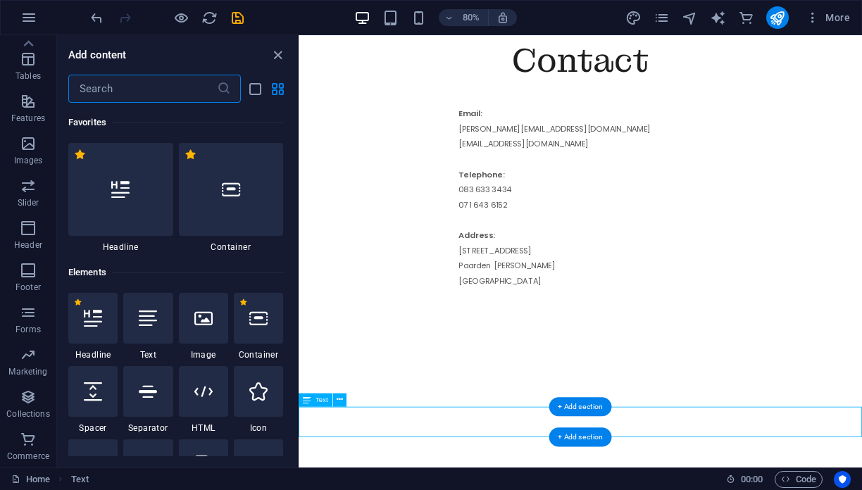
scroll to position [2465, 0]
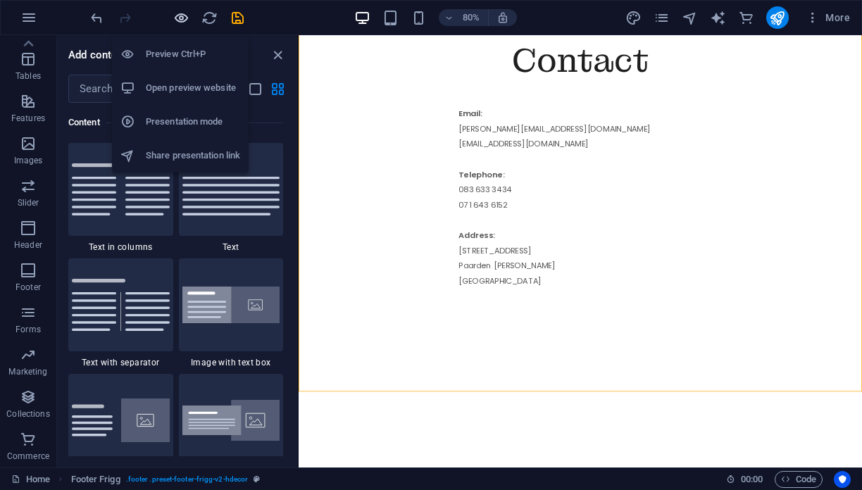
click at [184, 23] on icon "button" at bounding box center [181, 18] width 16 height 16
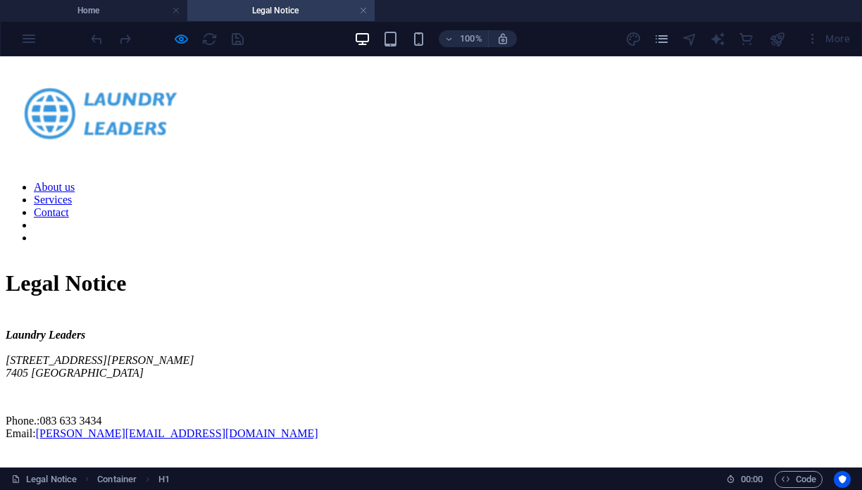
scroll to position [0, 0]
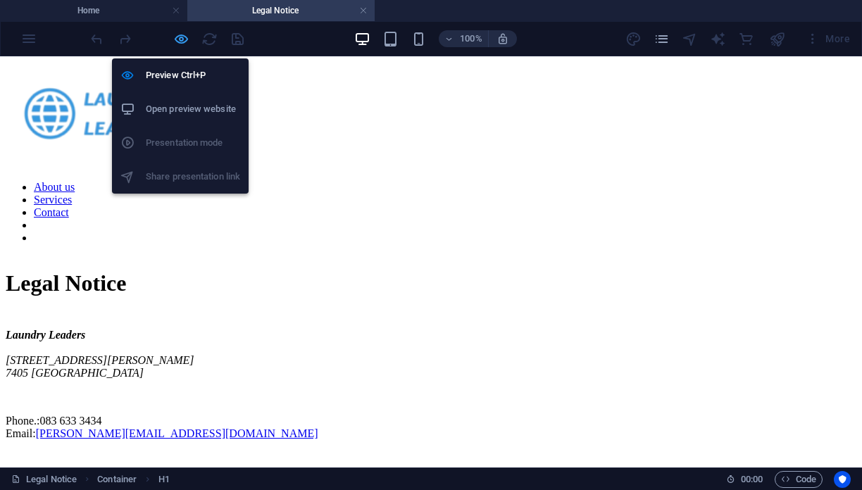
click at [185, 36] on icon "button" at bounding box center [181, 39] width 16 height 16
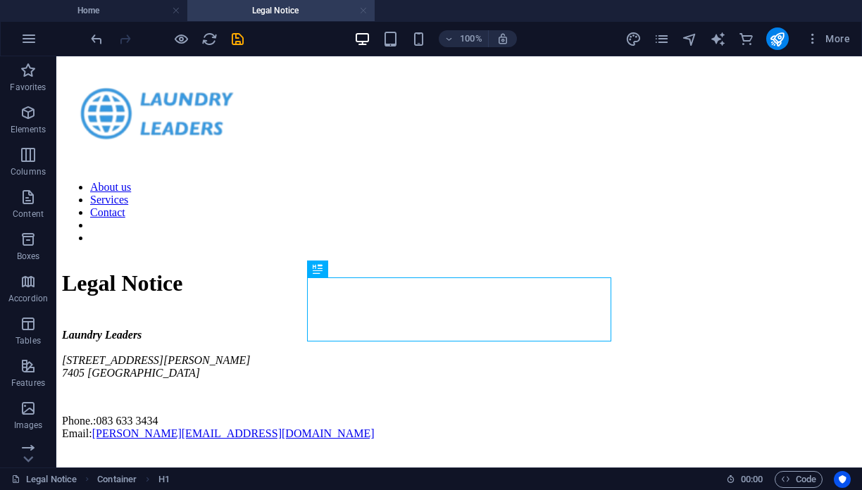
click at [364, 8] on link at bounding box center [363, 10] width 8 height 13
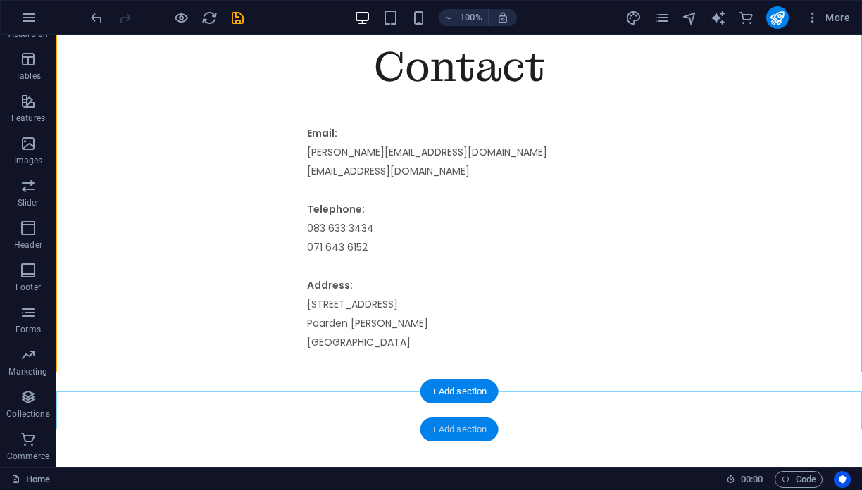
click at [429, 438] on div "+ Add section" at bounding box center [460, 430] width 78 height 24
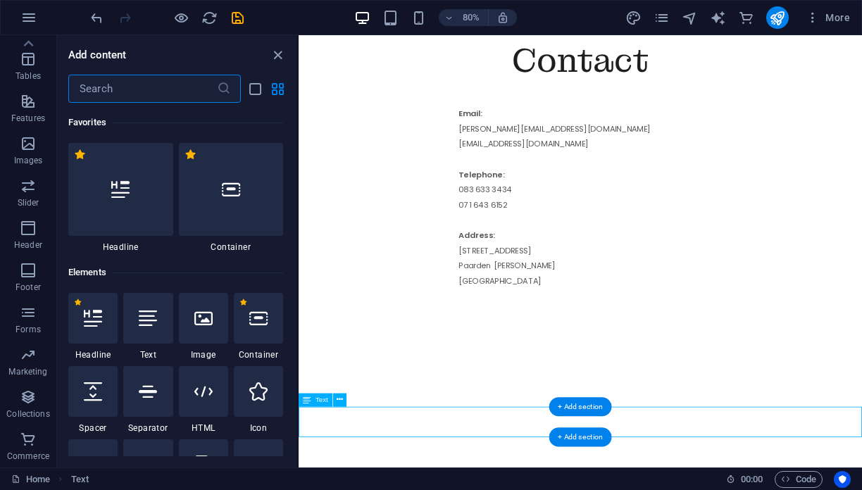
scroll to position [2465, 0]
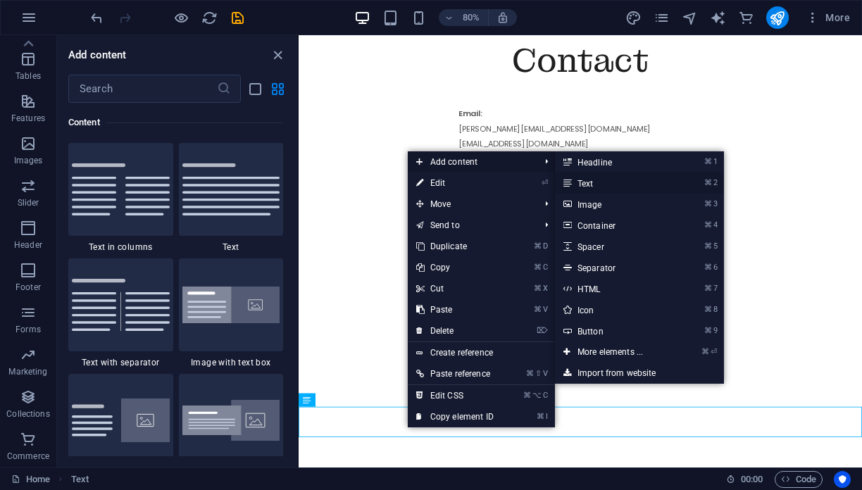
click at [608, 187] on link "⌘ 2 Text" at bounding box center [613, 183] width 116 height 21
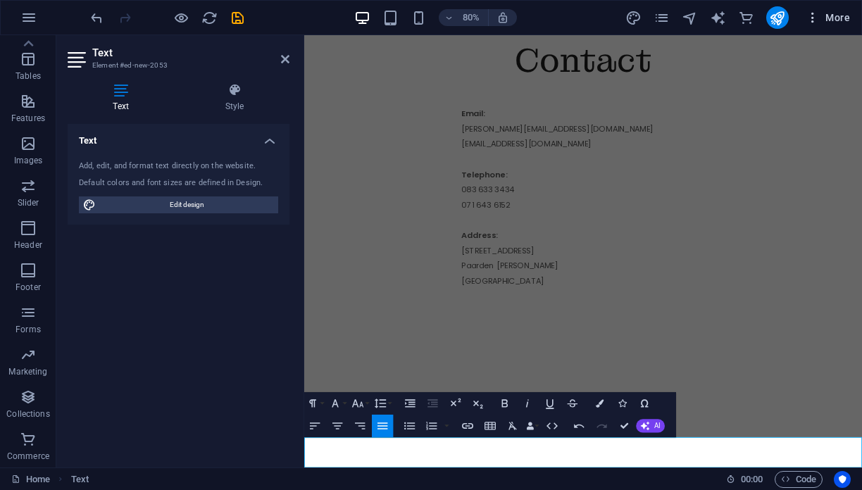
click at [843, 17] on span "More" at bounding box center [828, 18] width 44 height 14
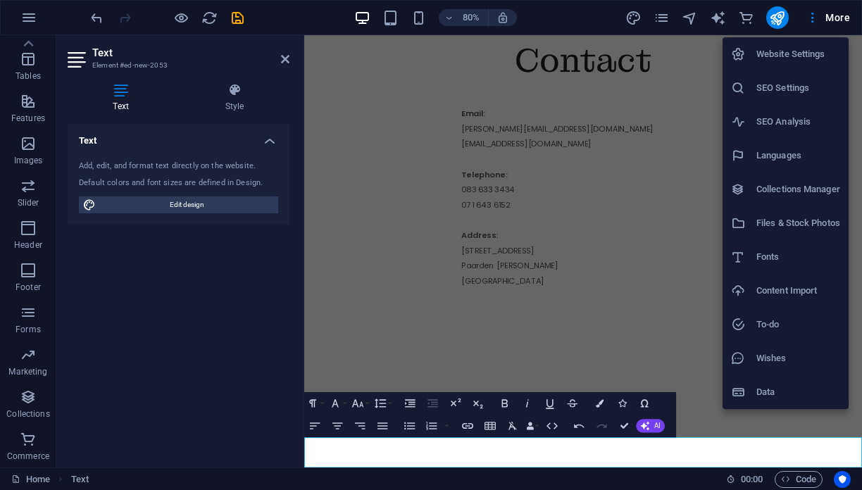
click at [779, 220] on h6 "Files & Stock Photos" at bounding box center [799, 223] width 84 height 17
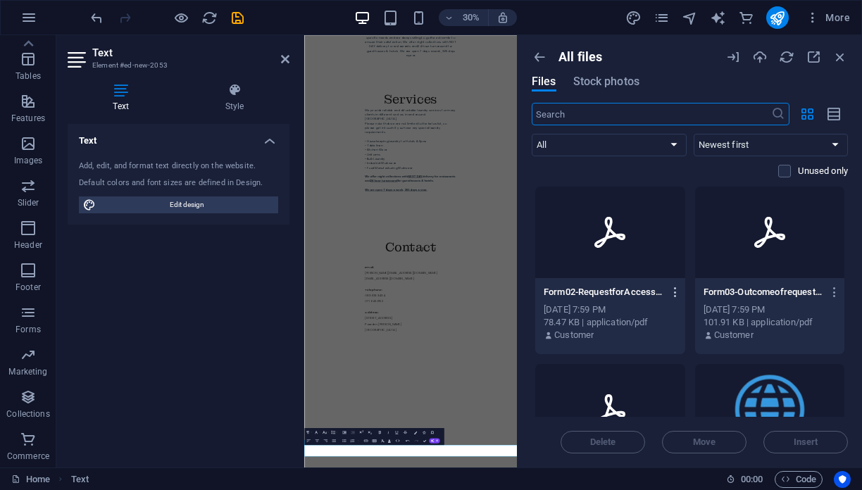
click at [676, 290] on icon "button" at bounding box center [675, 292] width 13 height 13
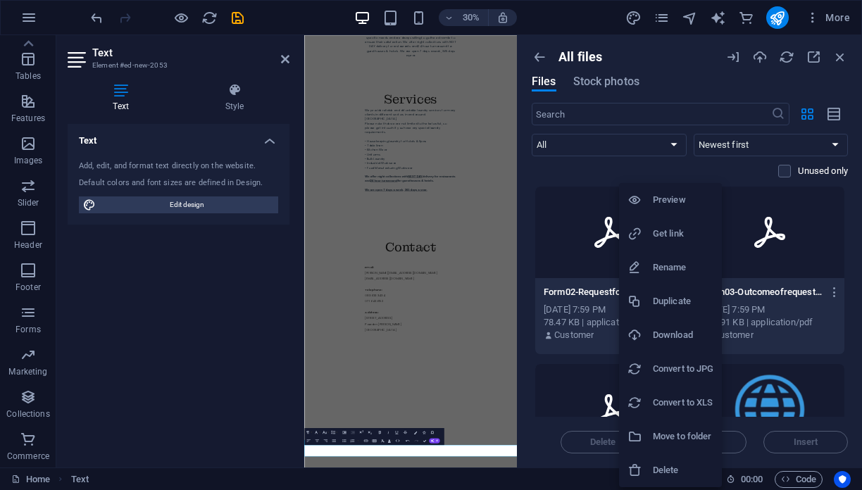
click at [683, 238] on h6 "Get link" at bounding box center [683, 233] width 61 height 17
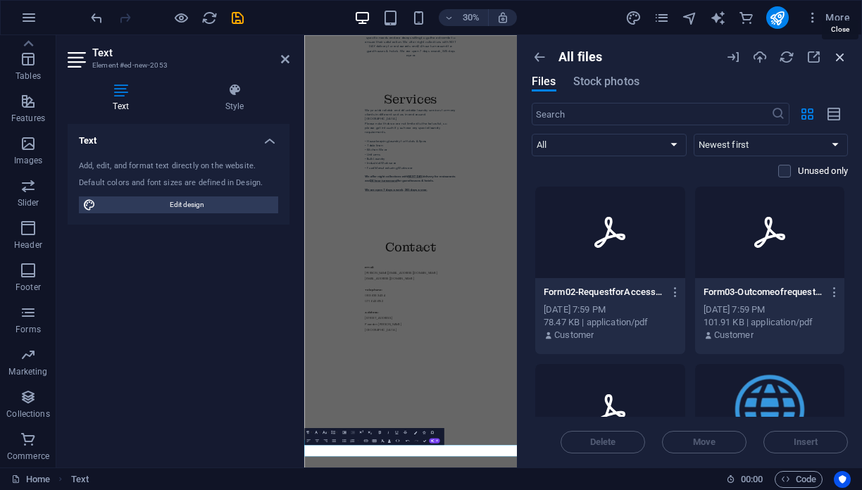
click at [838, 54] on icon "button" at bounding box center [841, 57] width 16 height 16
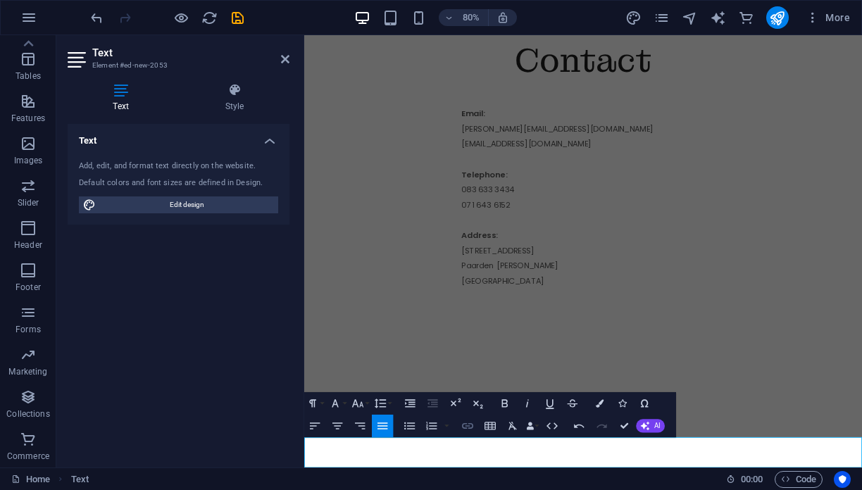
click at [475, 426] on button "Insert Link" at bounding box center [467, 426] width 21 height 23
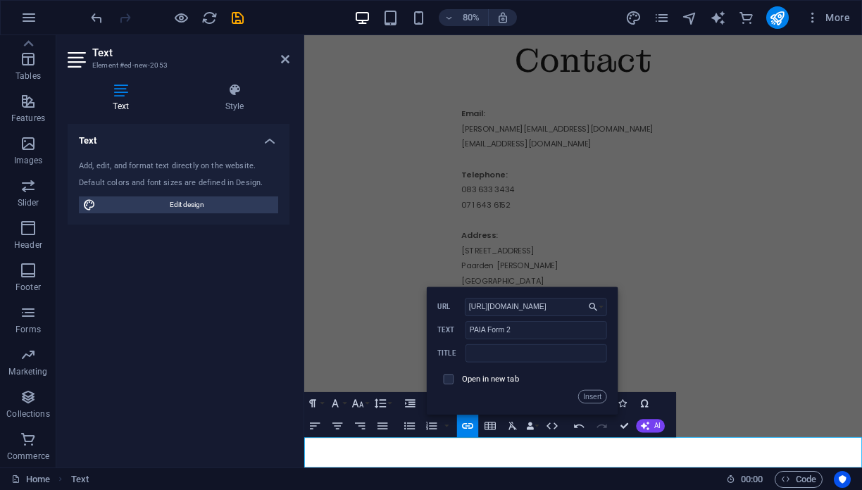
scroll to position [0, 366]
type input "[URL][DOMAIN_NAME]"
click at [448, 372] on span at bounding box center [448, 379] width 21 height 21
click at [448, 374] on input "checkbox" at bounding box center [447, 378] width 10 height 10
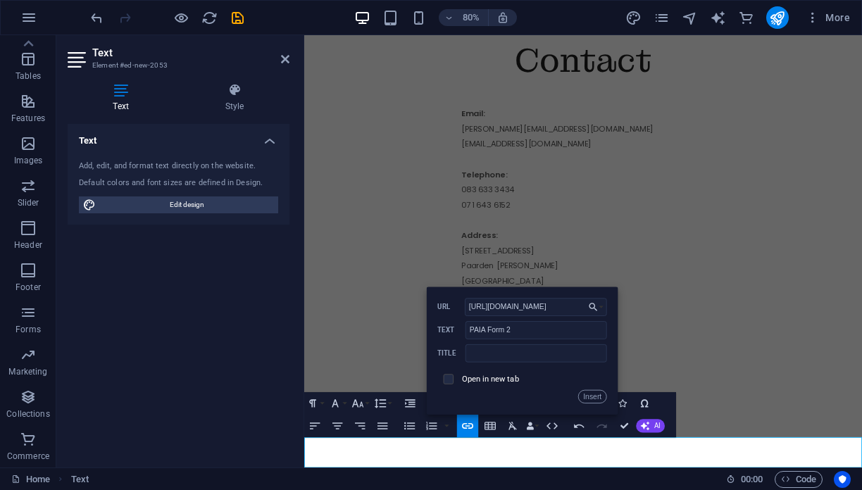
checkbox input "true"
click at [598, 397] on button "Insert" at bounding box center [592, 396] width 28 height 13
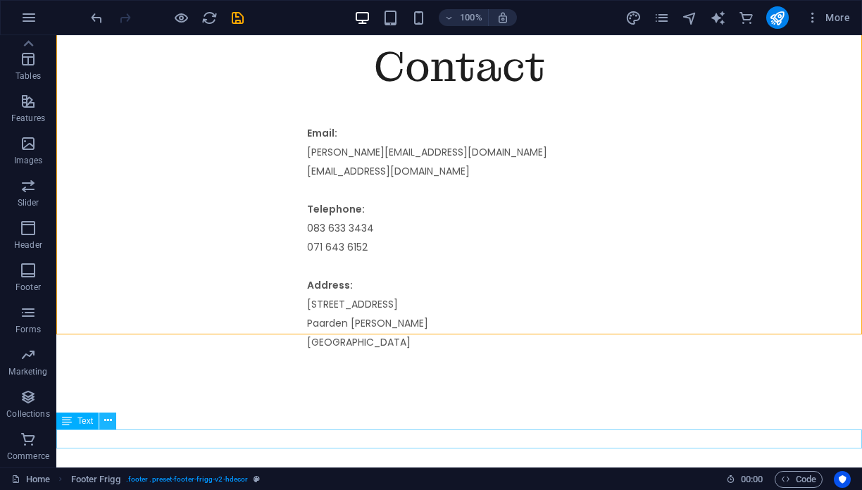
click at [113, 425] on button at bounding box center [107, 421] width 17 height 17
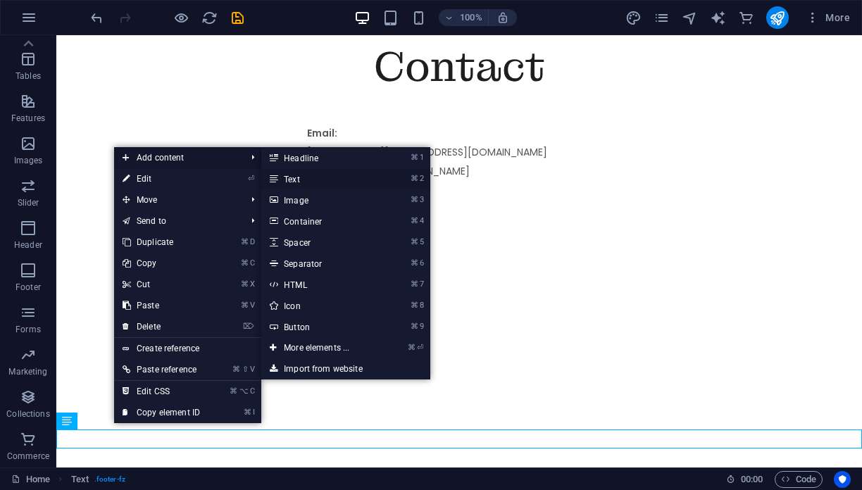
click at [299, 179] on link "⌘ 2 Text" at bounding box center [319, 178] width 116 height 21
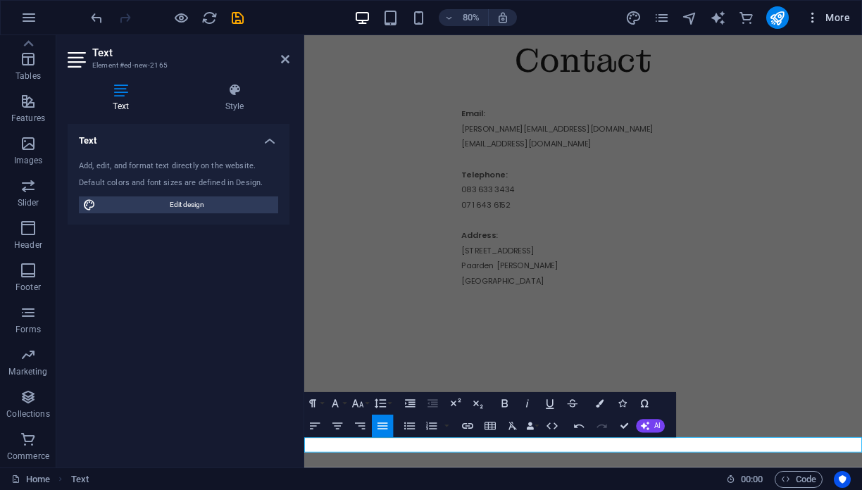
click at [816, 9] on button "More" at bounding box center [828, 17] width 56 height 23
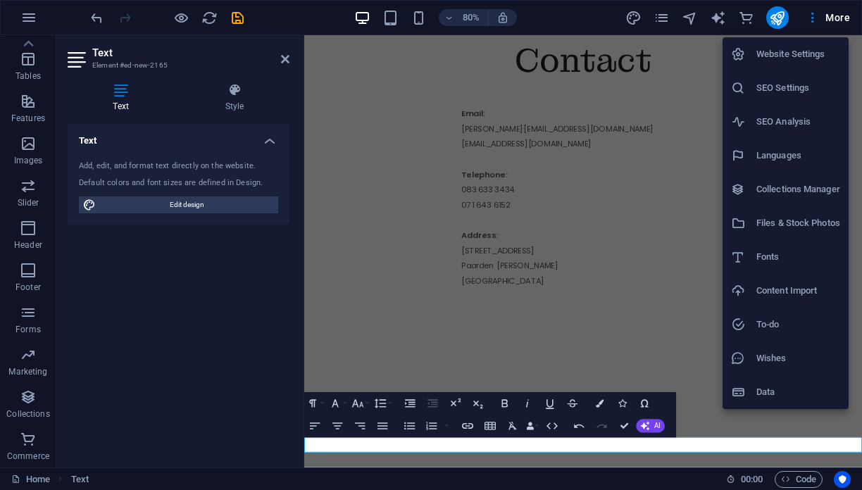
click at [797, 224] on h6 "Files & Stock Photos" at bounding box center [799, 223] width 84 height 17
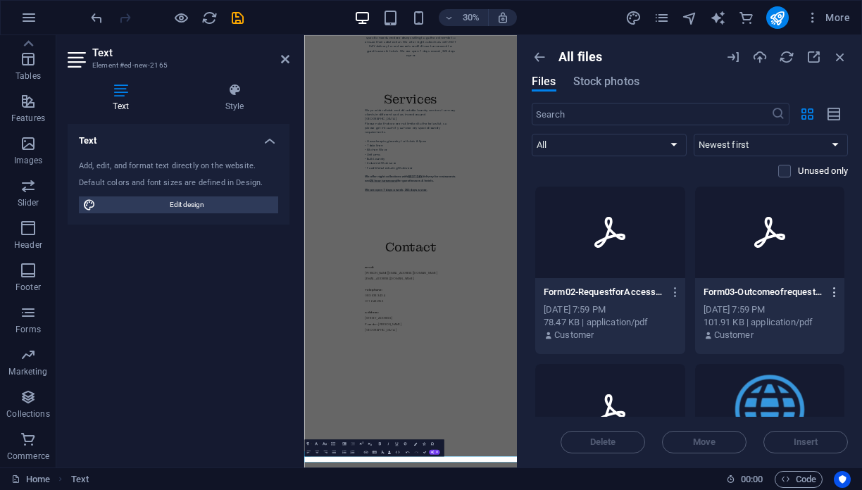
click at [831, 287] on icon "button" at bounding box center [835, 292] width 13 height 13
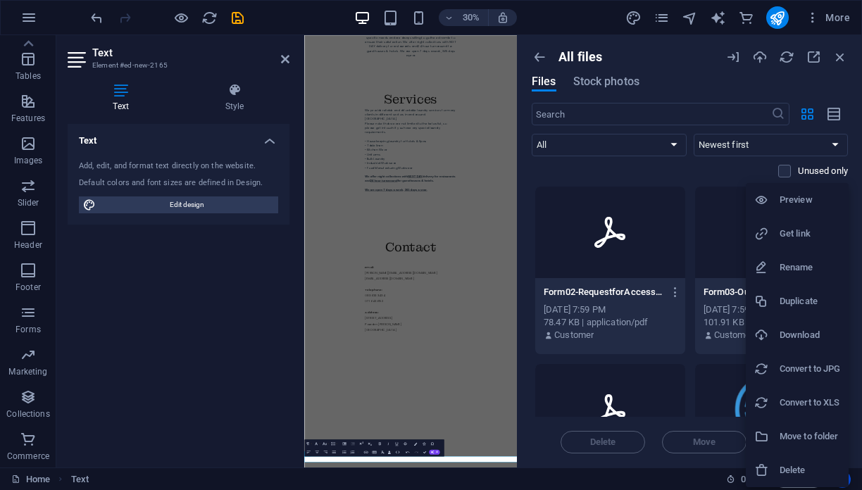
click at [826, 236] on h6 "Get link" at bounding box center [810, 233] width 61 height 17
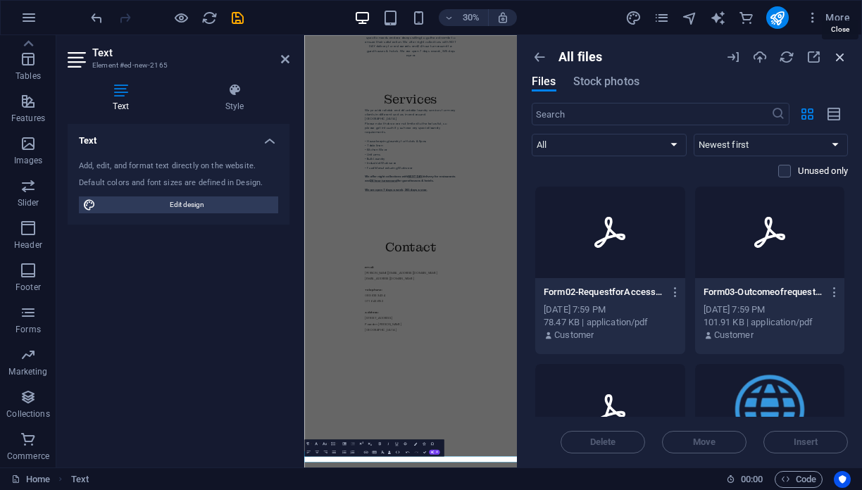
click at [843, 56] on icon "button" at bounding box center [841, 57] width 16 height 16
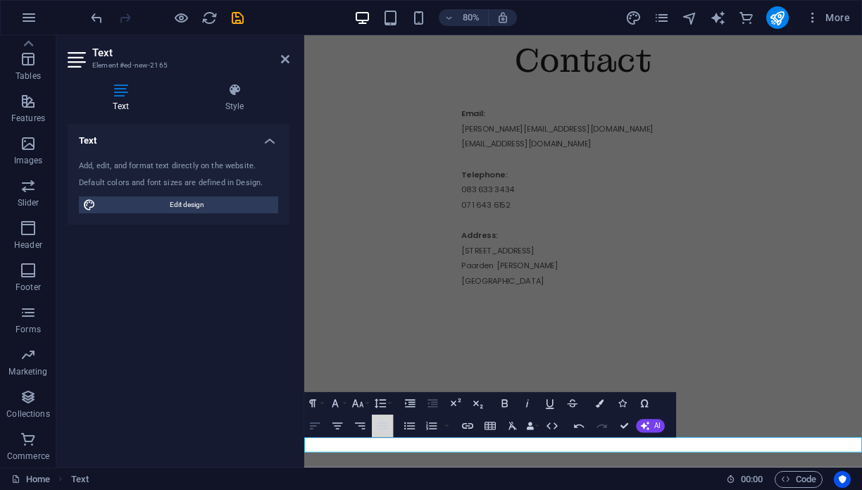
drag, startPoint x: 380, startPoint y: 435, endPoint x: 316, endPoint y: 435, distance: 64.1
click at [316, 435] on div "Align Left Align Center Align Right Align Justify" at bounding box center [348, 426] width 89 height 23
click at [471, 430] on icon "button" at bounding box center [467, 425] width 13 height 13
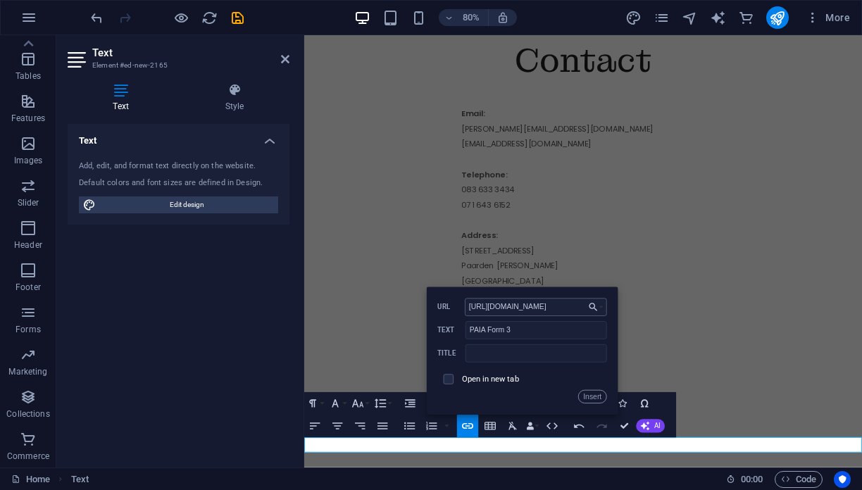
scroll to position [0, 400]
type input "[URL][DOMAIN_NAME]"
click at [452, 378] on input "checkbox" at bounding box center [447, 378] width 10 height 10
checkbox input "true"
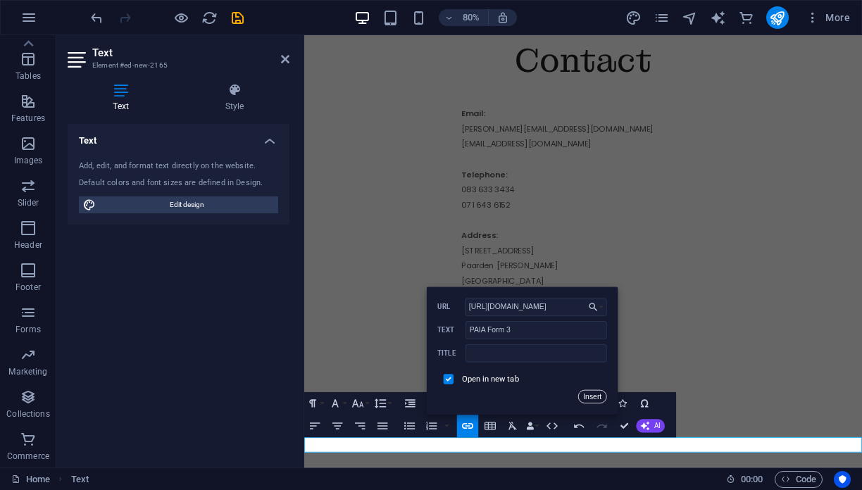
click at [604, 392] on button "Insert" at bounding box center [592, 396] width 28 height 13
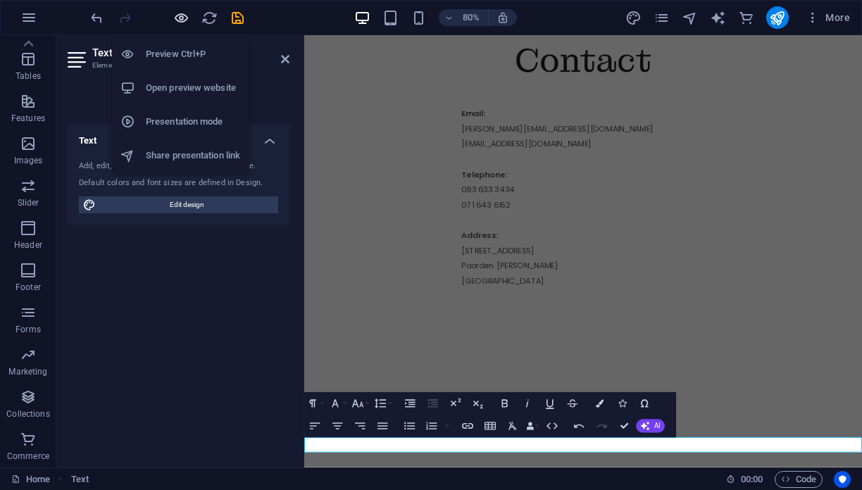
click at [184, 20] on icon "button" at bounding box center [181, 18] width 16 height 16
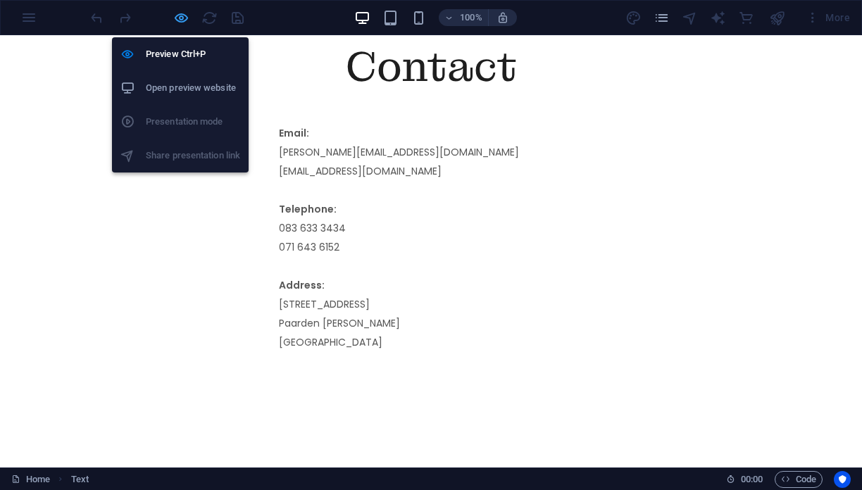
click at [180, 23] on icon "button" at bounding box center [181, 18] width 16 height 16
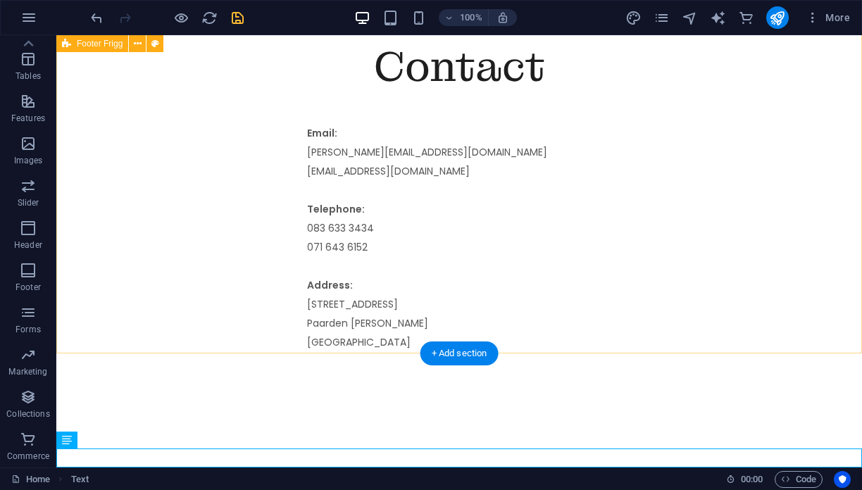
drag, startPoint x: 216, startPoint y: 20, endPoint x: 238, endPoint y: 16, distance: 22.9
click at [238, 16] on div at bounding box center [167, 17] width 158 height 23
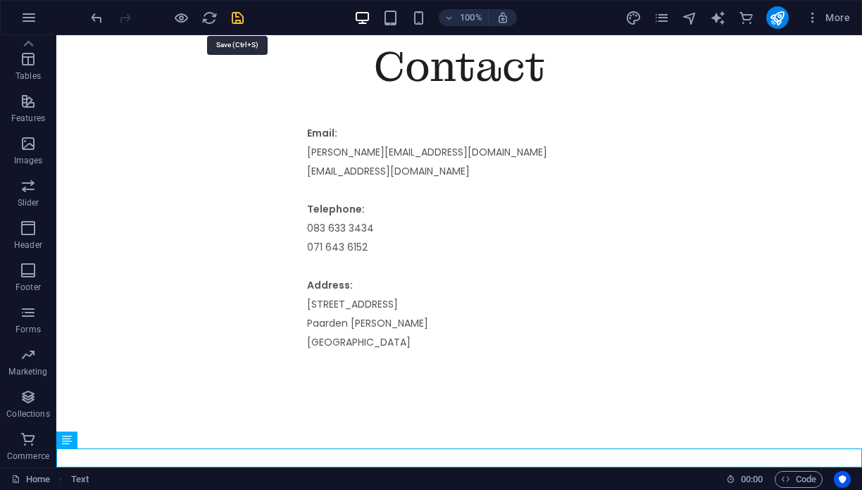
click at [238, 16] on icon "save" at bounding box center [238, 18] width 16 height 16
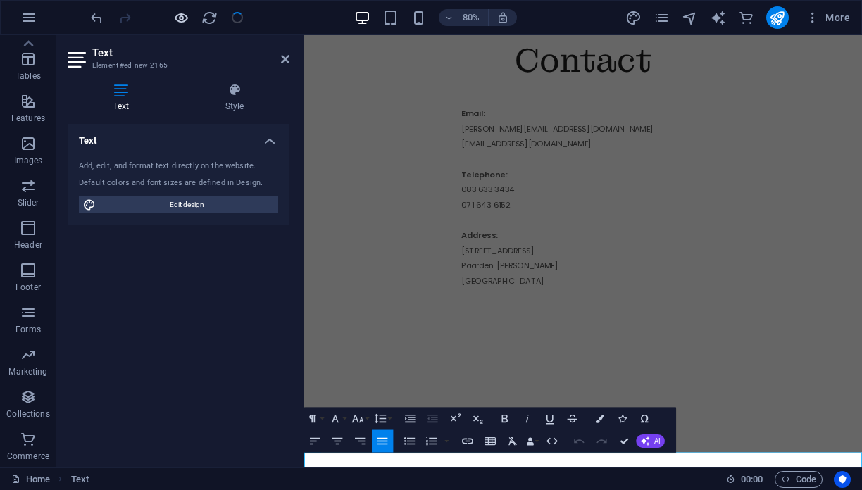
click at [177, 16] on icon "button" at bounding box center [181, 18] width 16 height 16
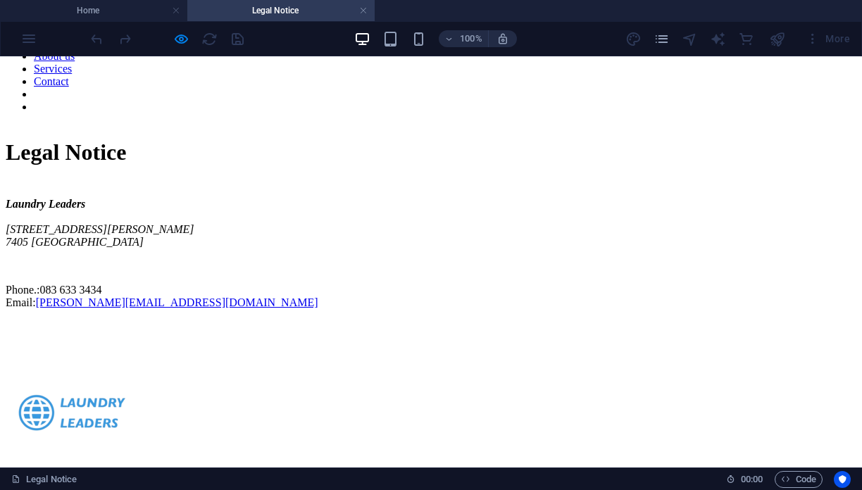
scroll to position [126, 0]
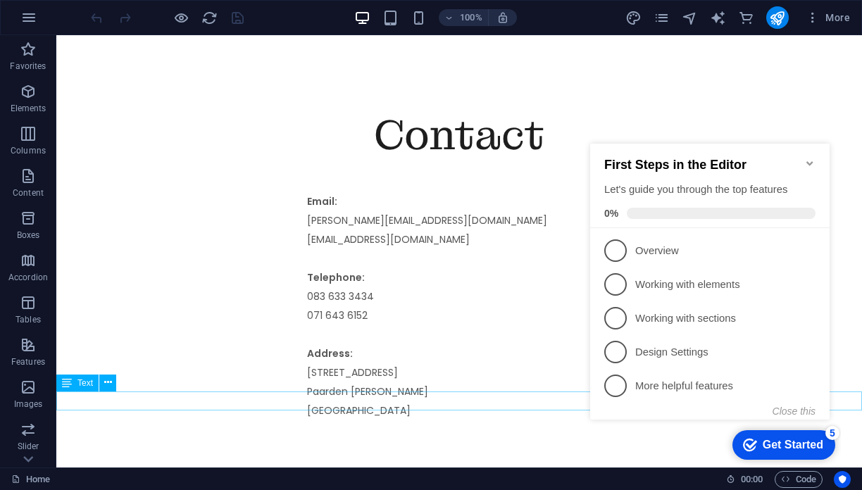
scroll to position [2748, 0]
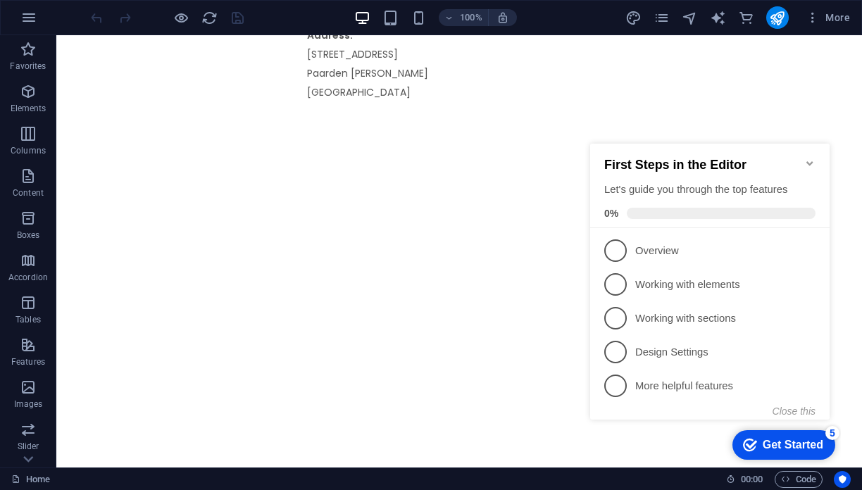
click at [236, 18] on div at bounding box center [167, 17] width 158 height 23
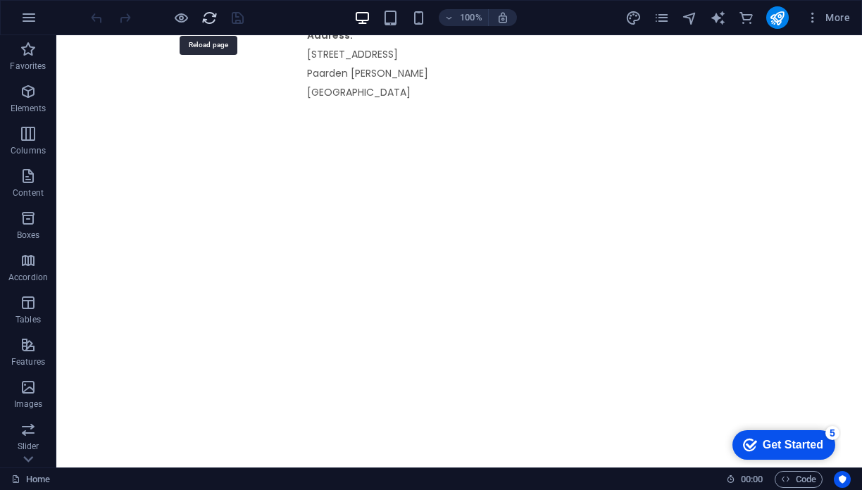
click at [213, 20] on icon "reload" at bounding box center [210, 18] width 16 height 16
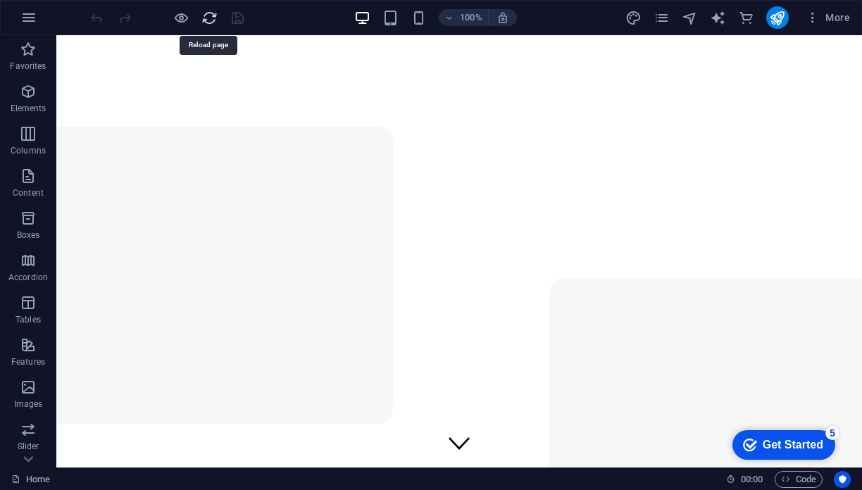
scroll to position [0, 0]
click at [189, 20] on div at bounding box center [167, 17] width 158 height 23
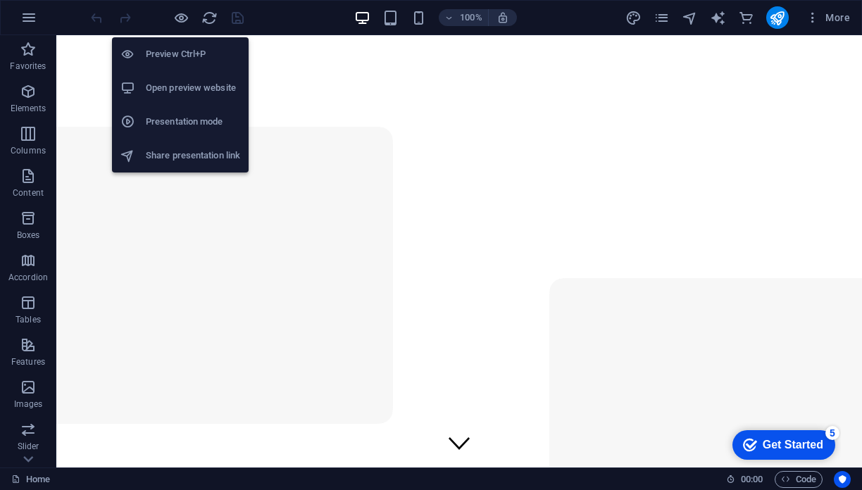
click at [208, 94] on h6 "Open preview website" at bounding box center [193, 88] width 94 height 17
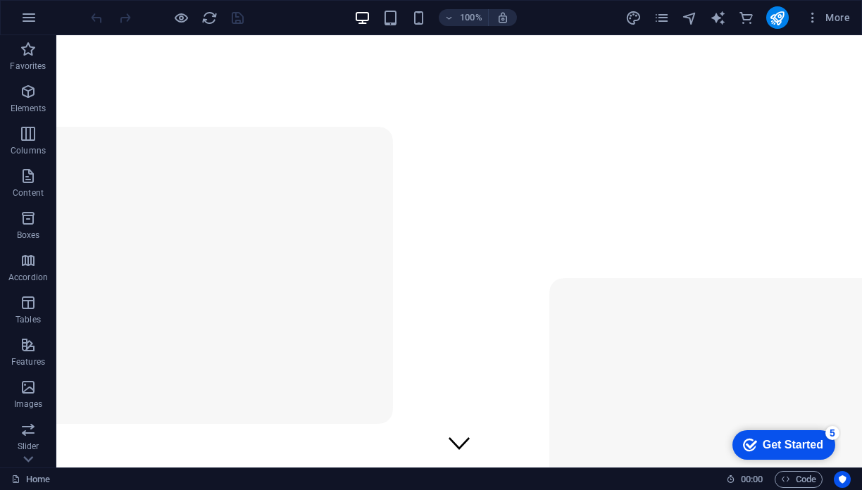
click at [237, 21] on div at bounding box center [167, 17] width 158 height 23
click at [209, 22] on icon "reload" at bounding box center [210, 18] width 16 height 16
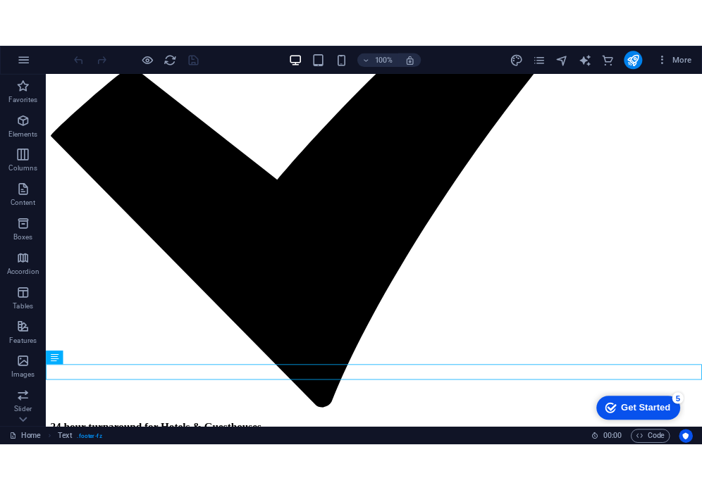
scroll to position [2748, 0]
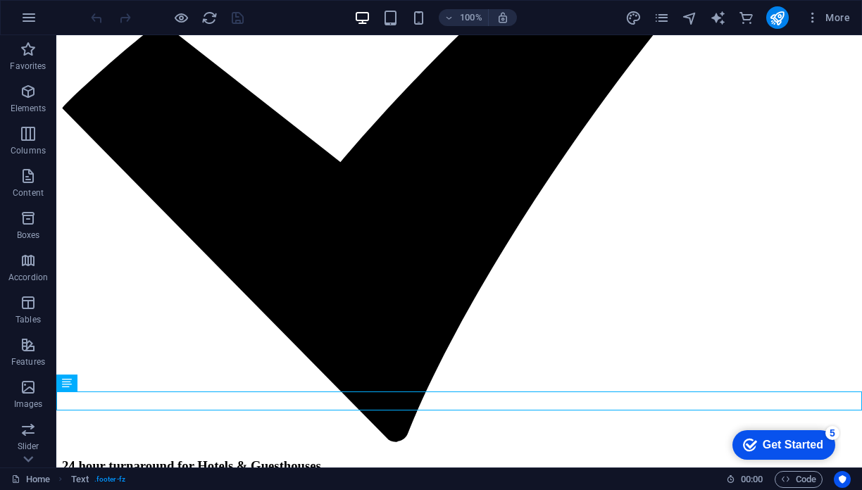
drag, startPoint x: 118, startPoint y: 411, endPoint x: 136, endPoint y: 411, distance: 18.3
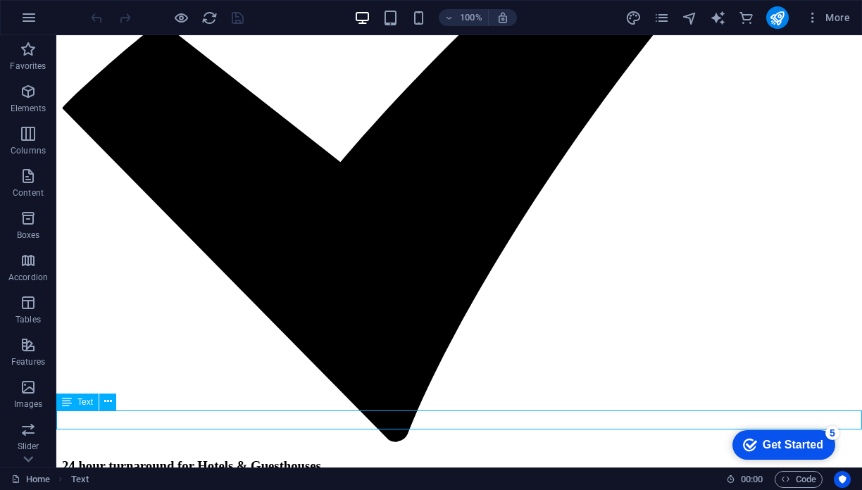
click at [68, 404] on icon at bounding box center [67, 402] width 10 height 17
click at [111, 402] on icon at bounding box center [108, 402] width 8 height 15
